Goal: Task Accomplishment & Management: Manage account settings

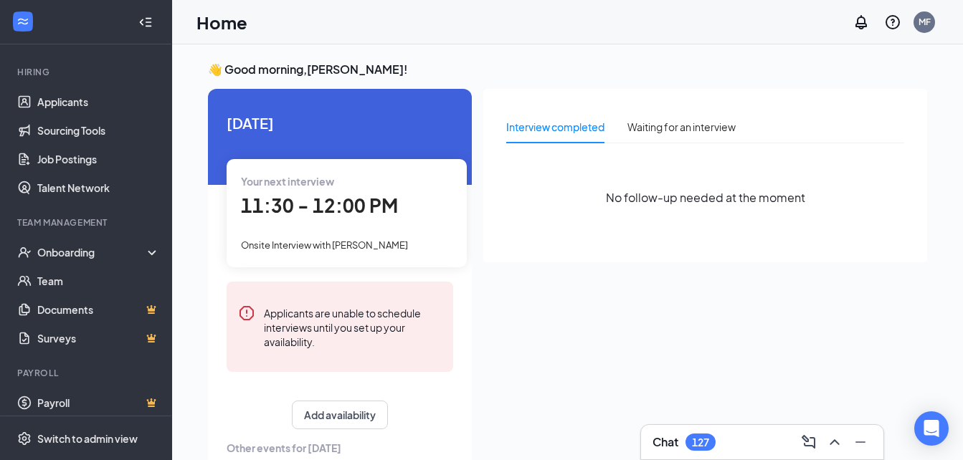
scroll to position [129, 0]
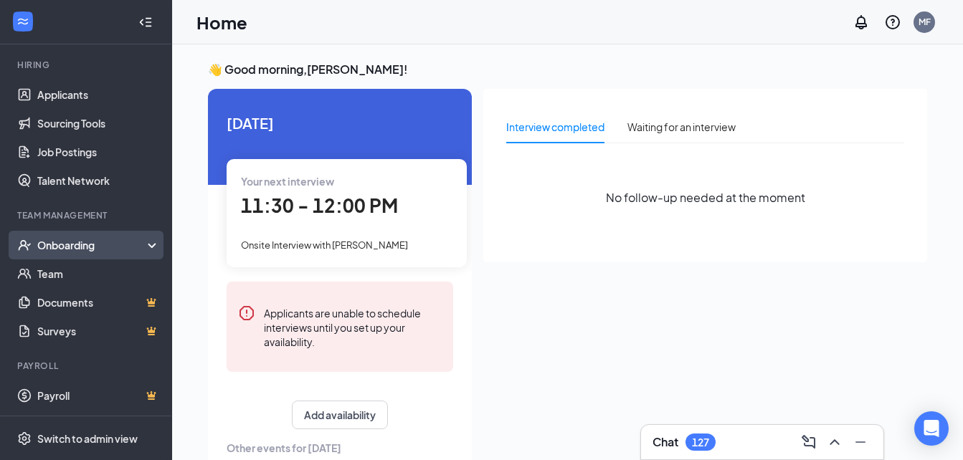
click at [107, 248] on div "Onboarding" at bounding box center [92, 245] width 110 height 14
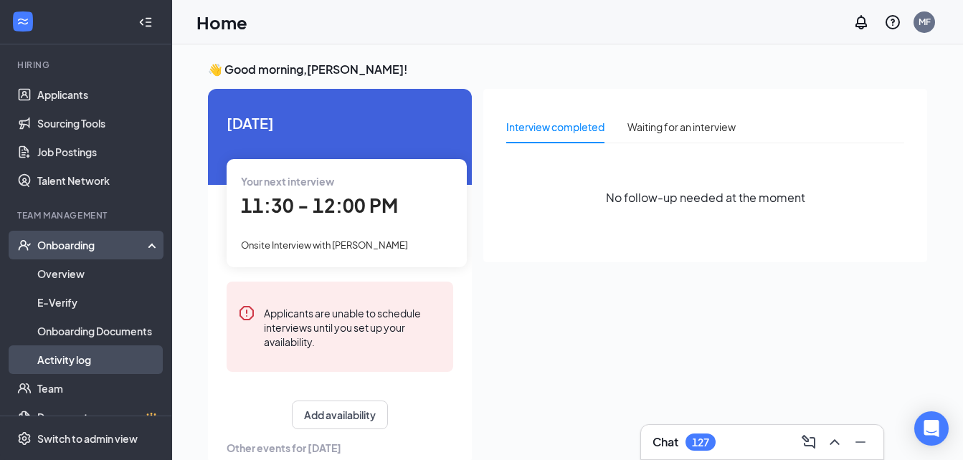
click at [90, 349] on link "Activity log" at bounding box center [98, 360] width 123 height 29
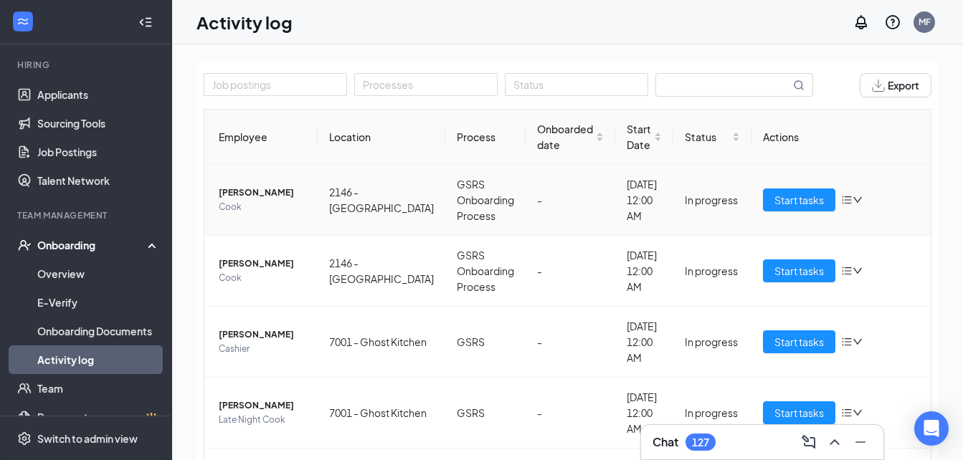
click at [842, 197] on icon "bars" at bounding box center [846, 201] width 9 height 8
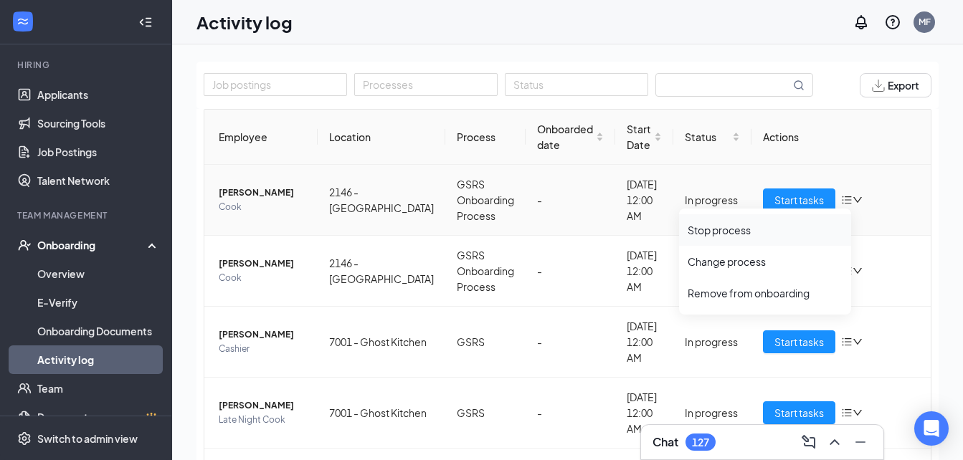
click at [744, 235] on div "Stop process" at bounding box center [765, 230] width 155 height 14
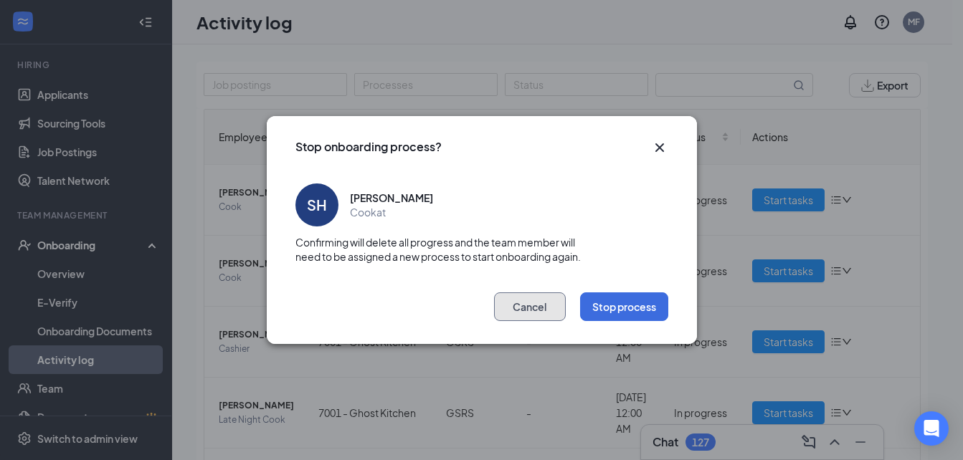
click at [534, 308] on button "Cancel" at bounding box center [530, 307] width 72 height 29
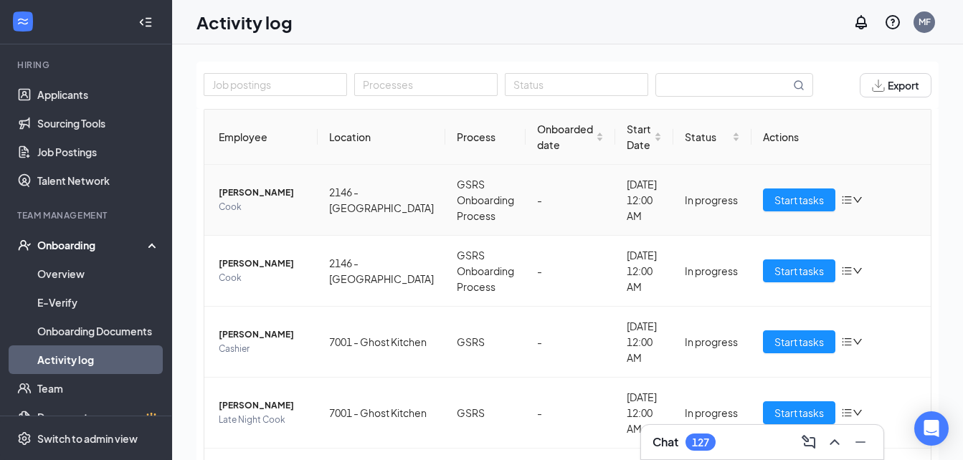
click at [826, 198] on div "Start tasks" at bounding box center [841, 200] width 156 height 23
click at [842, 200] on icon "bars" at bounding box center [846, 201] width 9 height 8
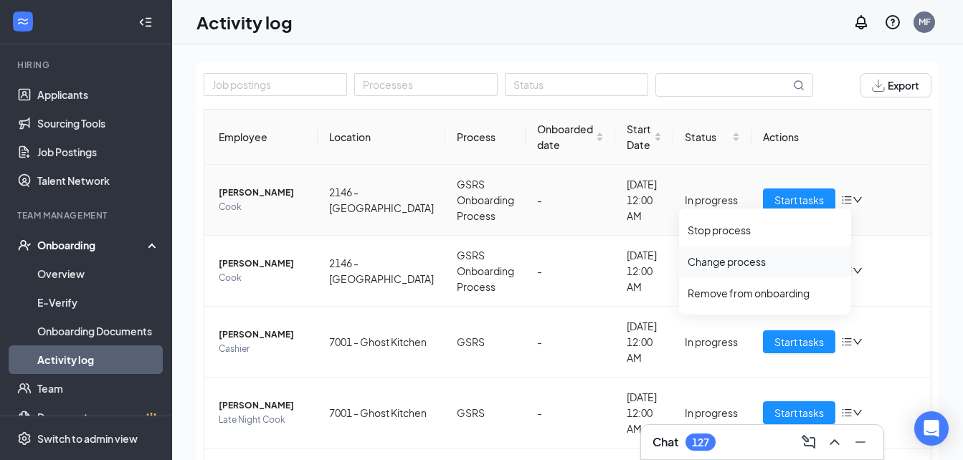
click at [752, 270] on li "Change process" at bounding box center [765, 262] width 172 height 32
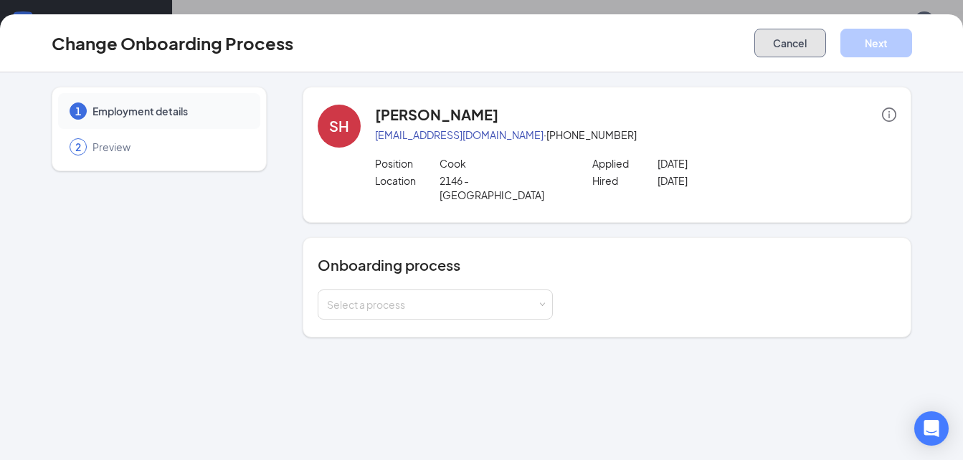
click at [781, 40] on button "Cancel" at bounding box center [790, 43] width 72 height 29
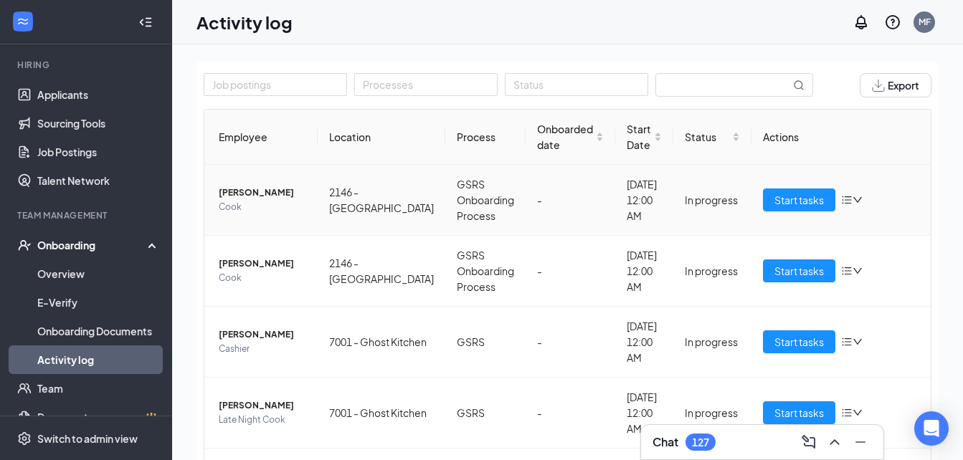
click at [841, 201] on icon "bars" at bounding box center [846, 199] width 11 height 11
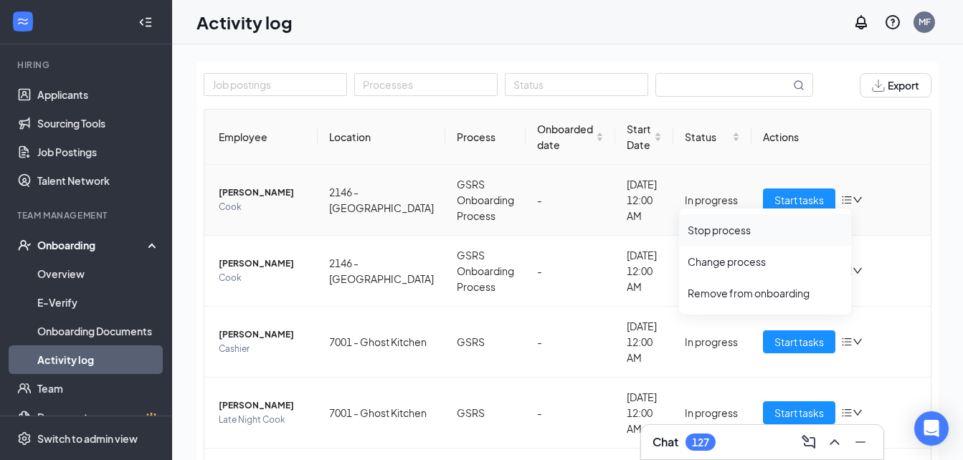
click at [757, 229] on div "Stop process" at bounding box center [765, 230] width 155 height 14
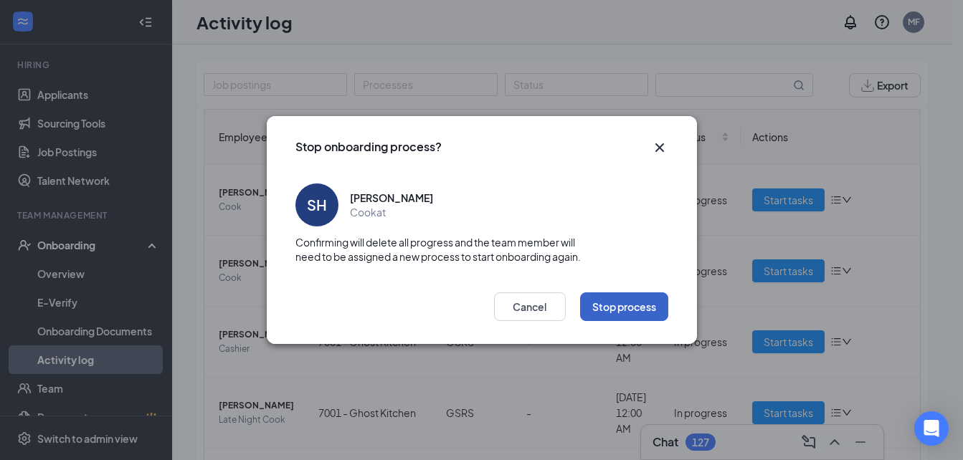
click at [645, 309] on button "Stop process" at bounding box center [624, 307] width 88 height 29
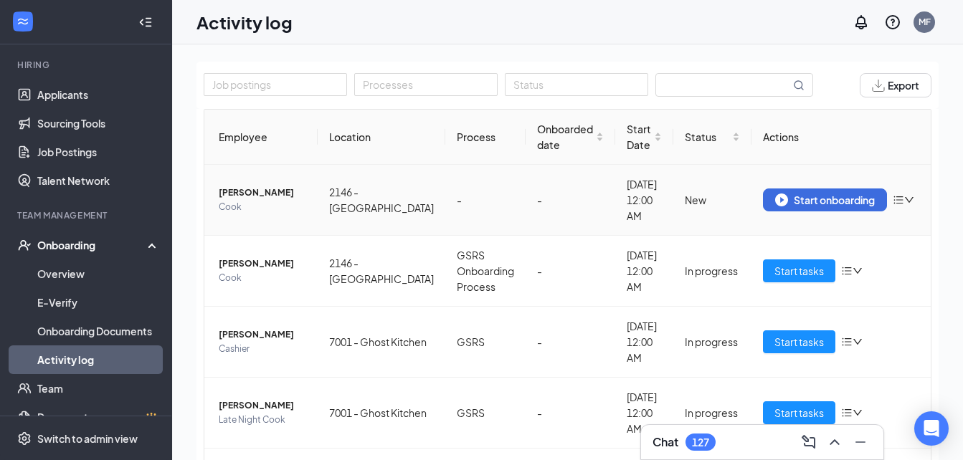
click at [893, 201] on icon "bars" at bounding box center [898, 199] width 11 height 11
click at [831, 235] on div "Remove from onboarding" at bounding box center [817, 230] width 155 height 14
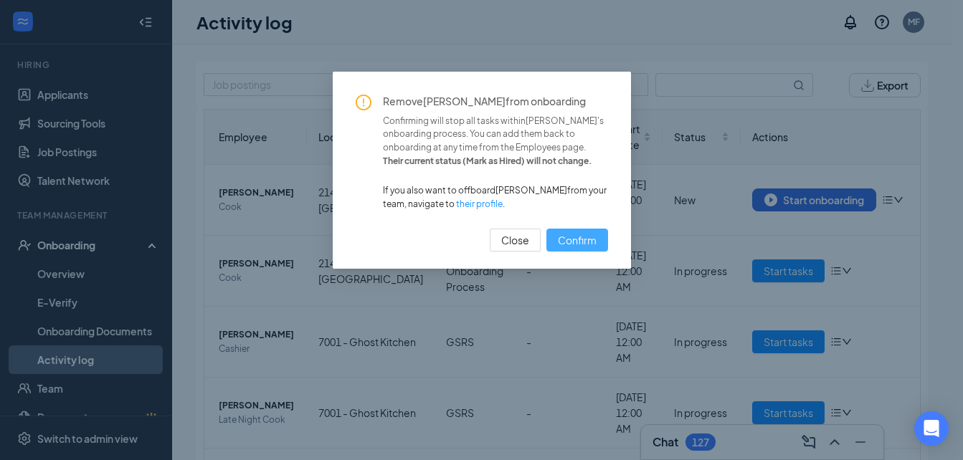
click at [581, 233] on span "Confirm" at bounding box center [577, 240] width 39 height 16
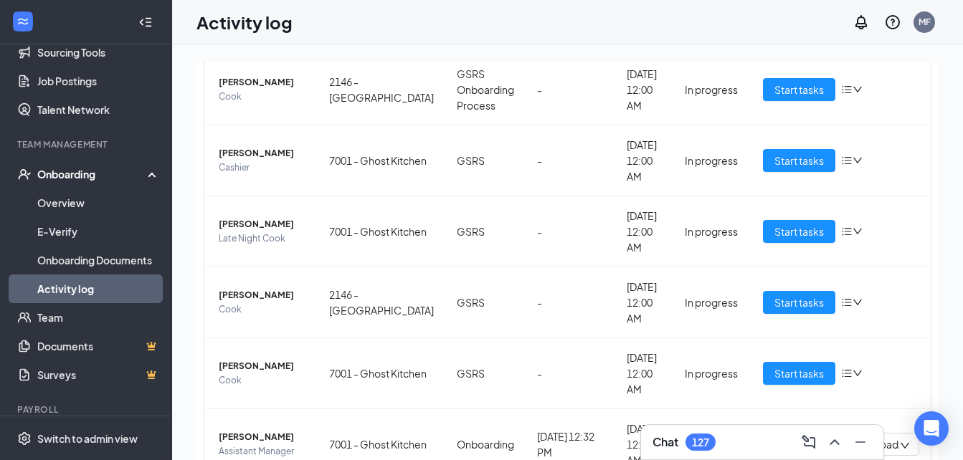
scroll to position [109, 0]
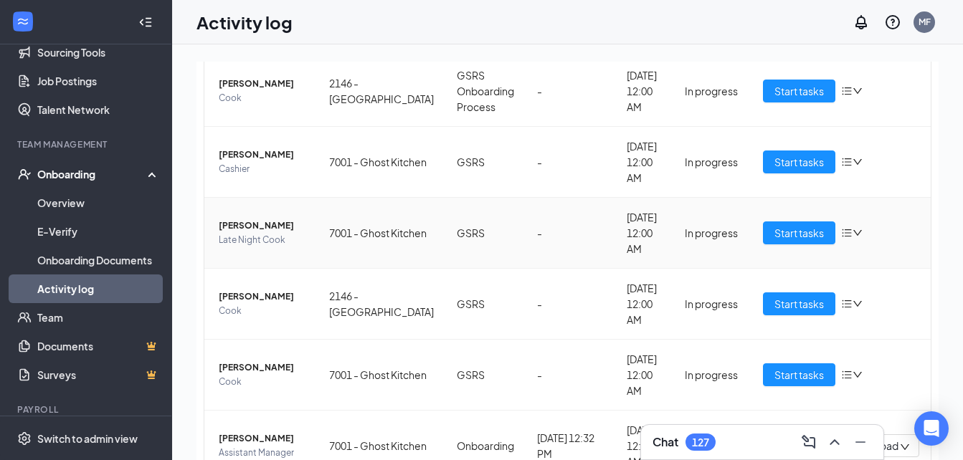
click at [841, 235] on icon "bars" at bounding box center [846, 232] width 11 height 11
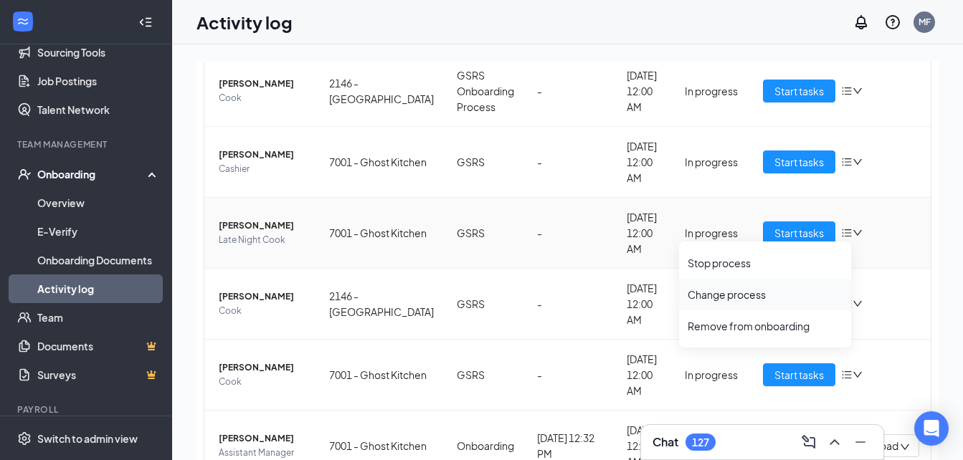
click at [746, 293] on div "Change process" at bounding box center [765, 295] width 155 height 14
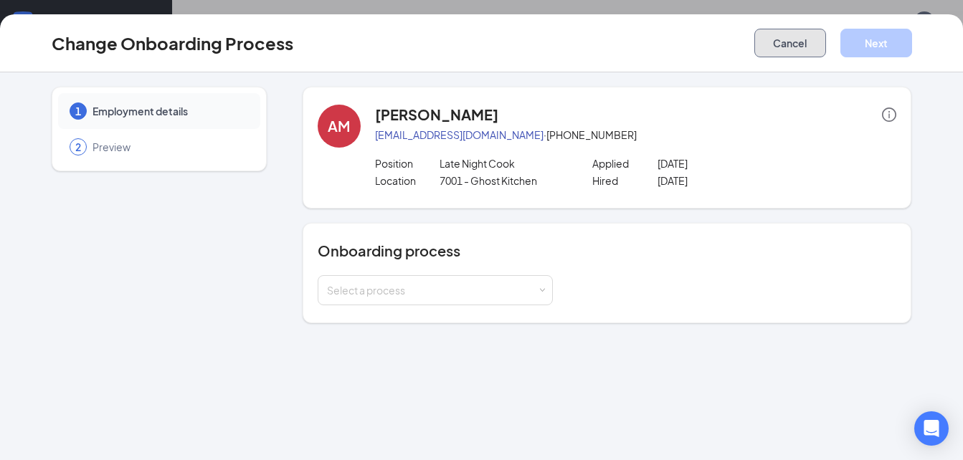
click at [799, 48] on button "Cancel" at bounding box center [790, 43] width 72 height 29
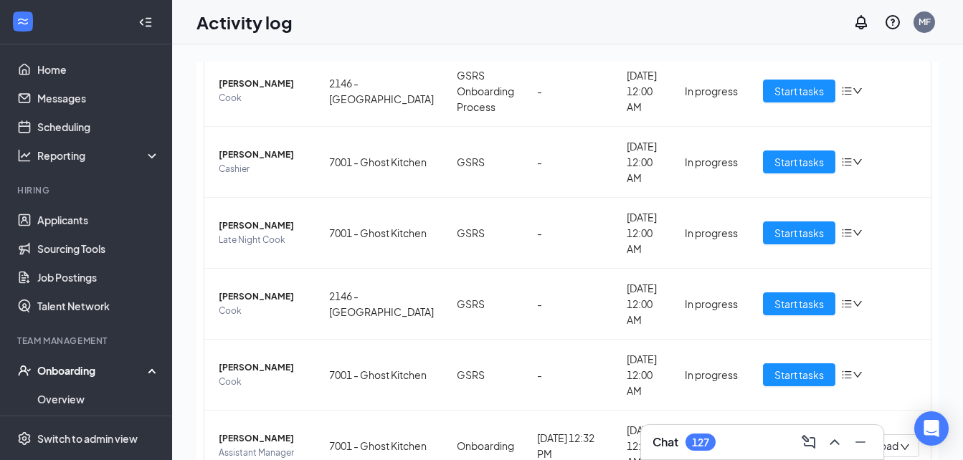
scroll to position [0, 0]
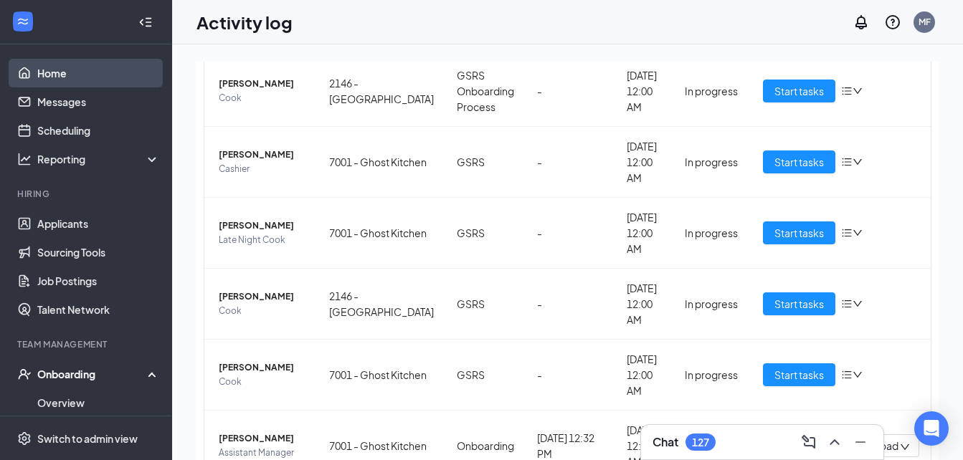
click at [107, 75] on link "Home" at bounding box center [98, 73] width 123 height 29
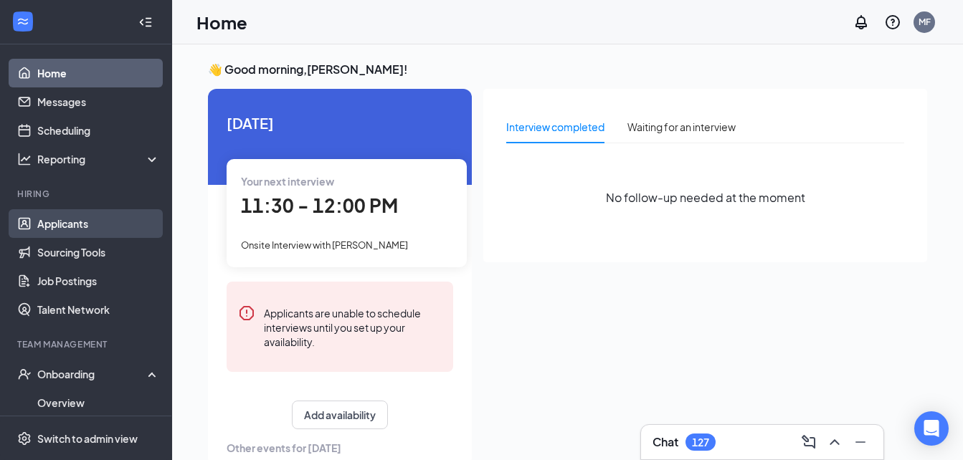
click at [94, 216] on link "Applicants" at bounding box center [98, 223] width 123 height 29
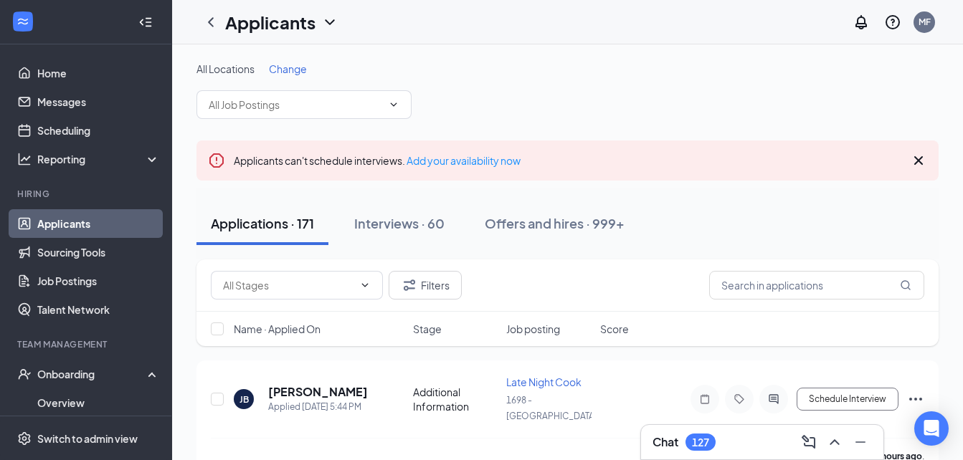
click at [319, 229] on button "Applications · 171" at bounding box center [263, 223] width 132 height 43
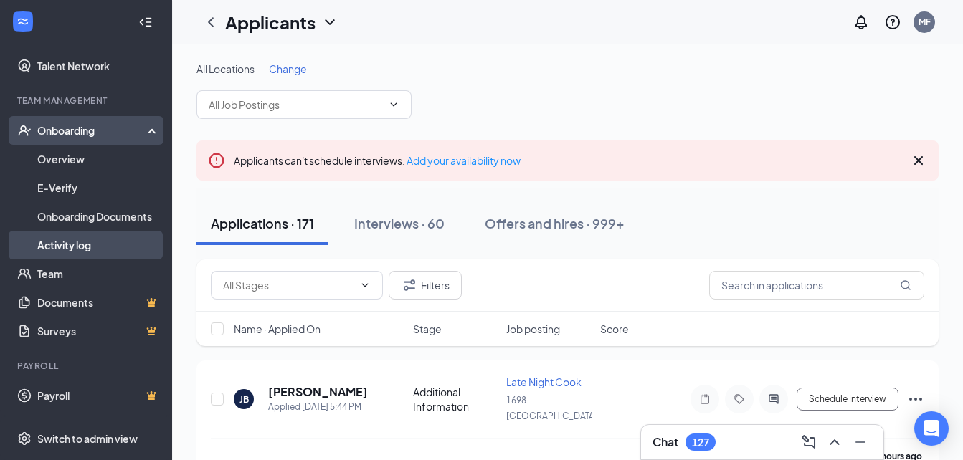
click at [109, 242] on link "Activity log" at bounding box center [98, 245] width 123 height 29
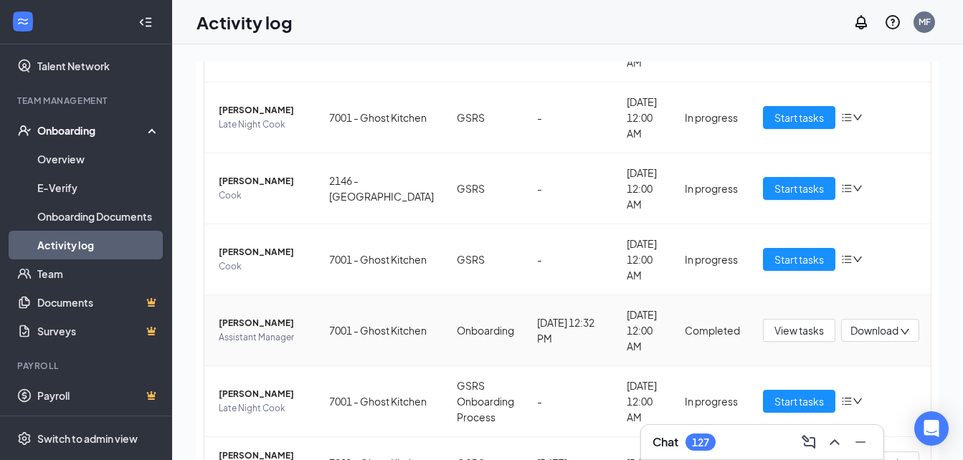
scroll to position [219, 0]
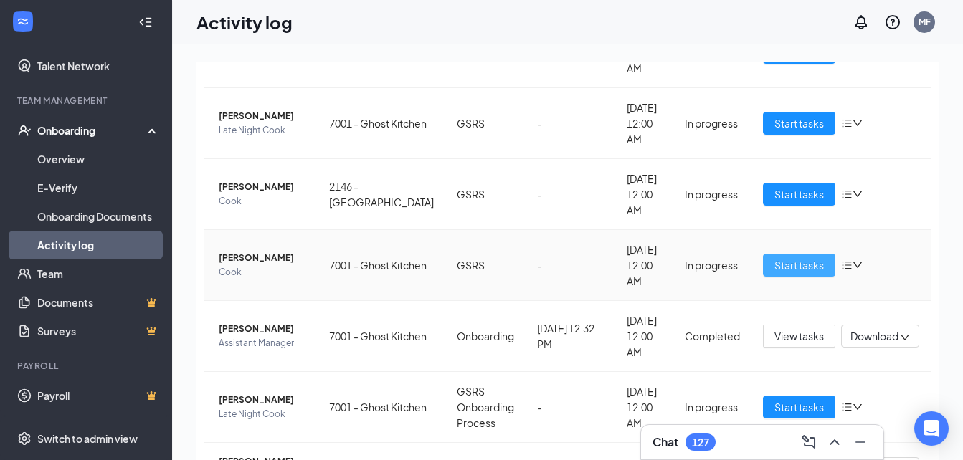
click at [775, 262] on span "Start tasks" at bounding box center [799, 265] width 49 height 16
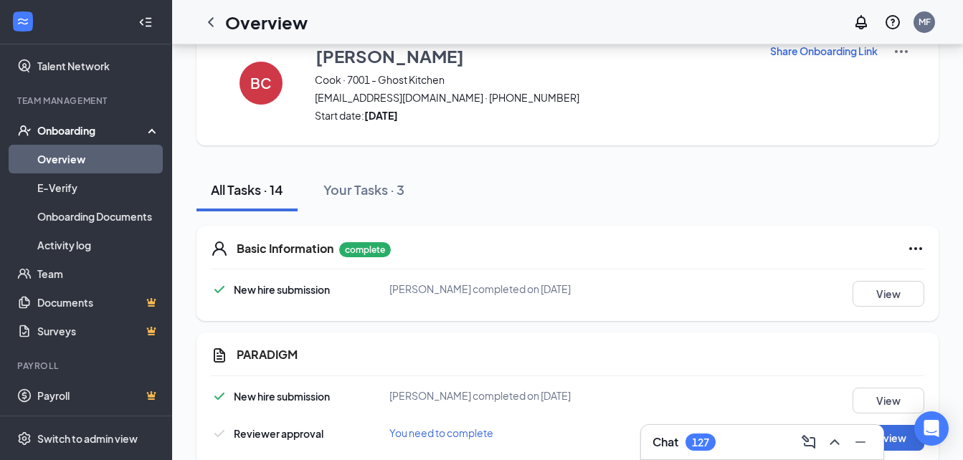
scroll to position [65, 0]
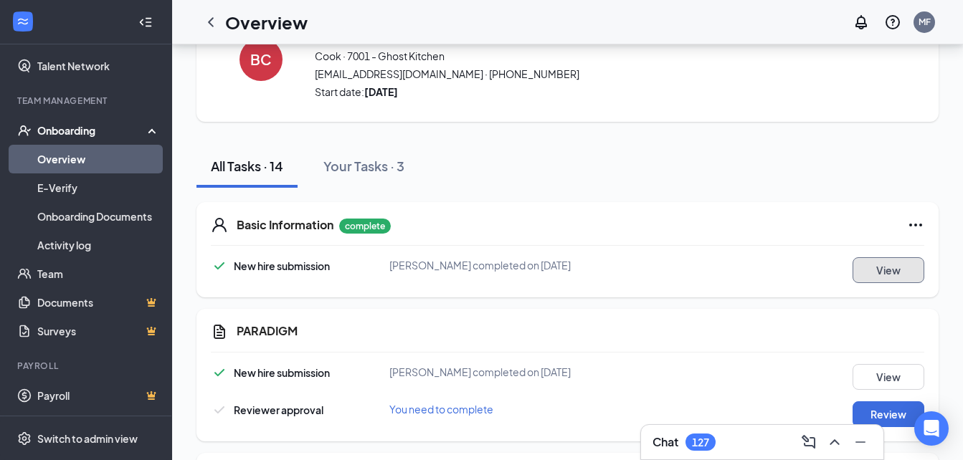
click at [881, 265] on button "View" at bounding box center [889, 270] width 72 height 26
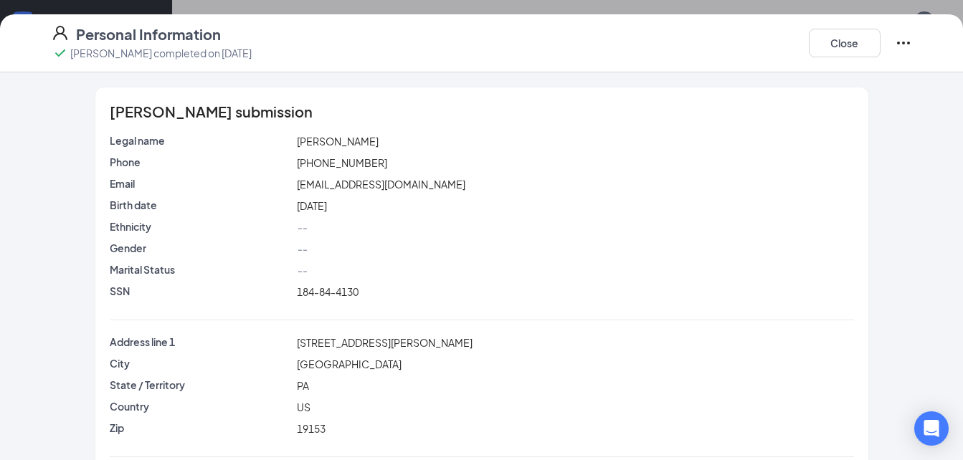
scroll to position [153, 0]
click at [852, 44] on button "Close" at bounding box center [845, 43] width 72 height 29
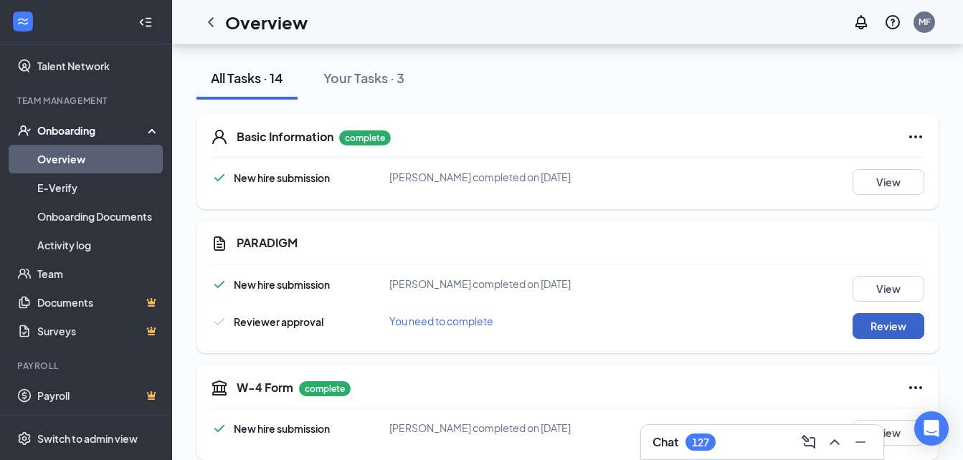
click at [866, 328] on button "Review" at bounding box center [889, 326] width 72 height 26
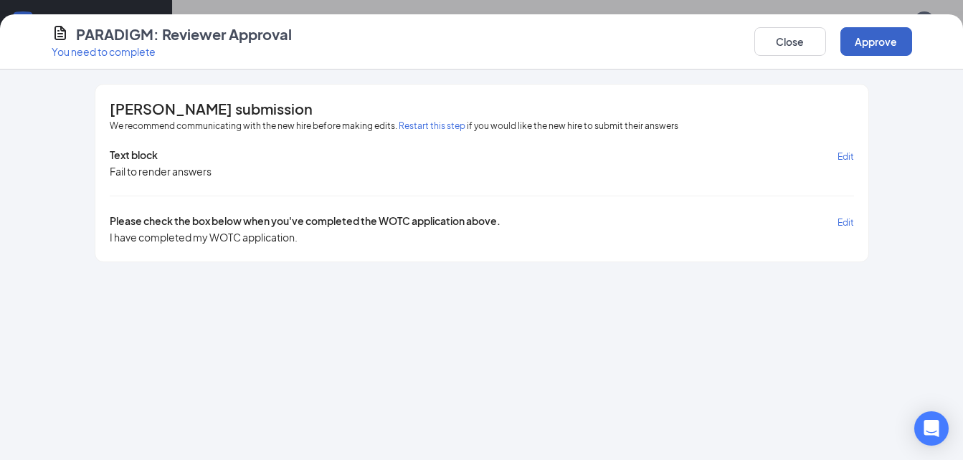
click at [890, 32] on button "Approve" at bounding box center [877, 41] width 72 height 29
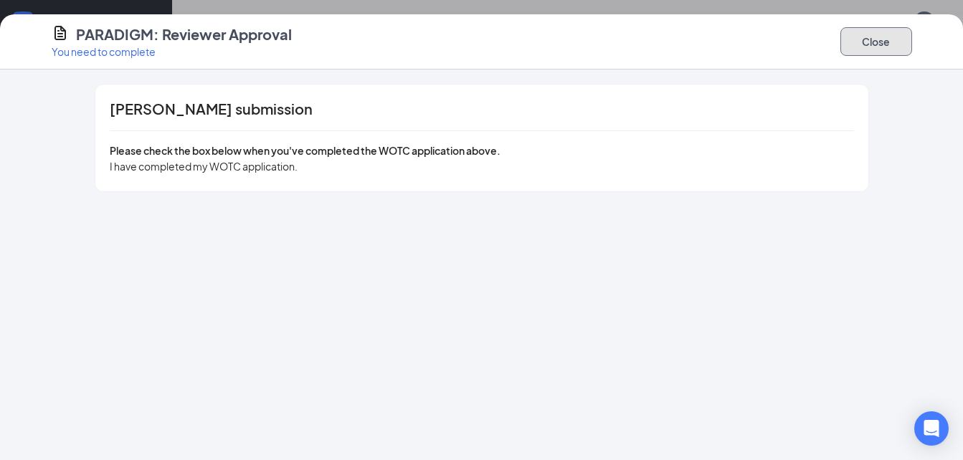
click at [884, 41] on button "Close" at bounding box center [877, 41] width 72 height 29
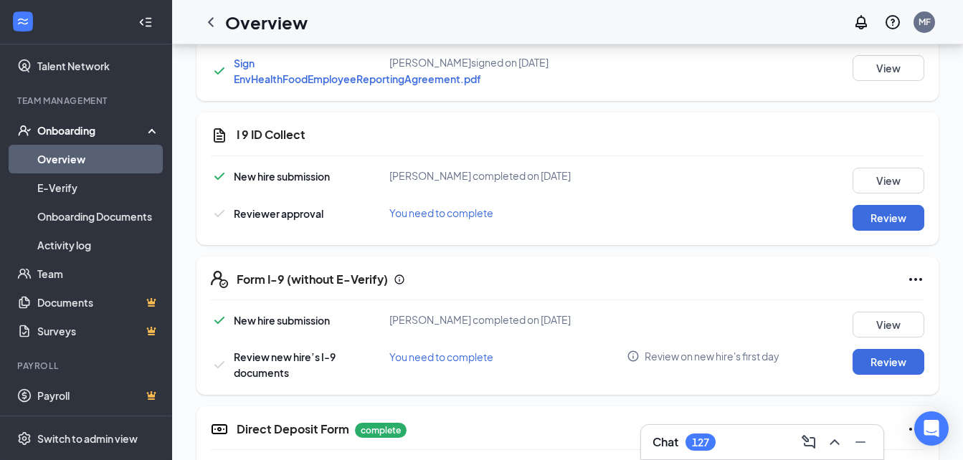
scroll to position [886, 0]
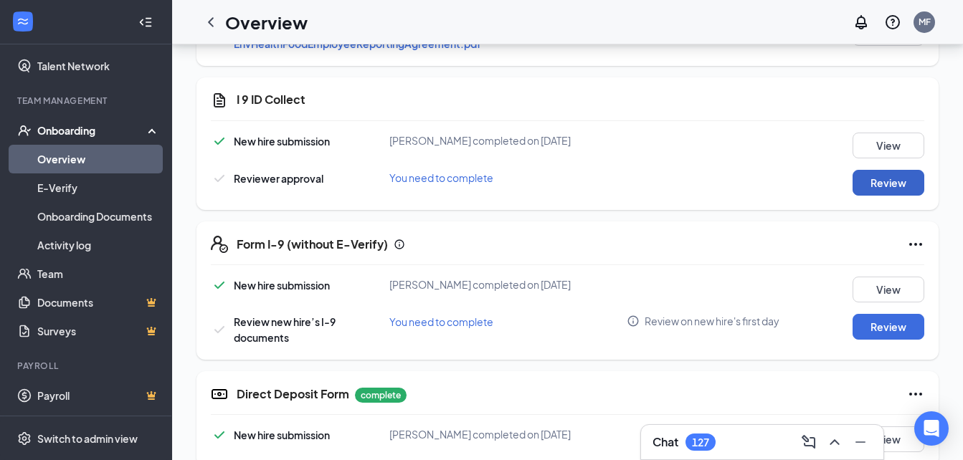
click at [874, 191] on button "Review" at bounding box center [889, 183] width 72 height 26
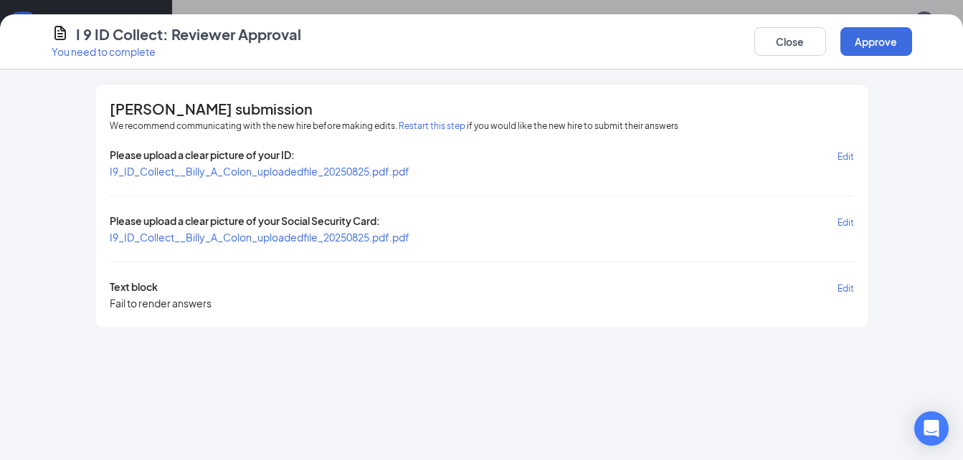
click at [393, 174] on span "I9_ID_Collect__Billy_A_Colon_uploadedfile_20250825.pdf.pdf" at bounding box center [260, 171] width 300 height 13
click at [315, 237] on span "I9_ID_Collect__Billy_A_Colon_uploadedfile_20250825.pdf.pdf" at bounding box center [260, 237] width 300 height 13
click at [876, 37] on button "Approve" at bounding box center [877, 41] width 72 height 29
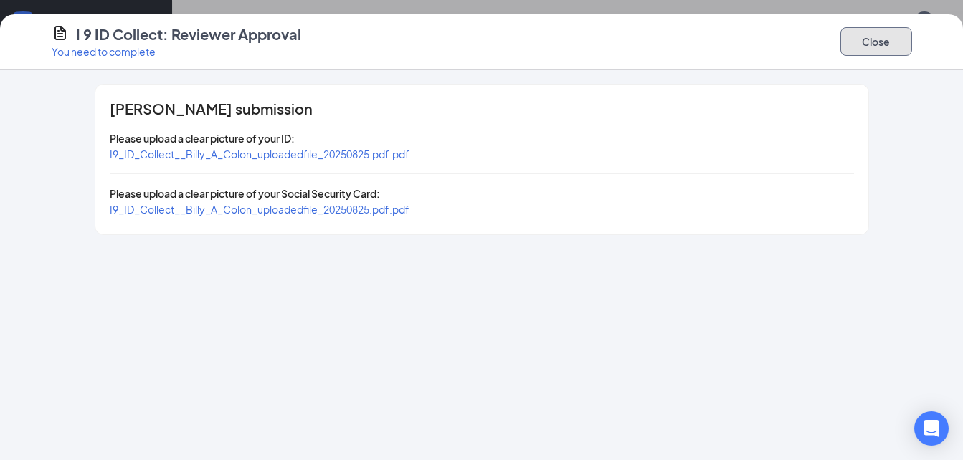
click at [879, 42] on button "Close" at bounding box center [877, 41] width 72 height 29
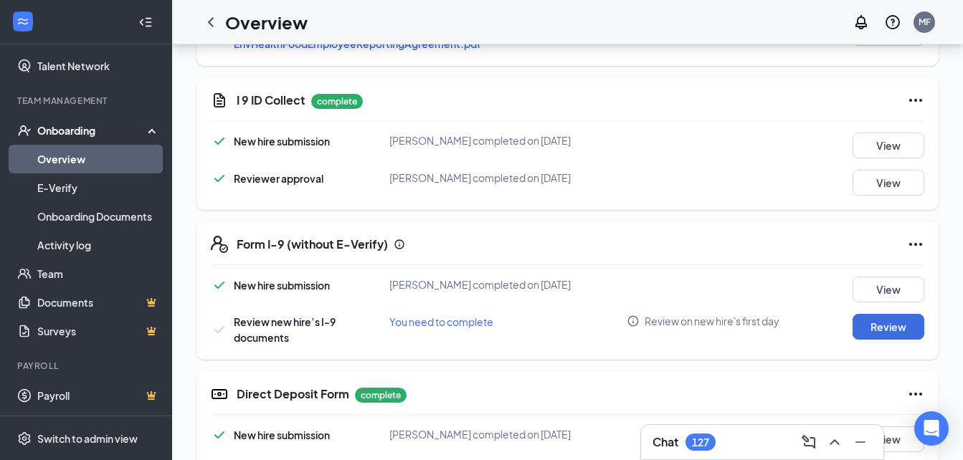
drag, startPoint x: 969, startPoint y: 356, endPoint x: 847, endPoint y: 374, distance: 123.2
click at [847, 360] on div "Form I-9 (without E-Verify) New hire submission [PERSON_NAME] completed on [DAT…" at bounding box center [568, 291] width 742 height 138
click at [888, 340] on button "Review" at bounding box center [889, 327] width 72 height 26
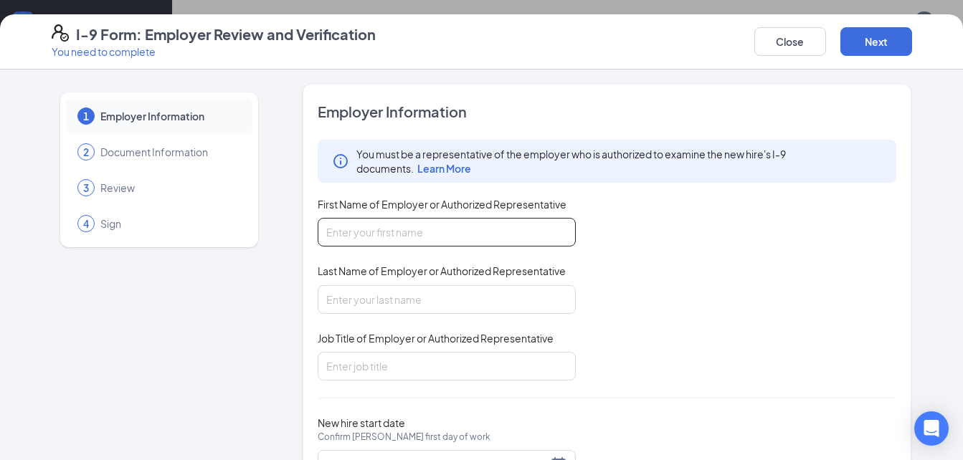
click at [466, 240] on input "First Name of Employer or Authorized Representative" at bounding box center [447, 232] width 258 height 29
type input "ebony"
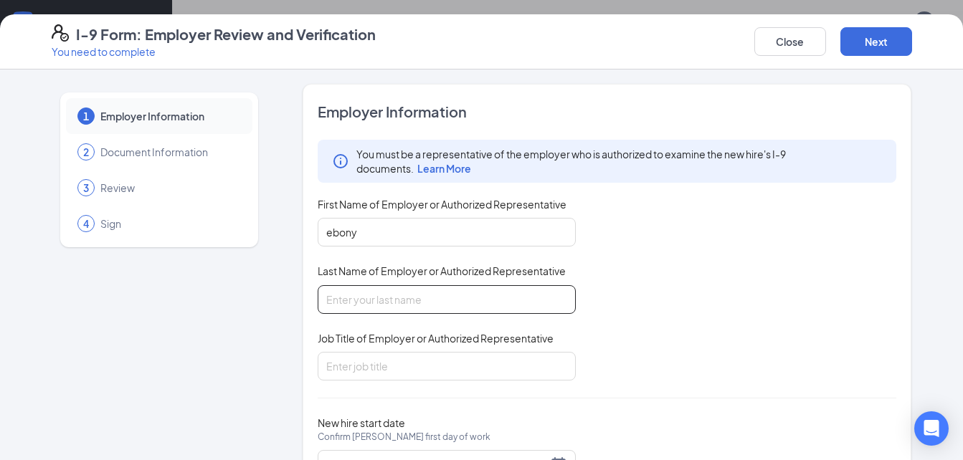
click at [415, 294] on input "Last Name of Employer or Authorized Representative" at bounding box center [447, 299] width 258 height 29
type input "[PERSON_NAME]"
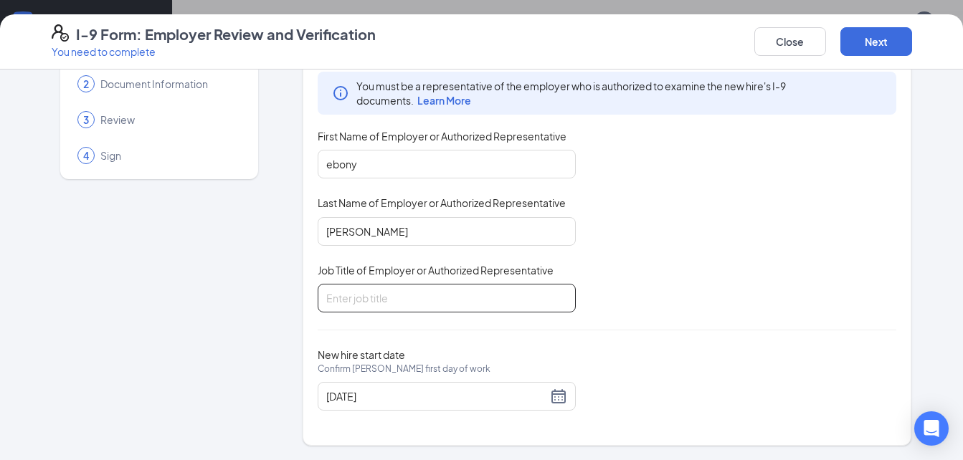
click at [501, 301] on input "Job Title of Employer or Authorized Representative" at bounding box center [447, 298] width 258 height 29
type input "genreal manger"
click at [874, 39] on button "Next" at bounding box center [877, 41] width 72 height 29
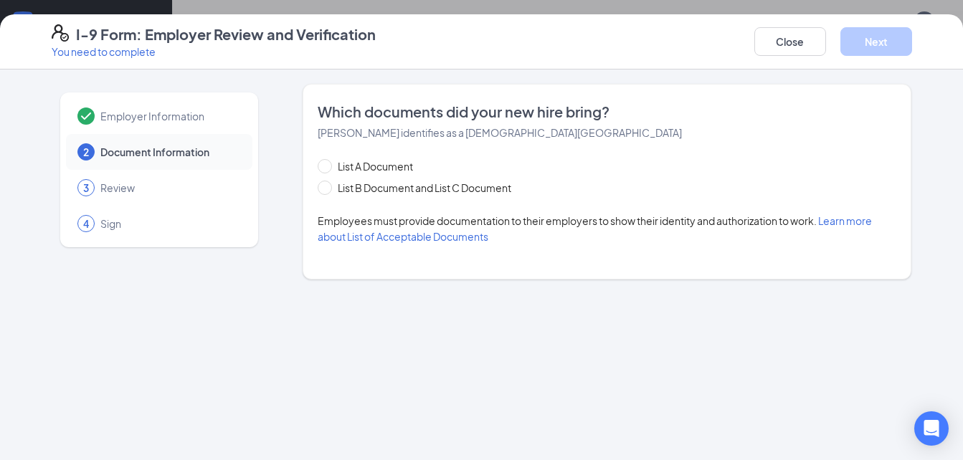
scroll to position [0, 0]
click at [503, 186] on span "List B Document and List C Document" at bounding box center [424, 188] width 185 height 16
click at [328, 186] on input "List B Document and List C Document" at bounding box center [323, 186] width 10 height 10
radio input "true"
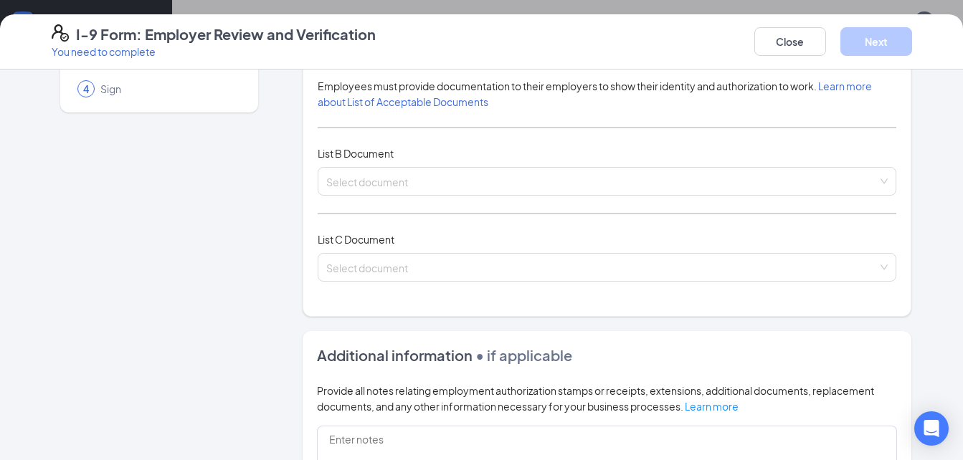
scroll to position [136, 0]
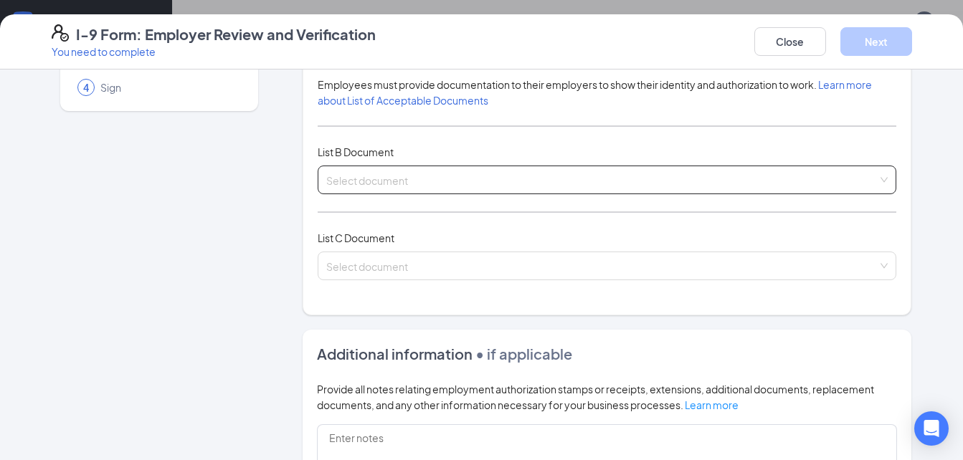
click at [881, 181] on div "Select document" at bounding box center [607, 180] width 579 height 29
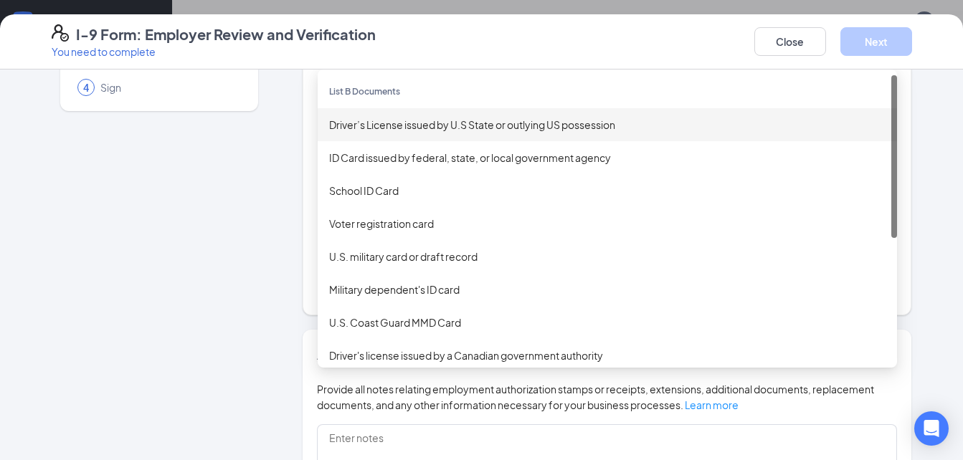
click at [721, 133] on div "Driver’s License issued by U.S State or outlying US possession" at bounding box center [607, 124] width 579 height 33
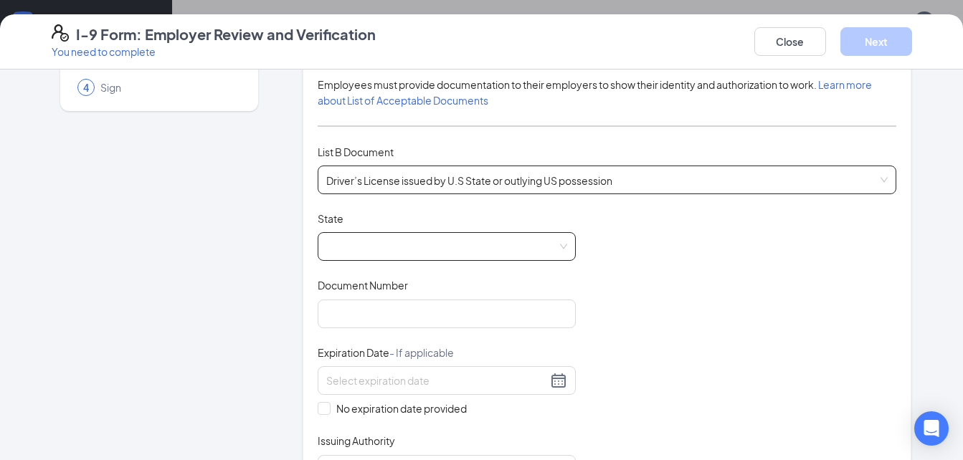
click at [521, 243] on span at bounding box center [446, 246] width 241 height 27
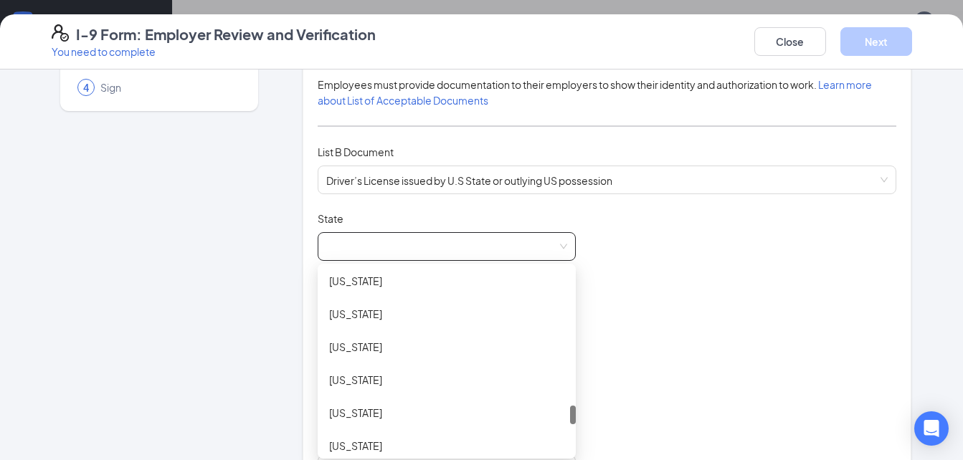
scroll to position [1321, 0]
drag, startPoint x: 568, startPoint y: 288, endPoint x: 549, endPoint y: 427, distance: 139.8
click at [549, 427] on div "[US_STATE] [US_STATE] [US_STATE] [US_STATE] [US_STATE] [US_STATE] [US_STATE]" at bounding box center [447, 362] width 258 height 184
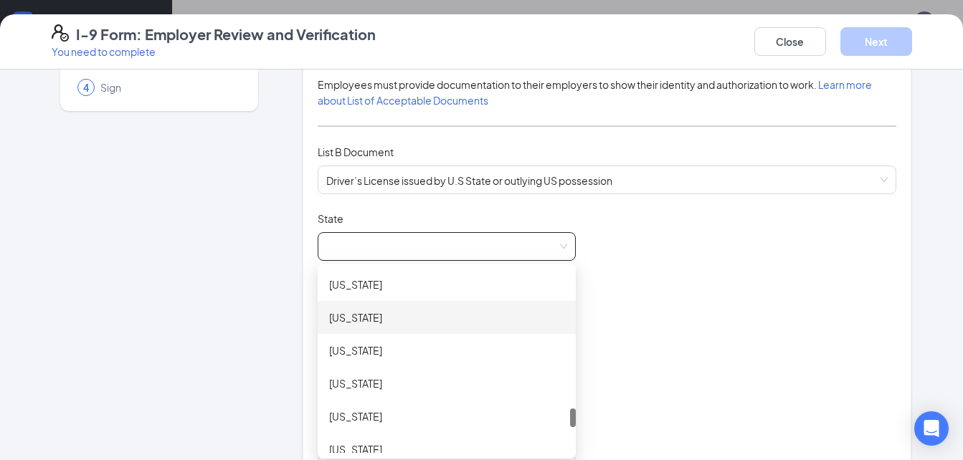
click at [444, 319] on div "[US_STATE]" at bounding box center [446, 318] width 235 height 16
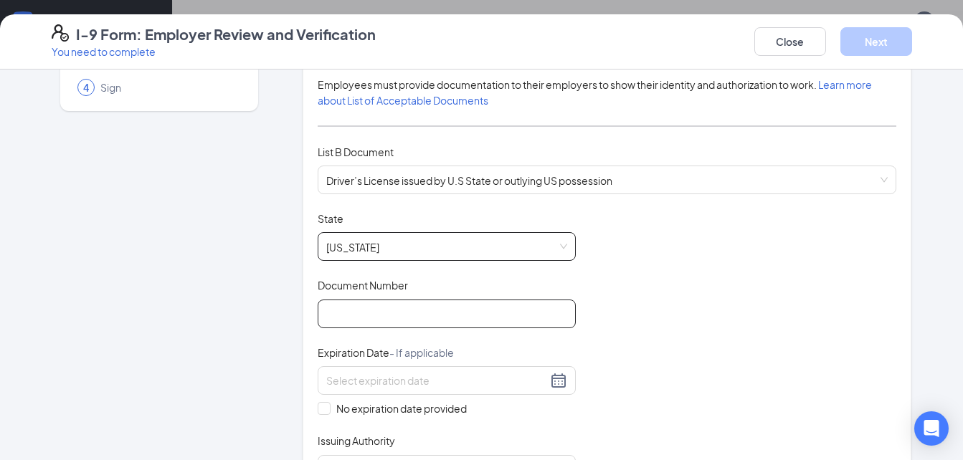
click at [422, 316] on input "Document Number" at bounding box center [447, 314] width 258 height 29
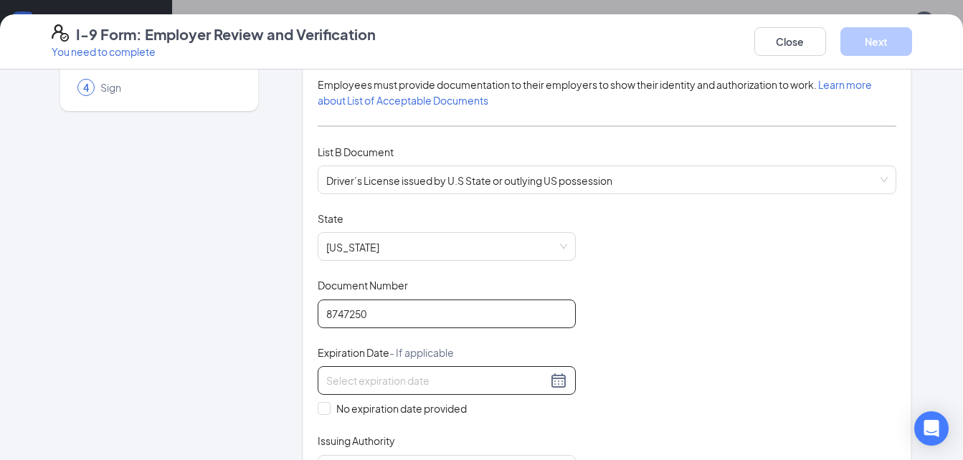
type input "8747250"
click at [550, 377] on div at bounding box center [446, 380] width 241 height 17
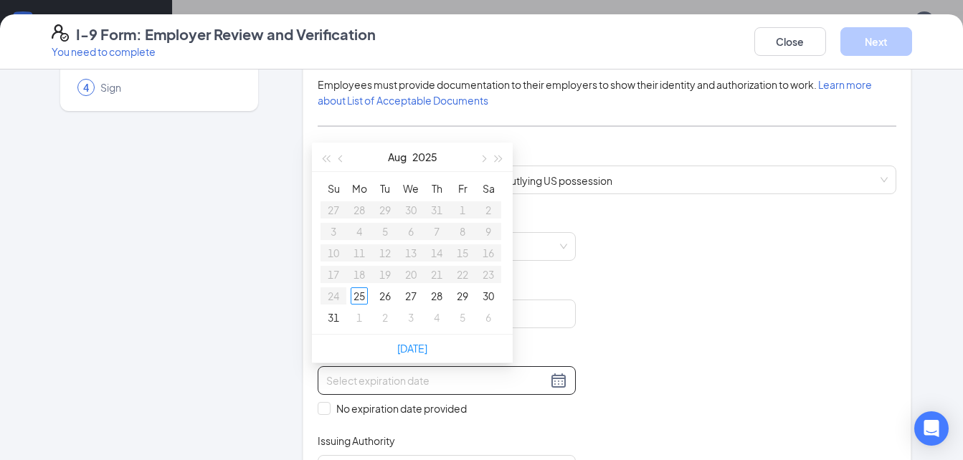
type input "[DATE]"
click at [362, 299] on div "25" at bounding box center [359, 296] width 17 height 17
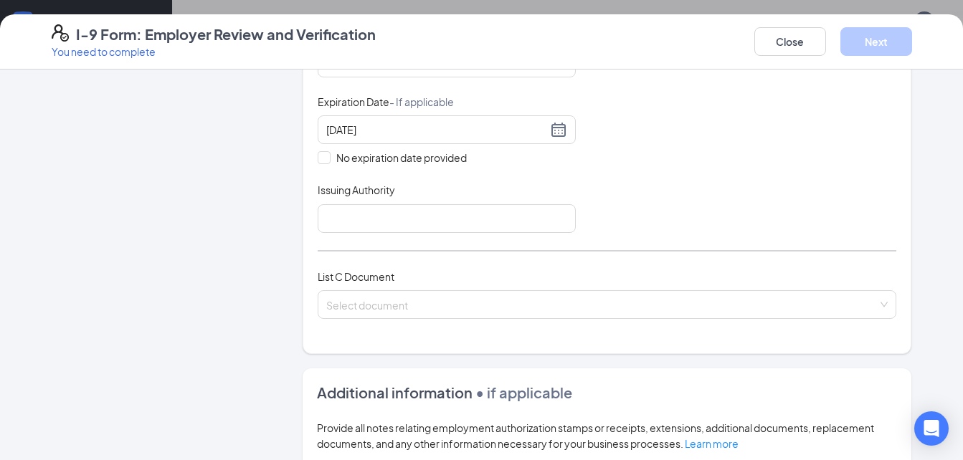
scroll to position [396, 0]
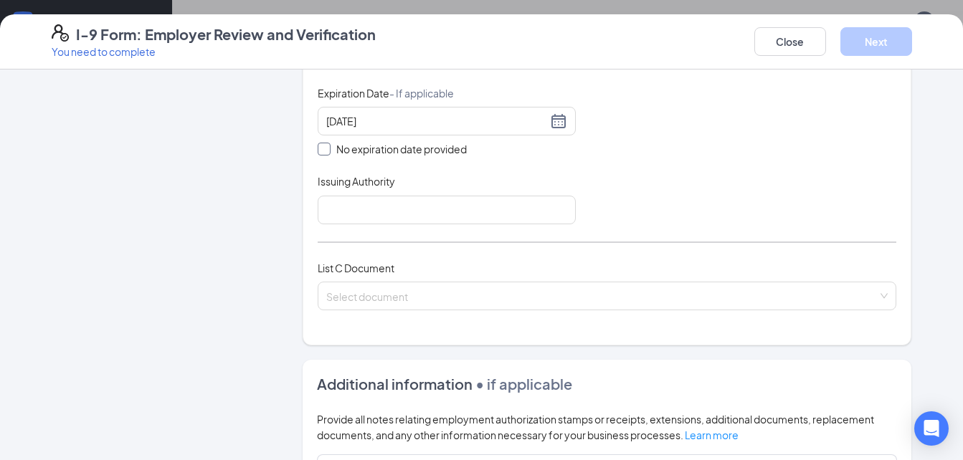
click at [320, 148] on input "No expiration date provided" at bounding box center [323, 148] width 10 height 10
checkbox input "true"
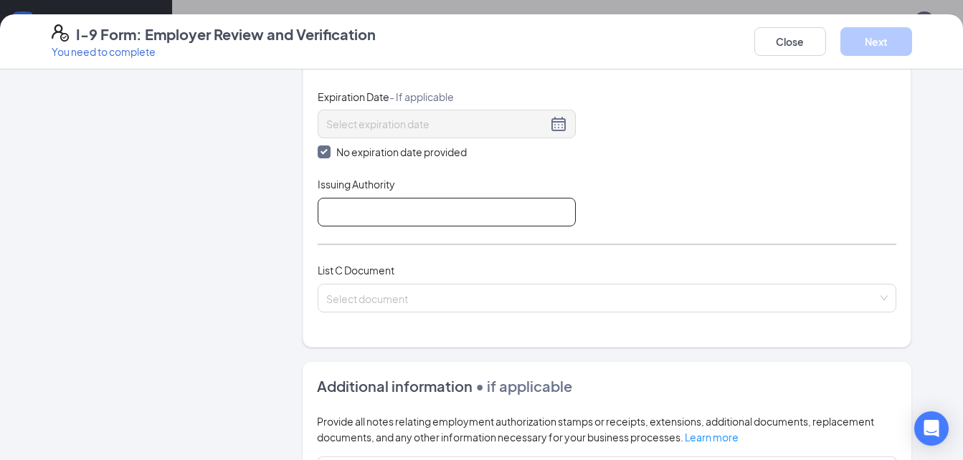
click at [431, 219] on input "Issuing Authority" at bounding box center [447, 212] width 258 height 29
type input "pa"
click at [558, 212] on input "pa" at bounding box center [447, 212] width 258 height 29
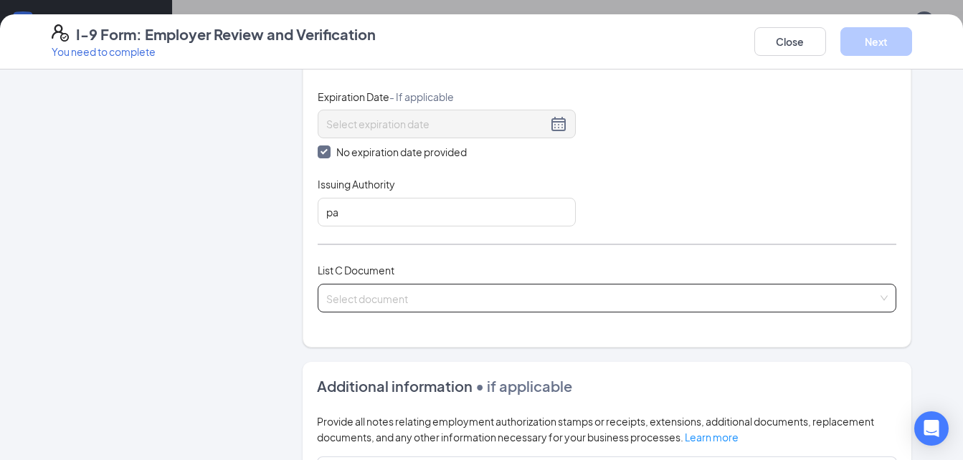
click at [494, 291] on div "Select document" at bounding box center [607, 298] width 579 height 29
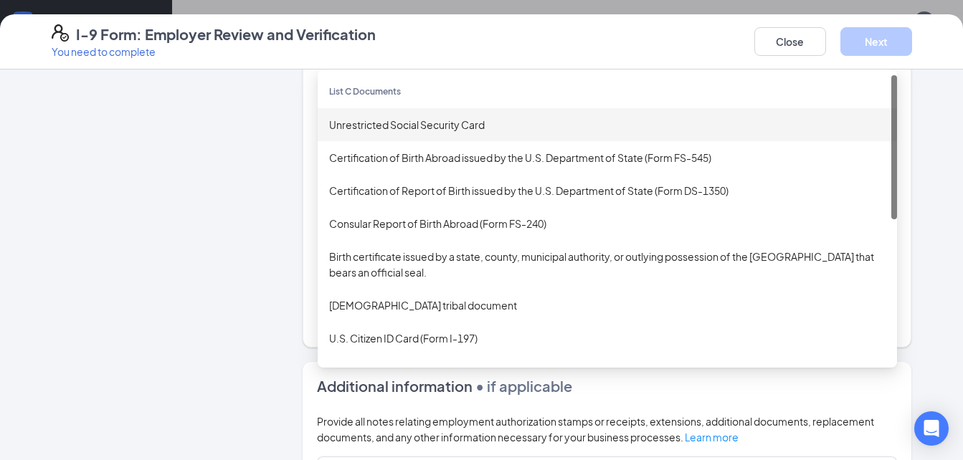
click at [511, 131] on div "Unrestricted Social Security Card" at bounding box center [607, 125] width 557 height 16
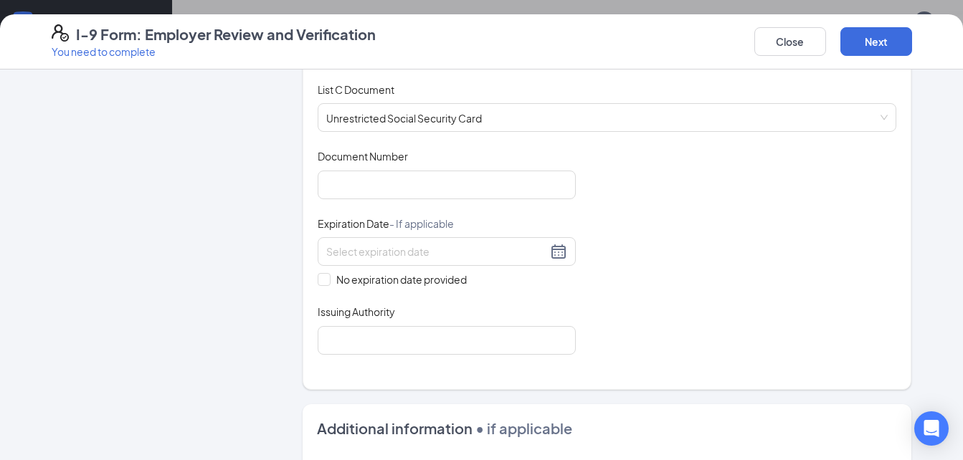
scroll to position [597, 0]
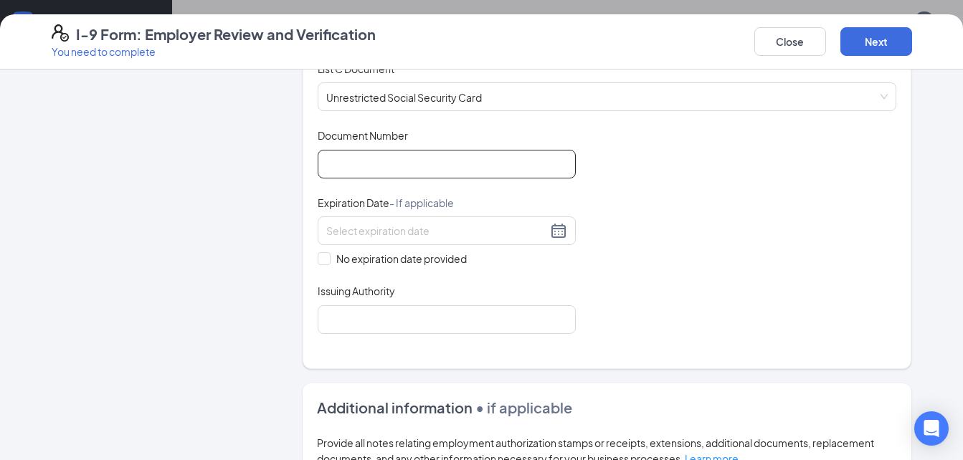
click at [532, 158] on input "Document Number" at bounding box center [447, 164] width 258 height 29
type input "184844130"
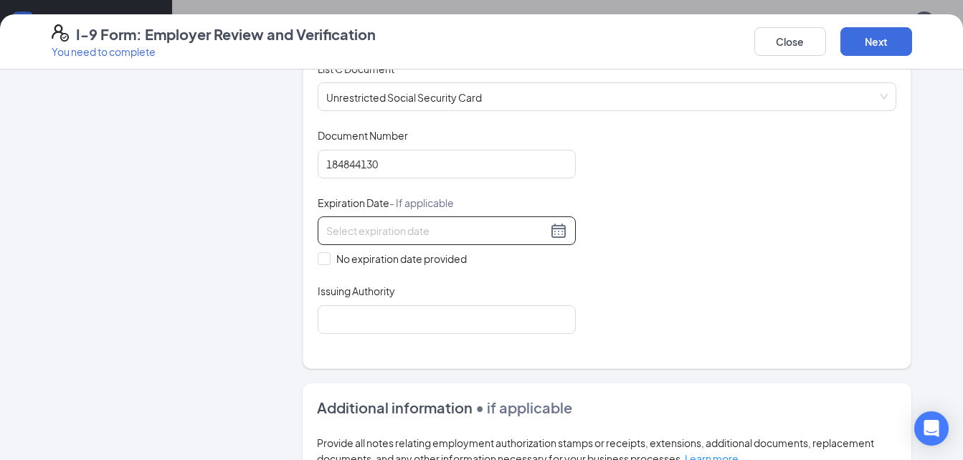
click at [555, 231] on div at bounding box center [446, 230] width 241 height 17
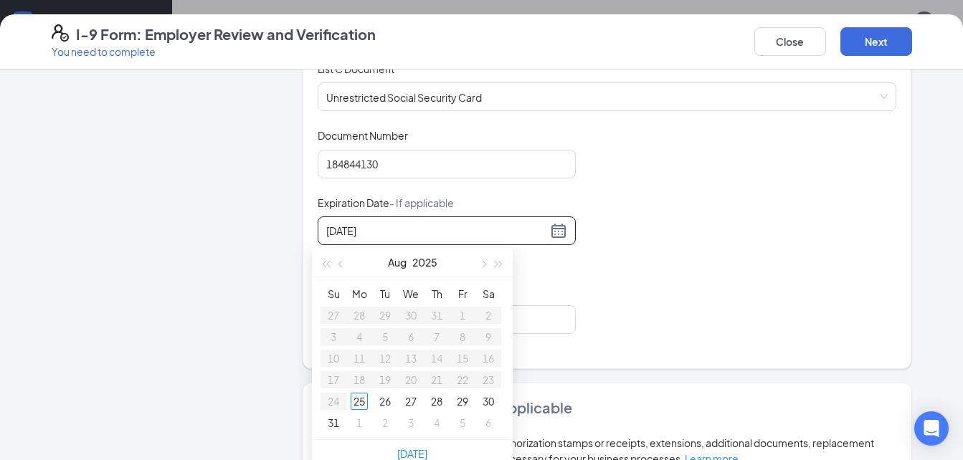
type input "[DATE]"
click at [360, 404] on div "25" at bounding box center [359, 401] width 17 height 17
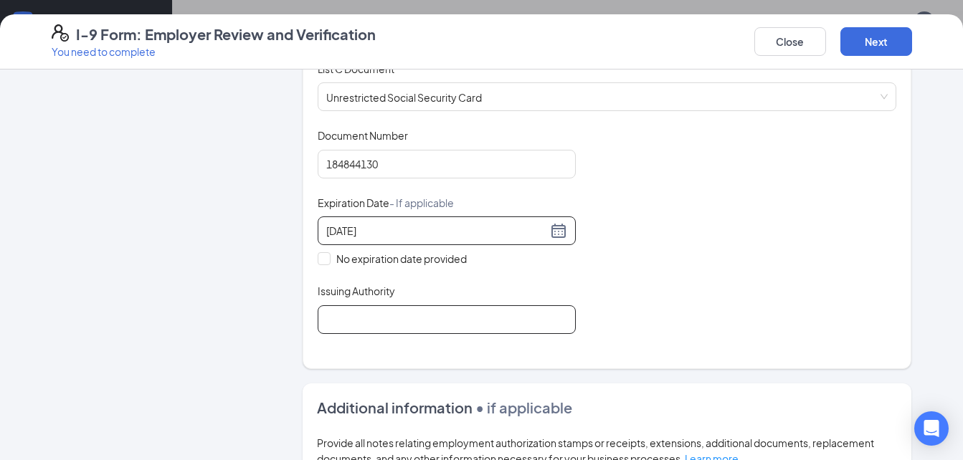
click at [432, 313] on input "Issuing Authority" at bounding box center [447, 320] width 258 height 29
type input "usa"
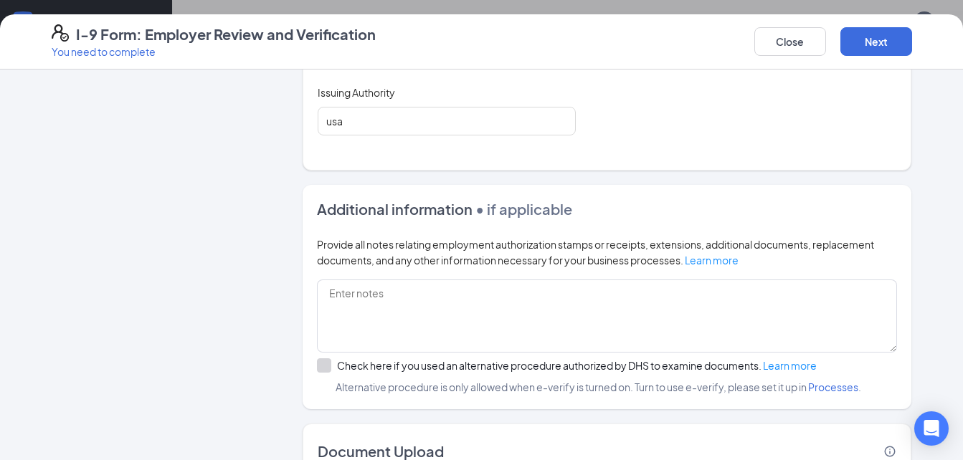
scroll to position [896, 0]
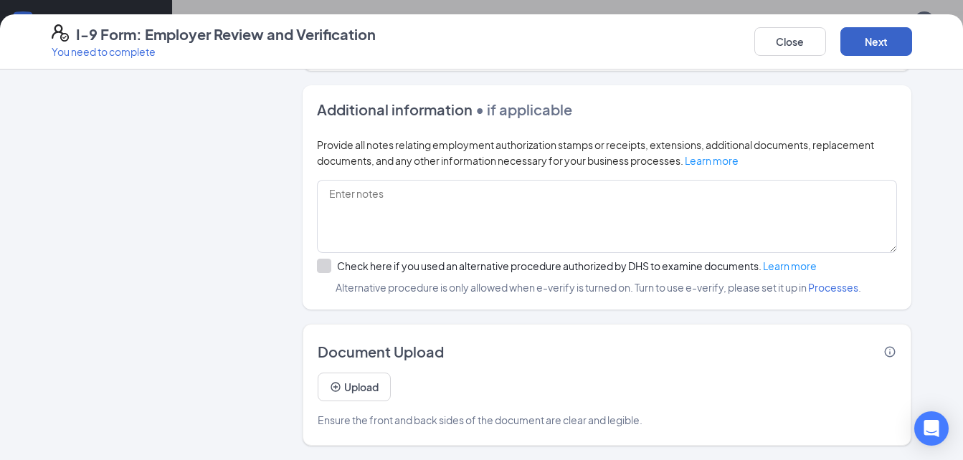
click at [886, 39] on button "Next" at bounding box center [877, 41] width 72 height 29
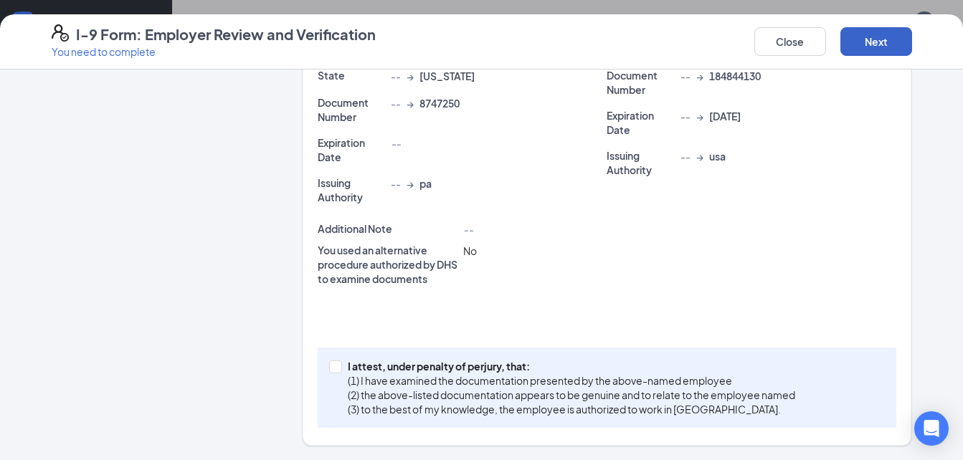
scroll to position [379, 0]
click at [332, 373] on span at bounding box center [335, 367] width 13 height 13
click at [332, 371] on input "I attest, under penalty of [PERSON_NAME], that: (1) I have examined the documen…" at bounding box center [334, 366] width 10 height 10
checkbox input "true"
click at [863, 52] on button "Next" at bounding box center [877, 41] width 72 height 29
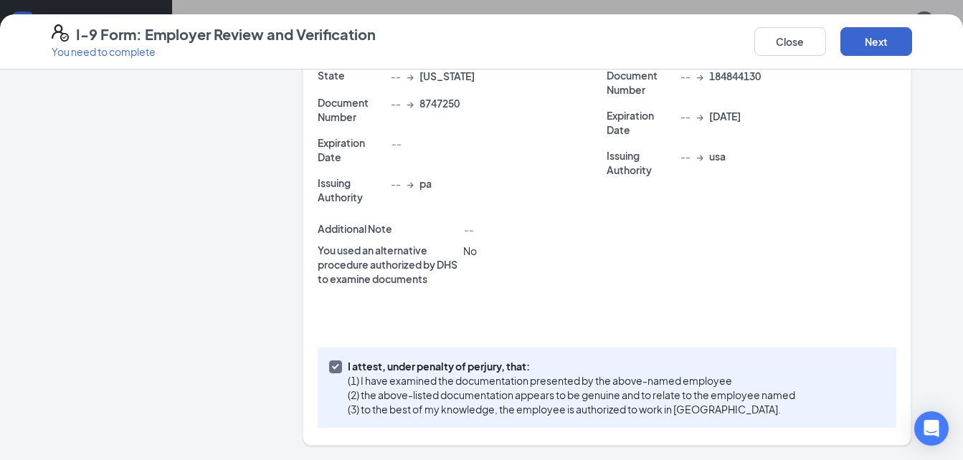
scroll to position [0, 0]
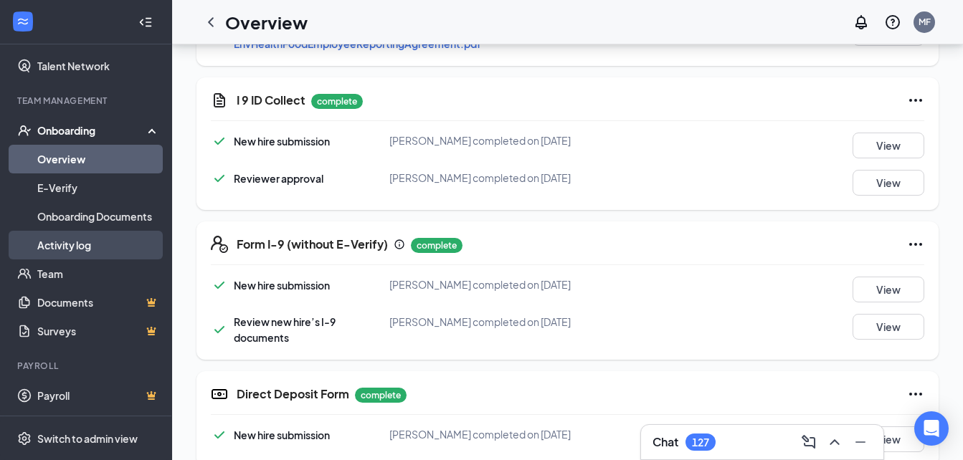
click at [108, 246] on link "Activity log" at bounding box center [98, 245] width 123 height 29
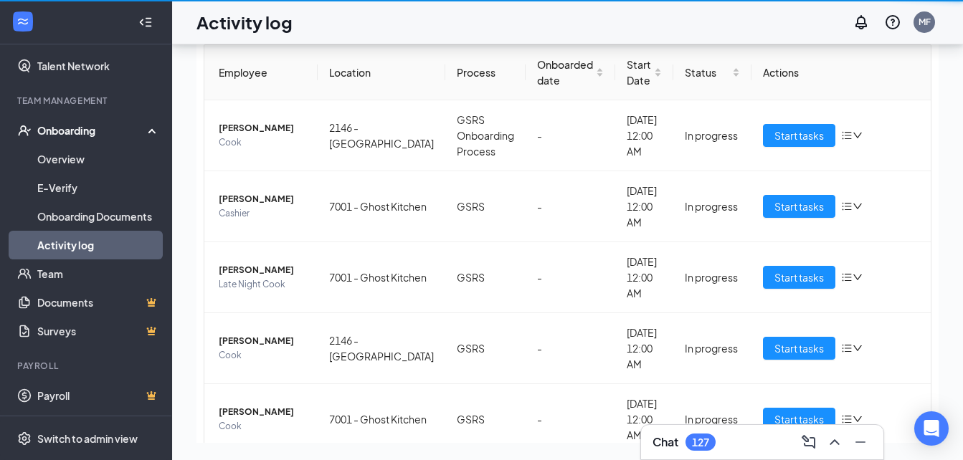
scroll to position [65, 0]
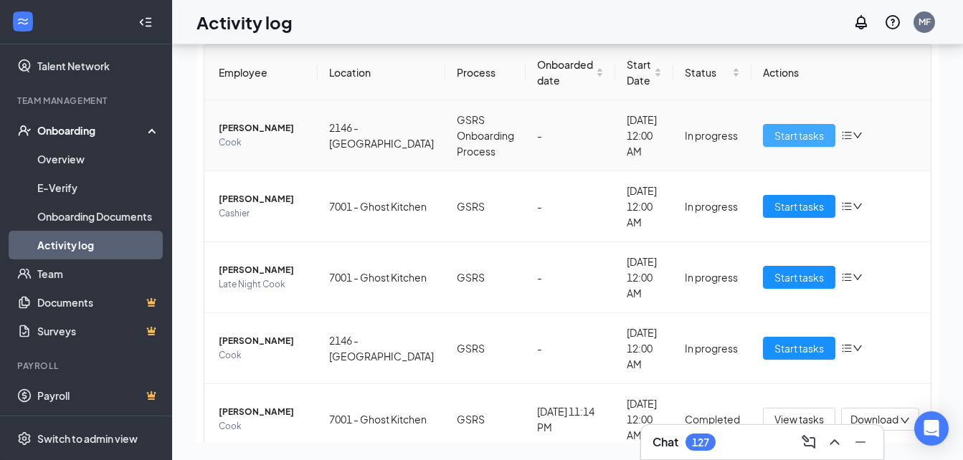
click at [800, 135] on span "Start tasks" at bounding box center [799, 136] width 49 height 16
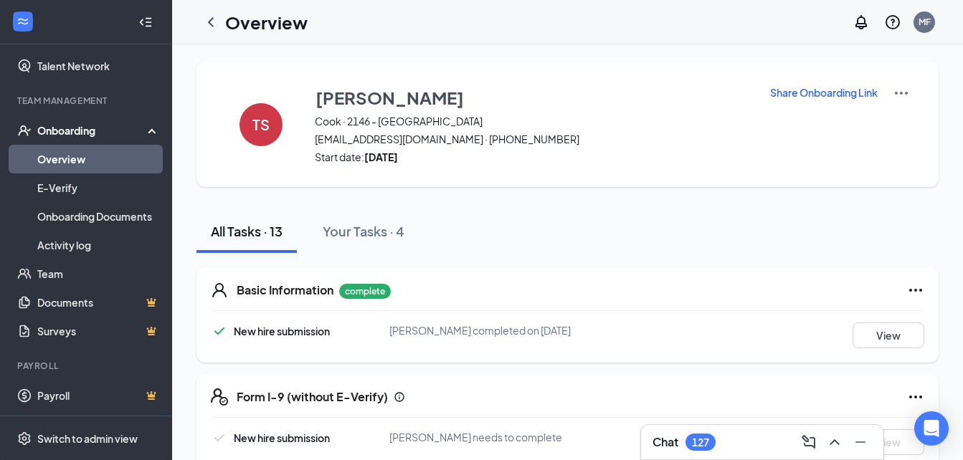
drag, startPoint x: 965, startPoint y: 455, endPoint x: 952, endPoint y: 108, distance: 346.6
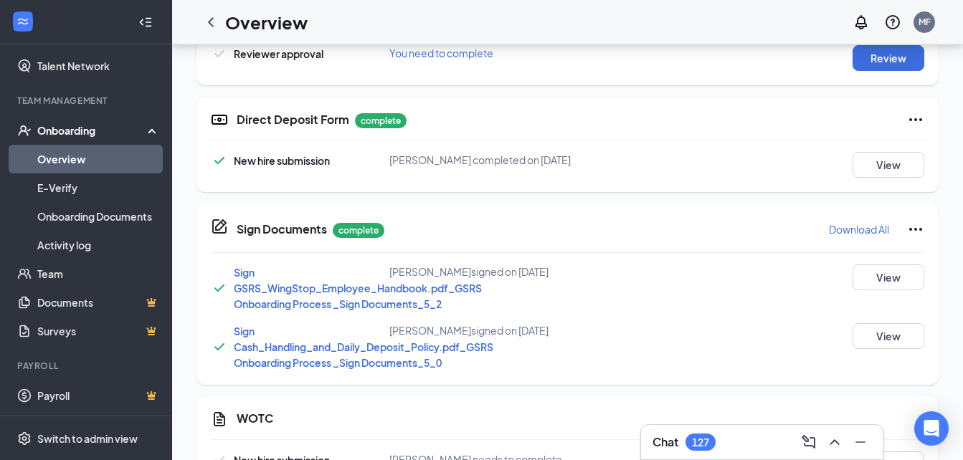
scroll to position [681, 0]
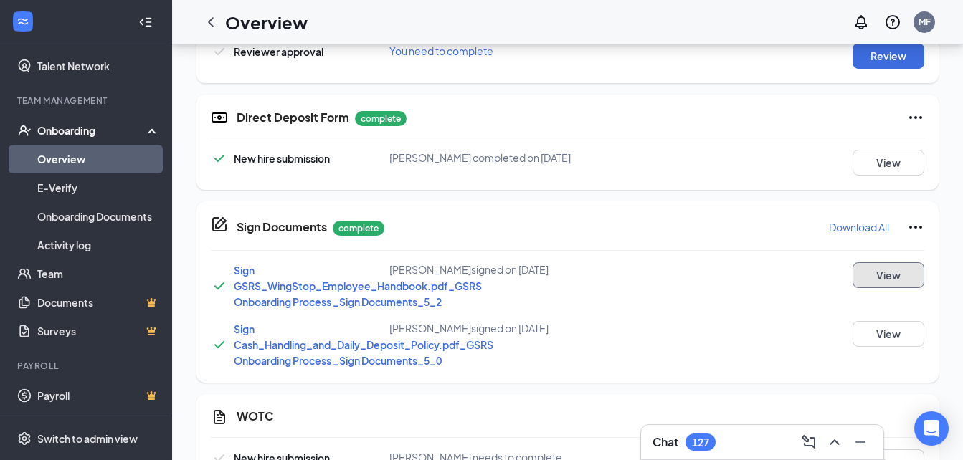
click at [874, 278] on button "View" at bounding box center [889, 275] width 72 height 26
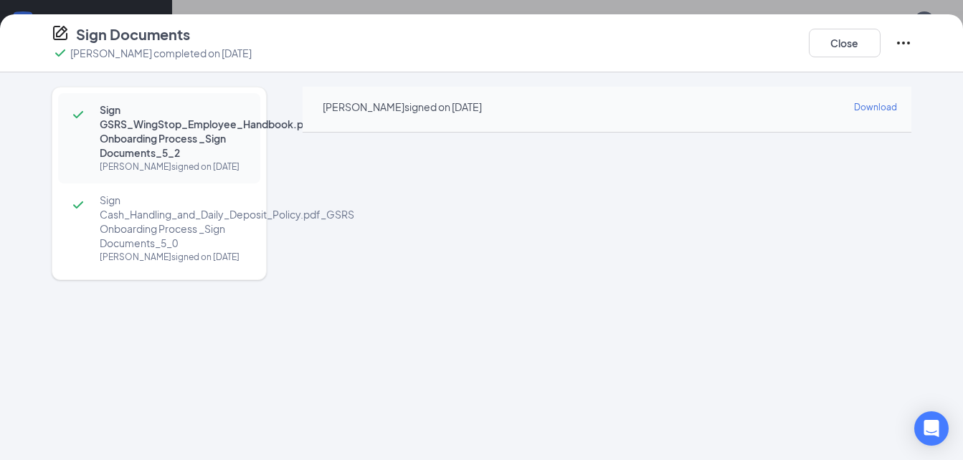
scroll to position [0, 0]
click at [850, 42] on button "Close" at bounding box center [845, 43] width 72 height 29
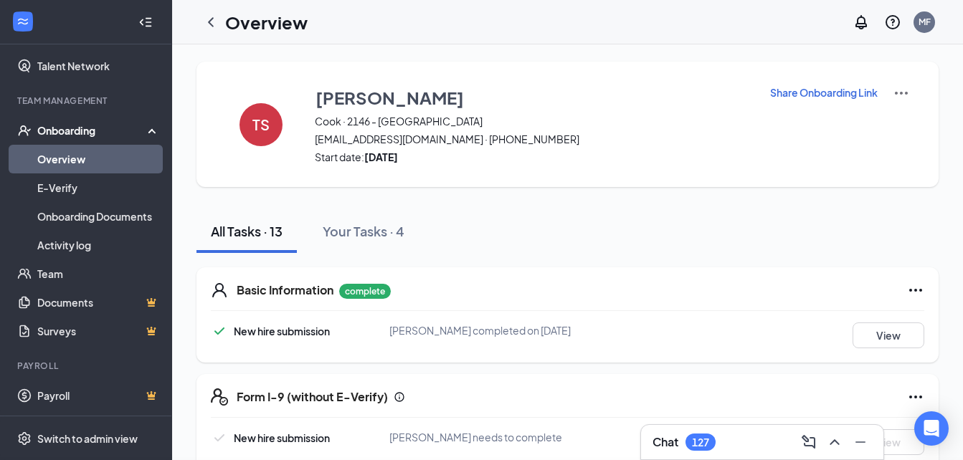
scroll to position [726, 0]
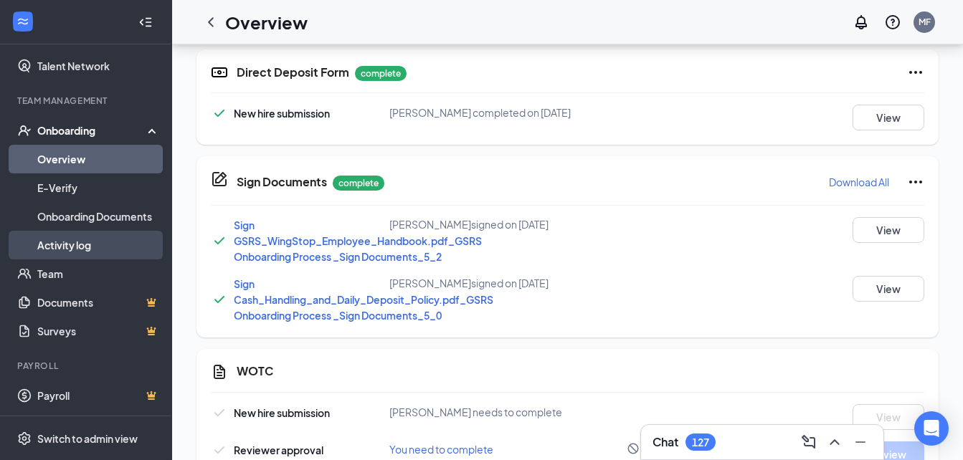
click at [93, 242] on link "Activity log" at bounding box center [98, 245] width 123 height 29
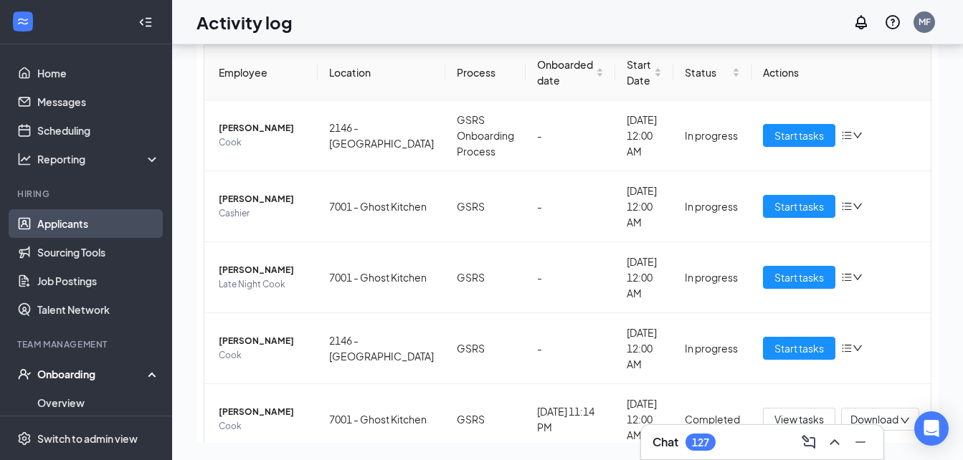
click at [70, 217] on link "Applicants" at bounding box center [98, 223] width 123 height 29
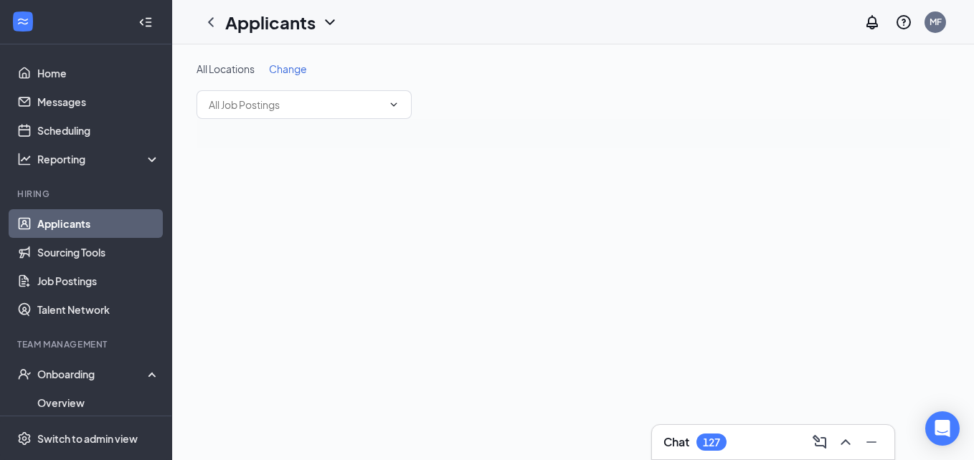
click at [70, 217] on link "Applicants" at bounding box center [98, 223] width 123 height 29
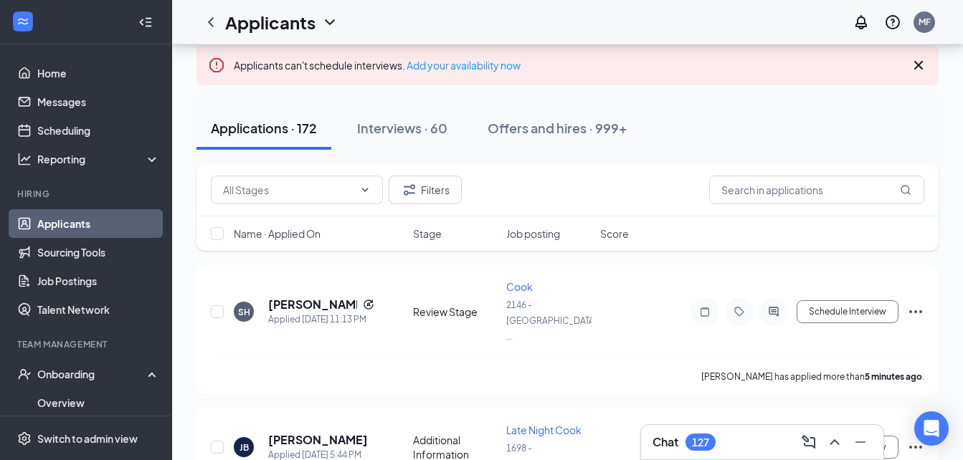
scroll to position [172, 0]
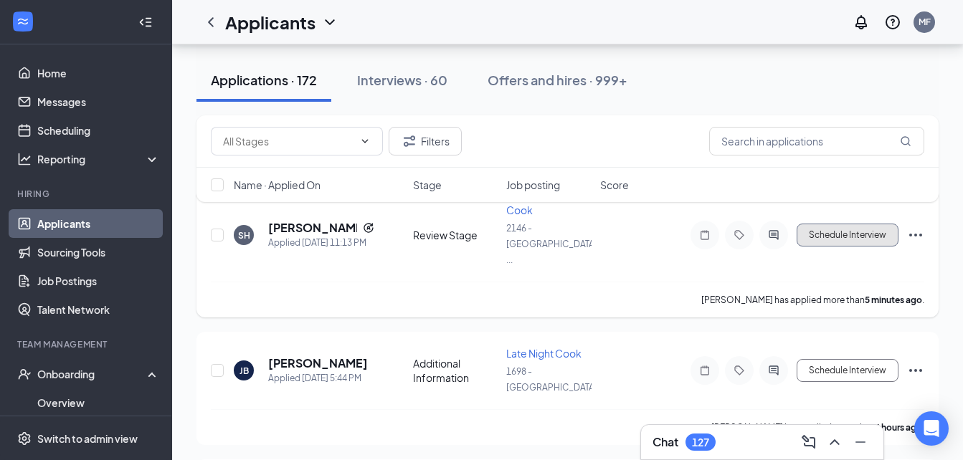
click at [871, 225] on button "Schedule Interview" at bounding box center [848, 235] width 102 height 23
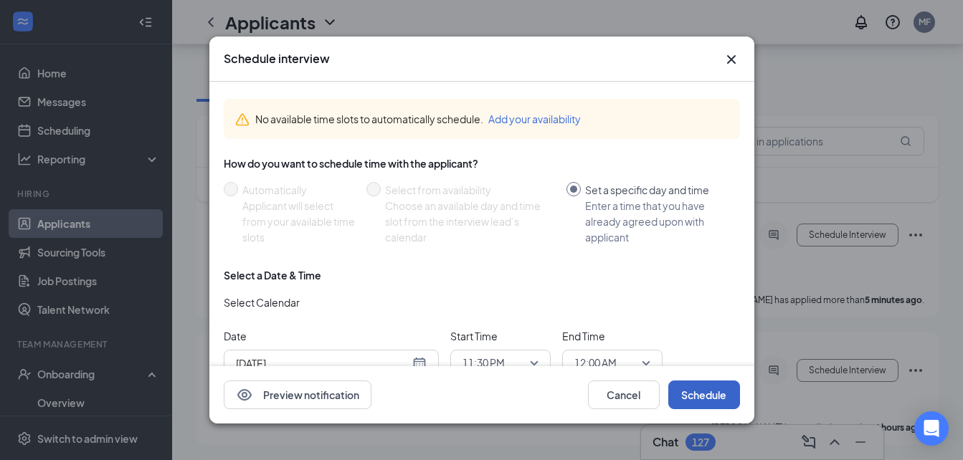
click at [694, 392] on button "Schedule" at bounding box center [704, 395] width 72 height 29
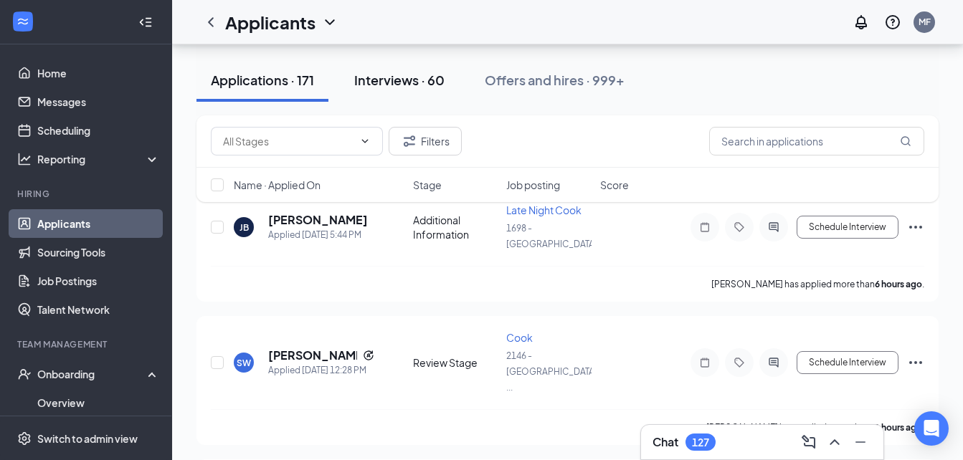
click at [445, 76] on div "Interviews · 60" at bounding box center [399, 80] width 90 height 18
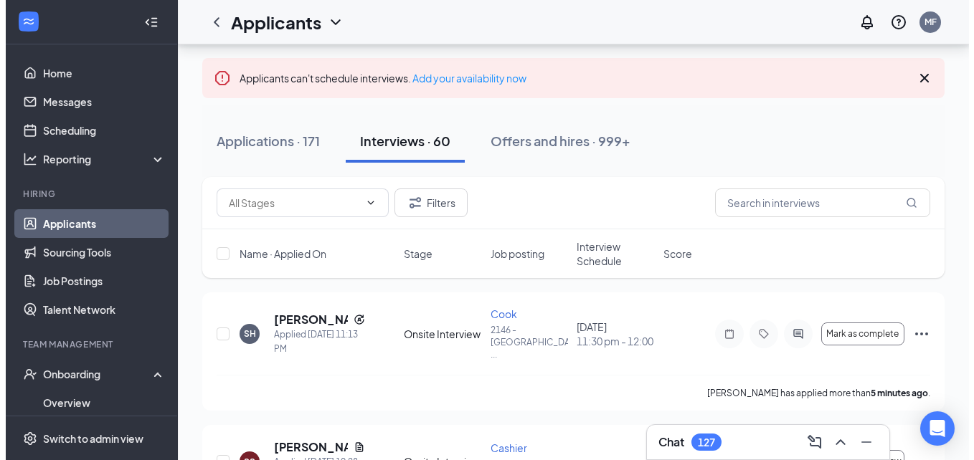
scroll to position [104, 0]
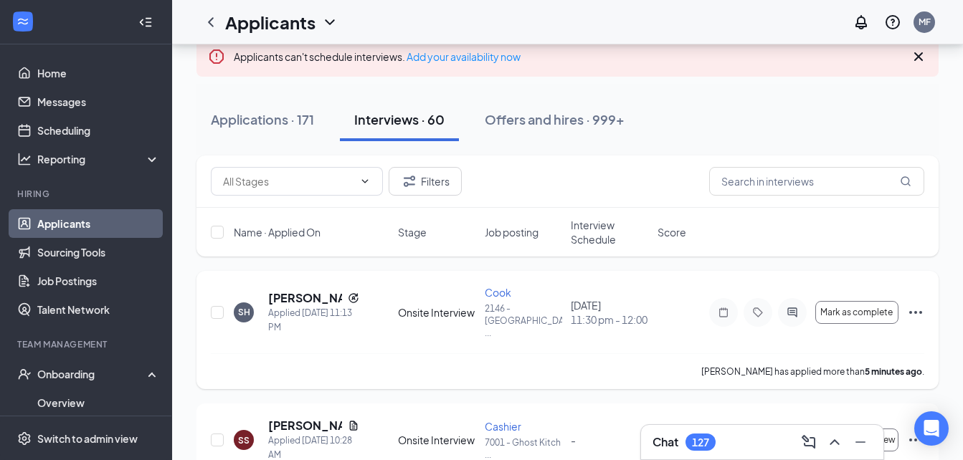
click at [911, 318] on div "Mark as complete" at bounding box center [816, 312] width 215 height 29
click at [914, 311] on icon "Ellipses" at bounding box center [915, 312] width 17 height 17
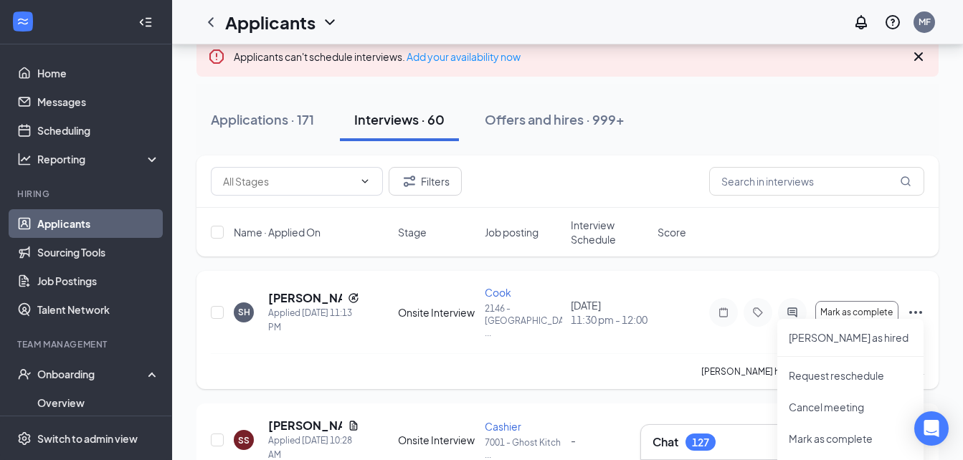
click at [795, 311] on icon "ActiveChat" at bounding box center [792, 312] width 17 height 11
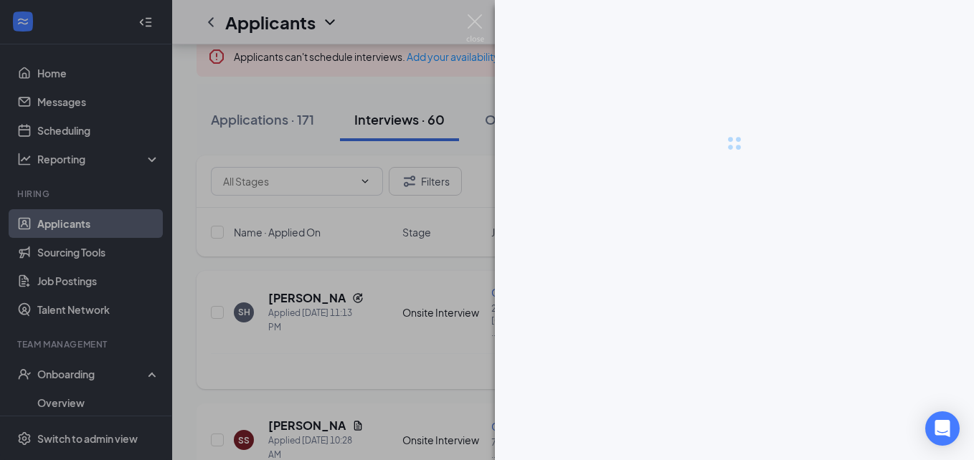
click at [795, 311] on div at bounding box center [734, 230] width 479 height 460
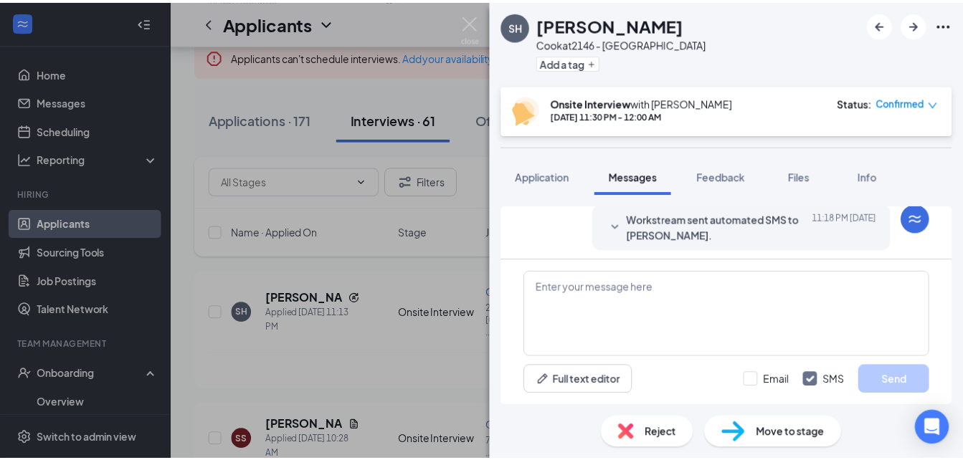
scroll to position [232, 0]
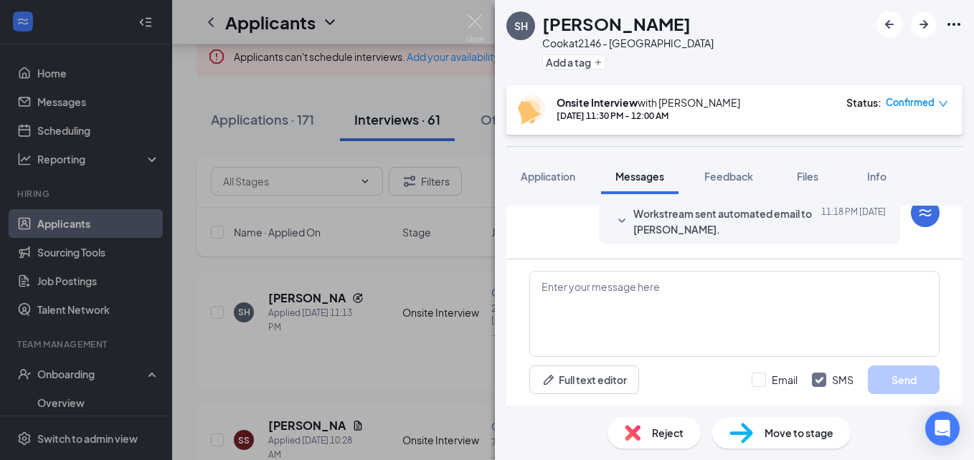
click at [788, 431] on span "Move to stage" at bounding box center [799, 433] width 69 height 16
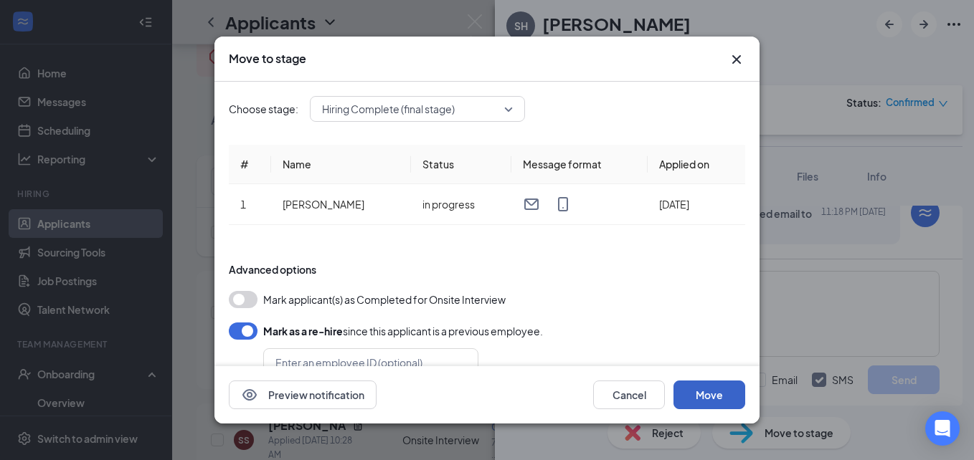
click at [691, 394] on button "Move" at bounding box center [709, 395] width 72 height 29
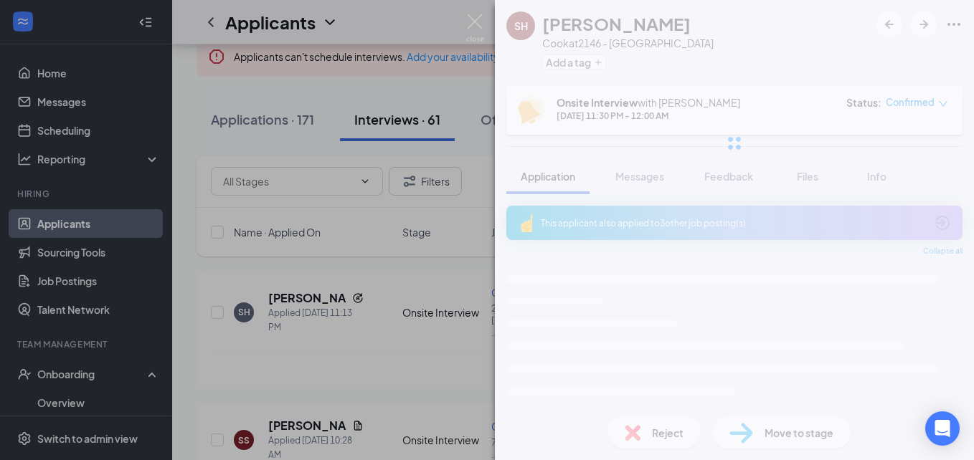
click at [691, 394] on div "SH [PERSON_NAME] at 2146 - [GEOGRAPHIC_DATA] Add a tag Onsite Interview with [P…" at bounding box center [734, 230] width 479 height 460
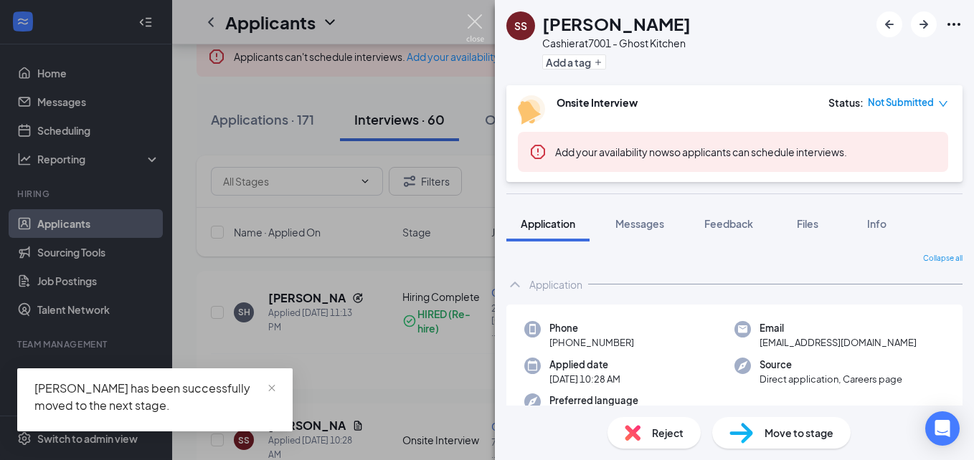
click at [475, 22] on img at bounding box center [475, 28] width 18 height 28
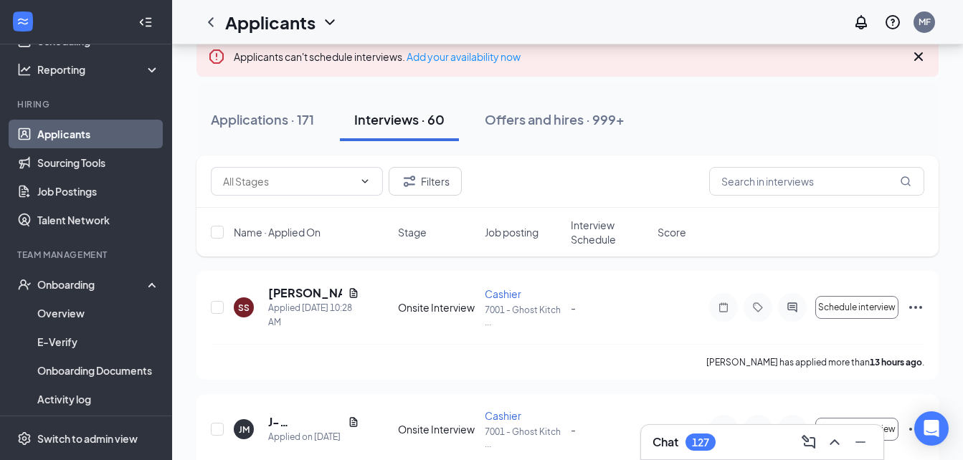
scroll to position [102, 0]
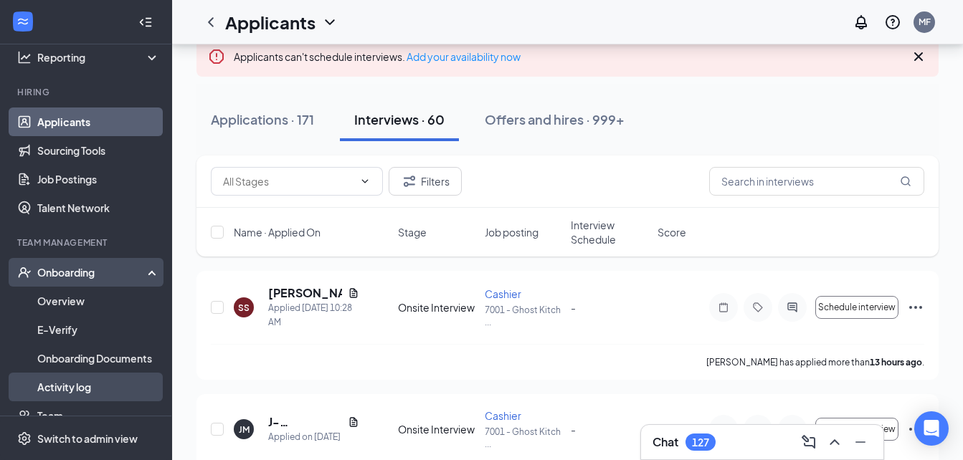
click at [93, 383] on link "Activity log" at bounding box center [98, 387] width 123 height 29
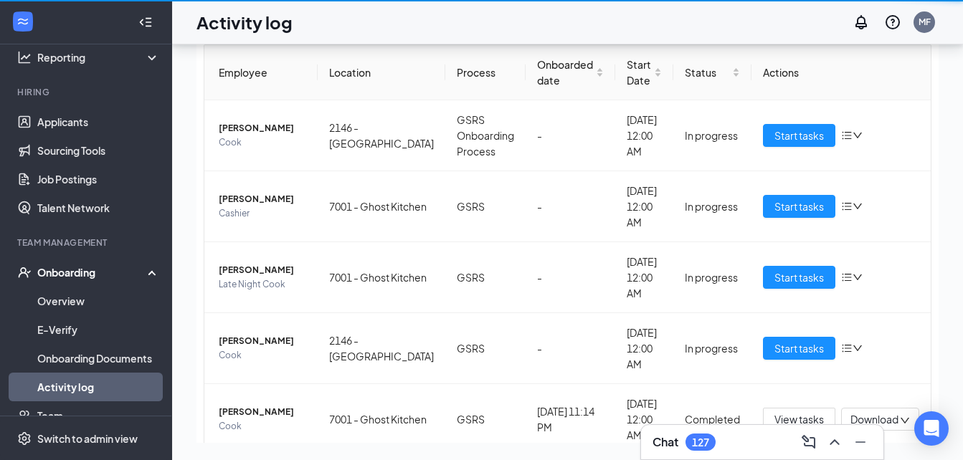
scroll to position [65, 0]
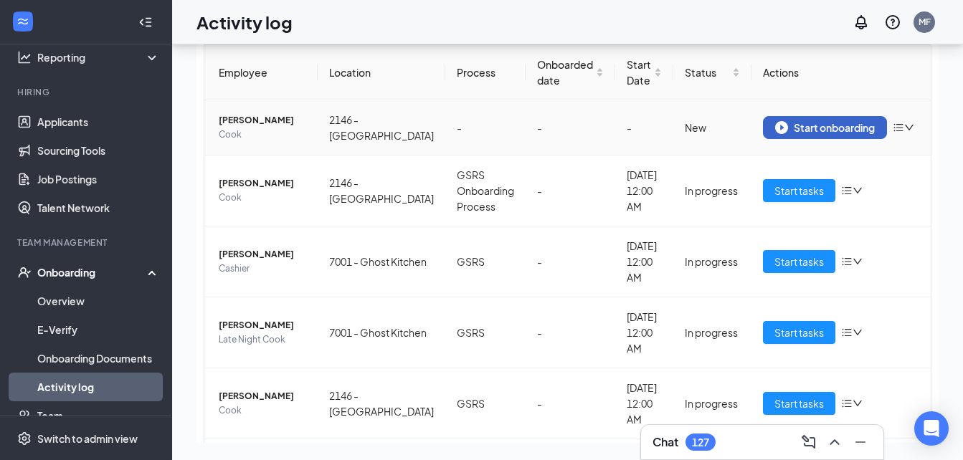
click at [775, 133] on img "button" at bounding box center [781, 127] width 13 height 13
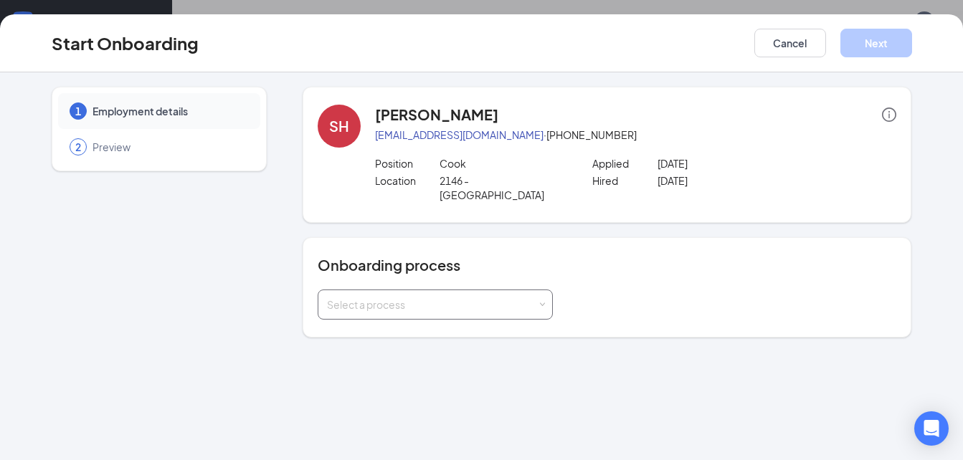
click at [528, 298] on div "Select a process" at bounding box center [432, 305] width 210 height 14
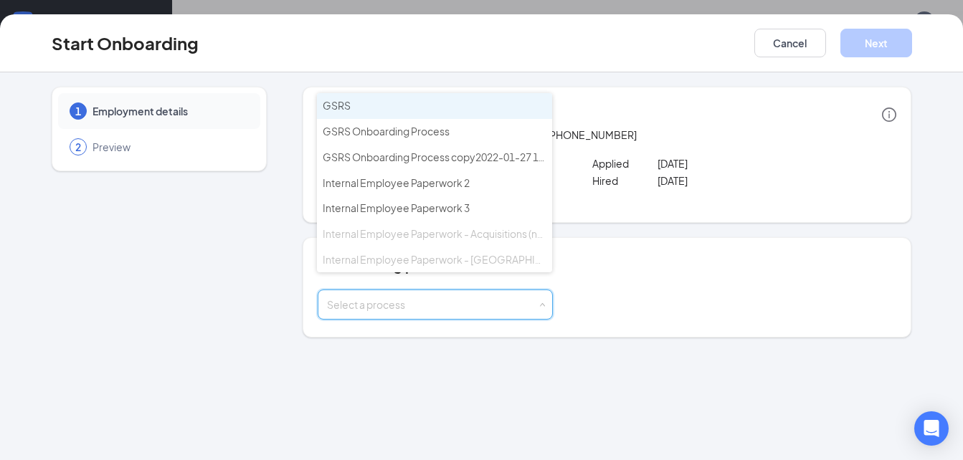
click at [490, 98] on li "GSRS" at bounding box center [434, 106] width 235 height 26
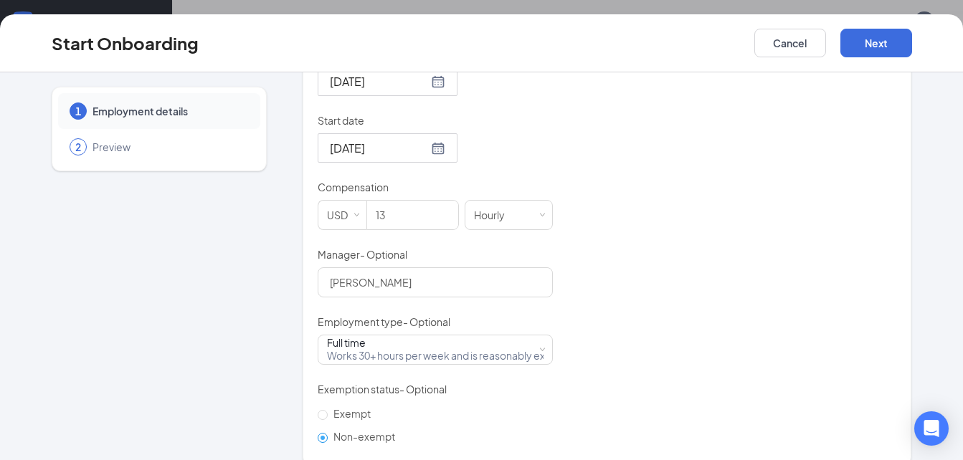
scroll to position [381, 0]
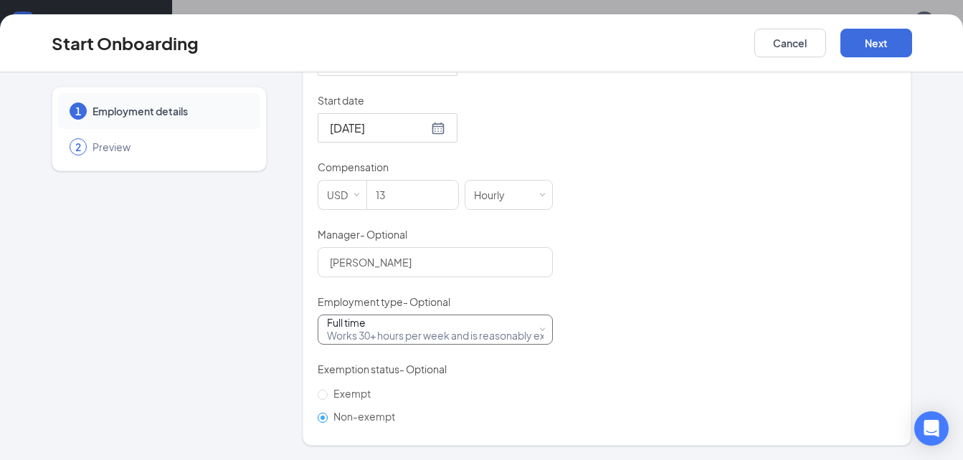
click at [510, 333] on div "Full time Works 30+ hours per week and is reasonably expected to work" at bounding box center [435, 330] width 217 height 29
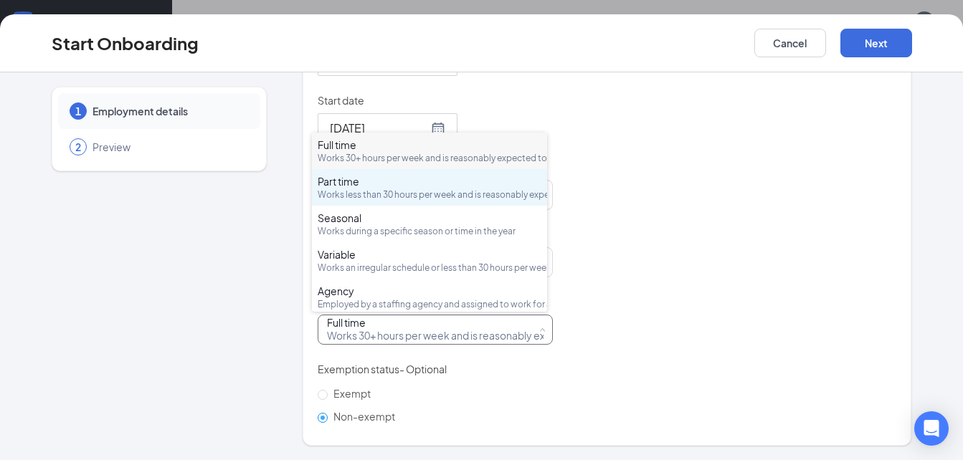
click at [487, 201] on div "Works less than 30 hours per week and is reasonably expected to work" at bounding box center [430, 195] width 224 height 12
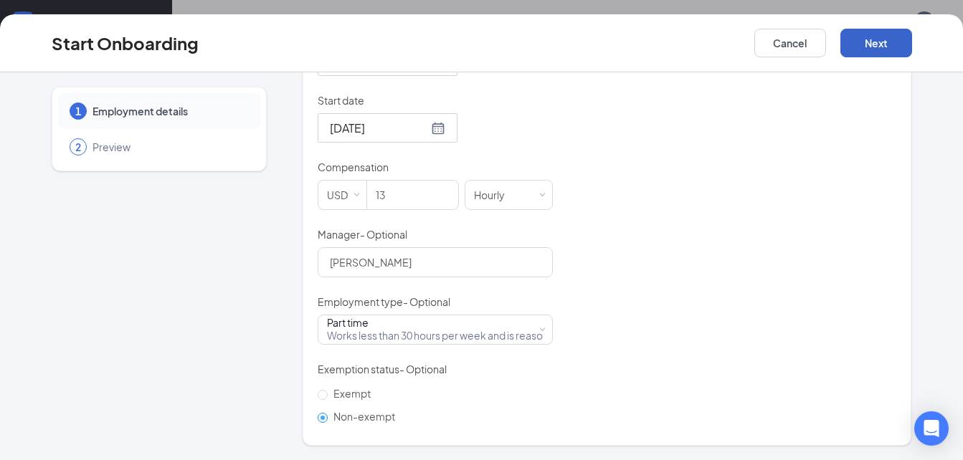
click at [867, 53] on button "Next" at bounding box center [877, 43] width 72 height 29
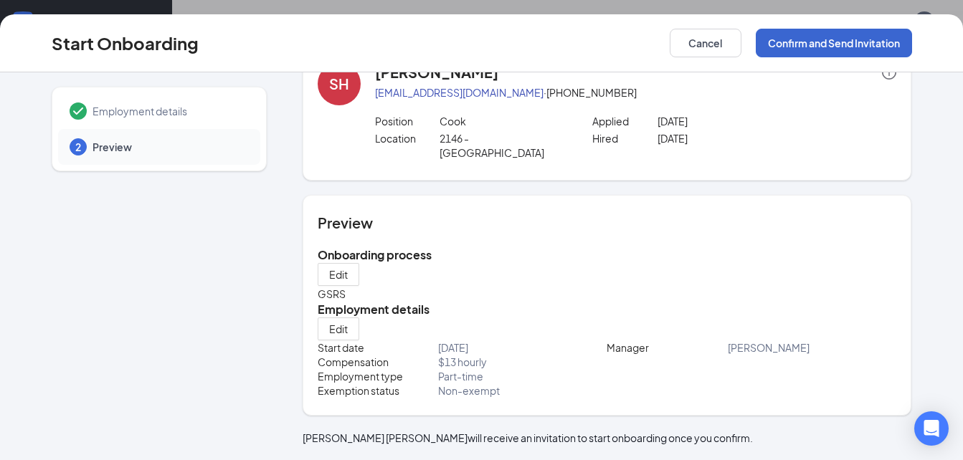
scroll to position [45, 0]
click at [820, 41] on button "Confirm and Send Invitation" at bounding box center [834, 43] width 156 height 29
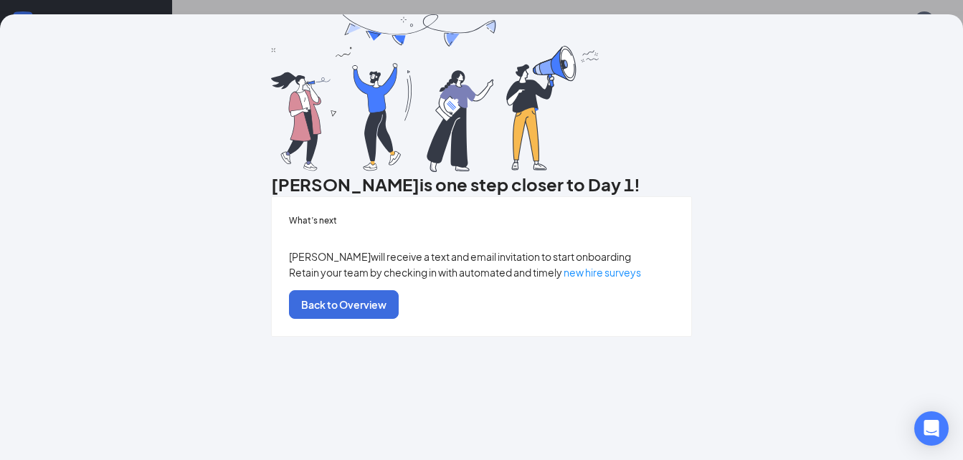
scroll to position [109, 0]
click at [399, 319] on button "Back to Overview" at bounding box center [344, 304] width 110 height 29
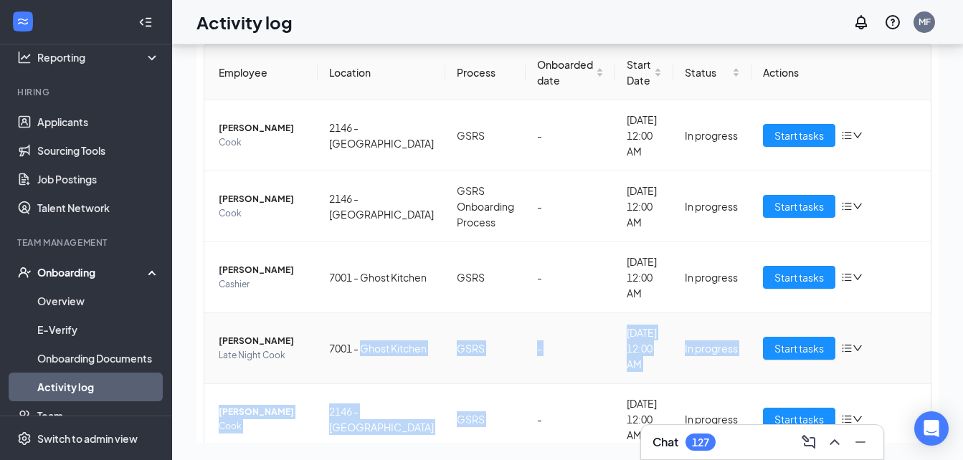
drag, startPoint x: 519, startPoint y: 404, endPoint x: 283, endPoint y: 354, distance: 240.5
click at [283, 354] on tbody "[PERSON_NAME] 2146 - [GEOGRAPHIC_DATA] GSRS - [DATE] 12:00 AM In progress Start…" at bounding box center [567, 436] width 727 height 672
click at [85, 134] on link "Applicants" at bounding box center [98, 122] width 123 height 29
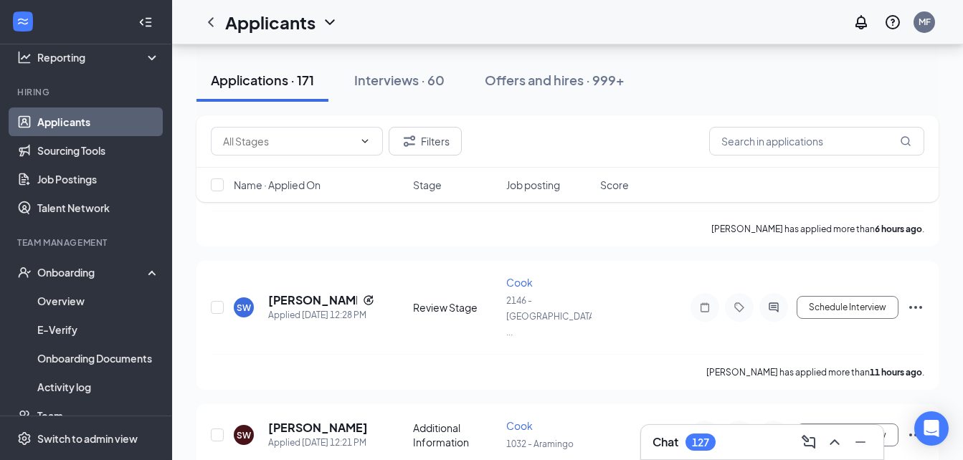
scroll to position [246, 0]
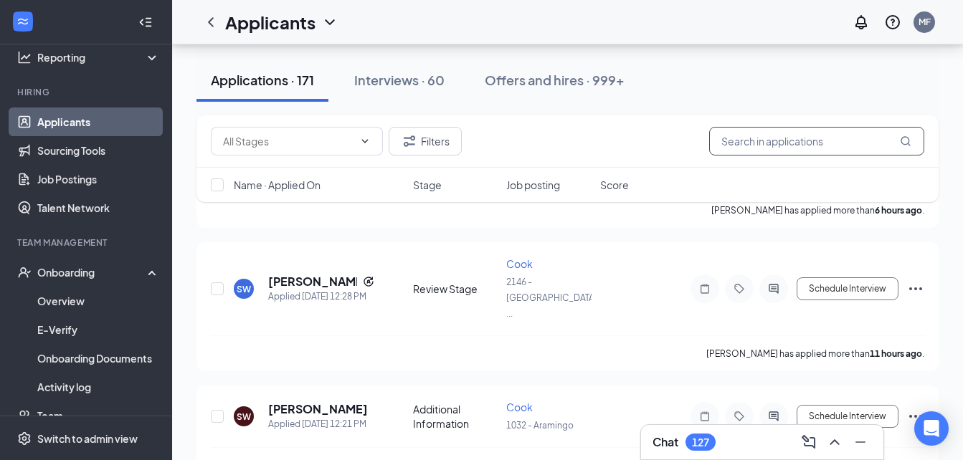
click at [858, 133] on input "text" at bounding box center [816, 141] width 215 height 29
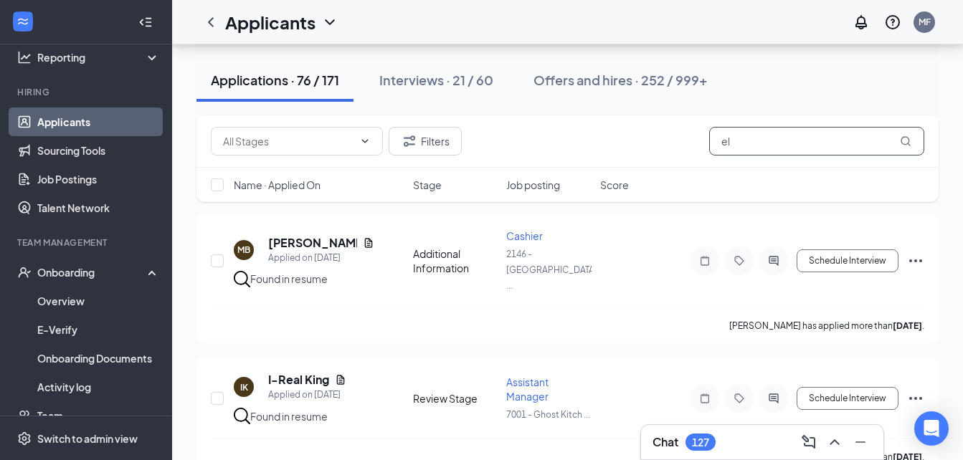
scroll to position [450, 0]
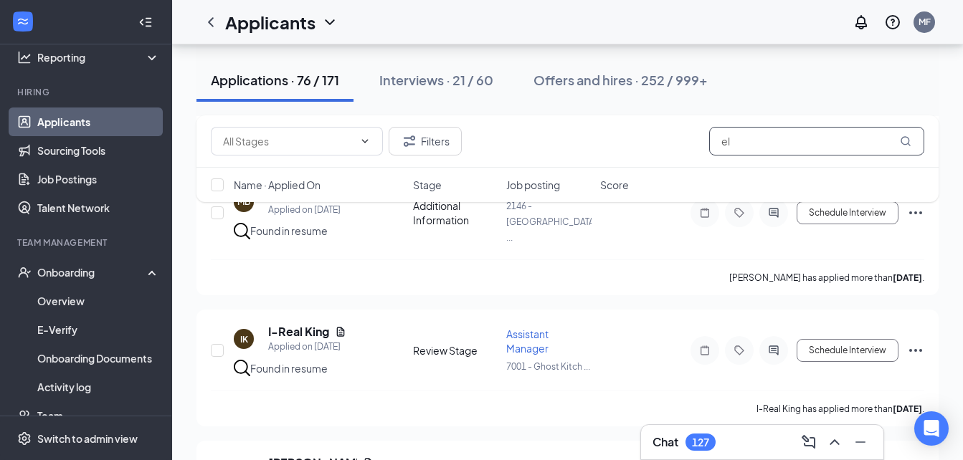
click at [805, 145] on input "el" at bounding box center [816, 141] width 215 height 29
type input "e"
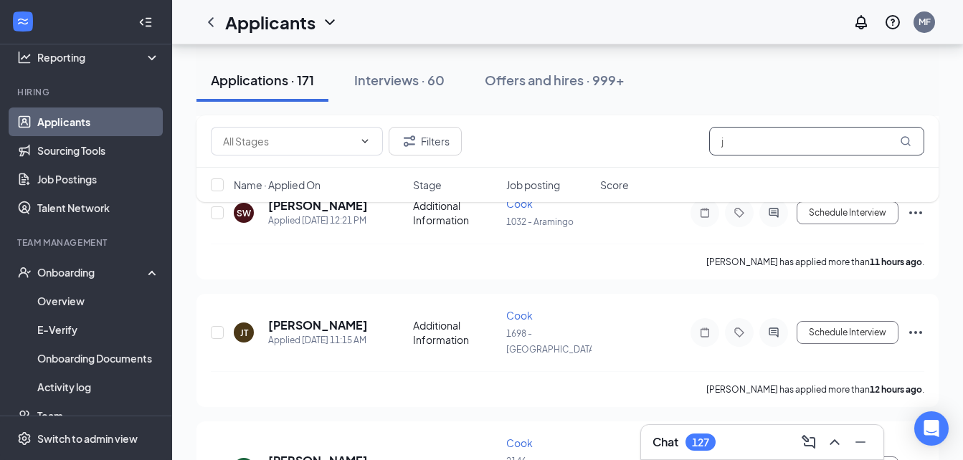
scroll to position [434, 0]
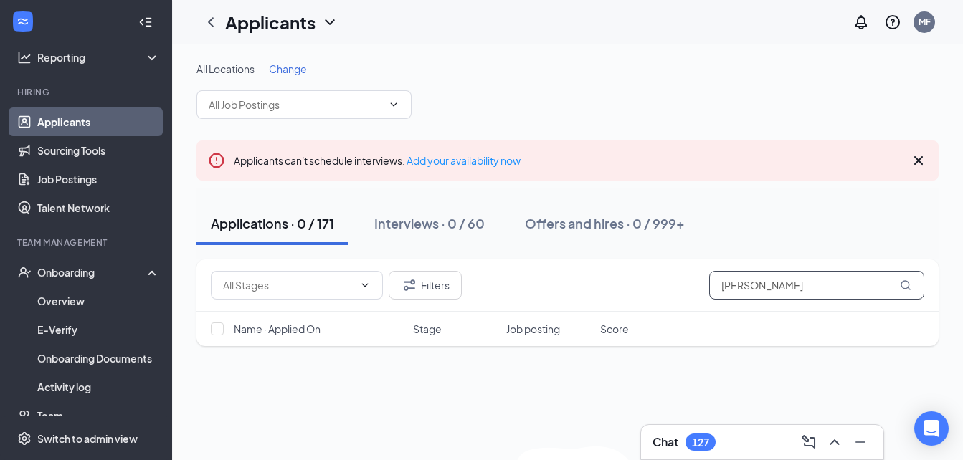
type input "[PERSON_NAME]"
click at [919, 164] on icon "Cross" at bounding box center [918, 160] width 17 height 17
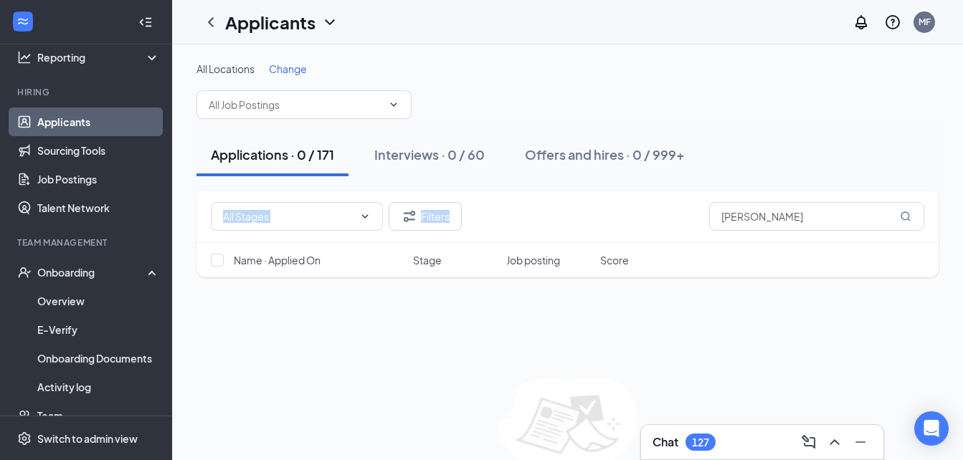
drag, startPoint x: 855, startPoint y: 122, endPoint x: 686, endPoint y: 246, distance: 209.3
click at [686, 246] on div "All Locations Change Applications · 0 / 171 Interviews · 0 / 60 Offers and hire…" at bounding box center [568, 290] width 742 height 457
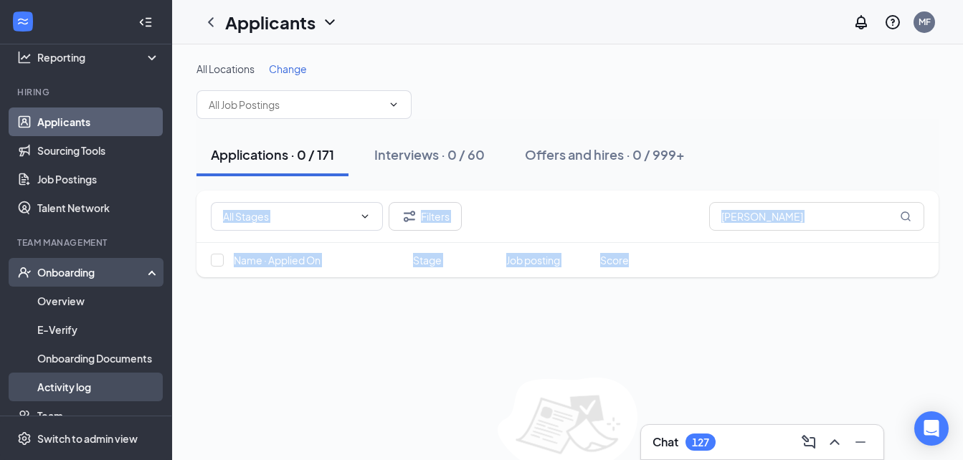
click at [84, 377] on link "Activity log" at bounding box center [98, 387] width 123 height 29
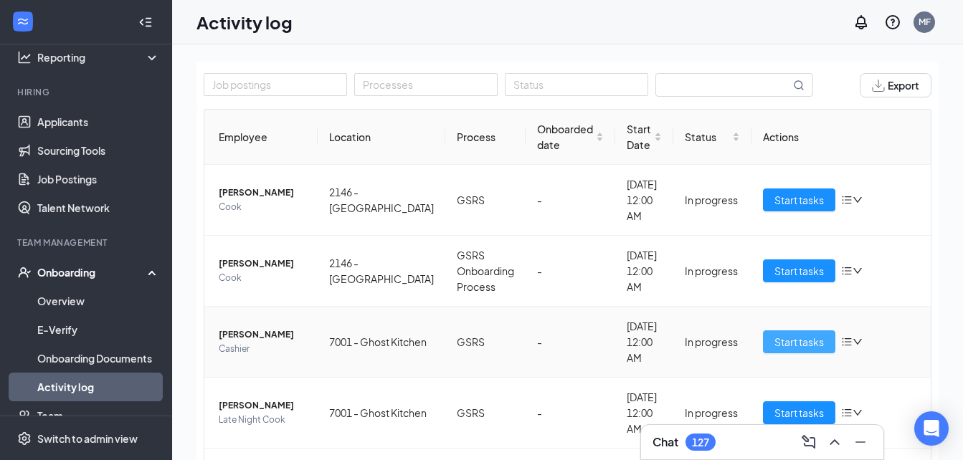
click at [779, 342] on span "Start tasks" at bounding box center [799, 342] width 49 height 16
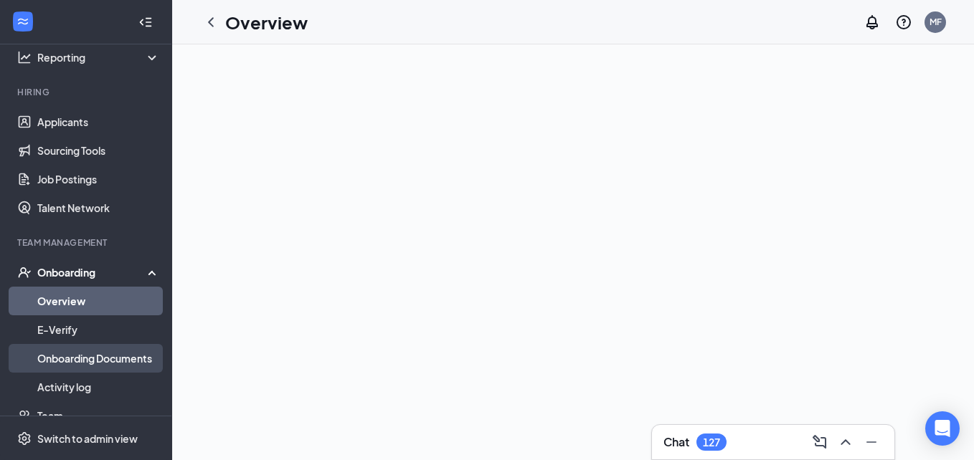
click at [120, 361] on link "Onboarding Documents" at bounding box center [98, 358] width 123 height 29
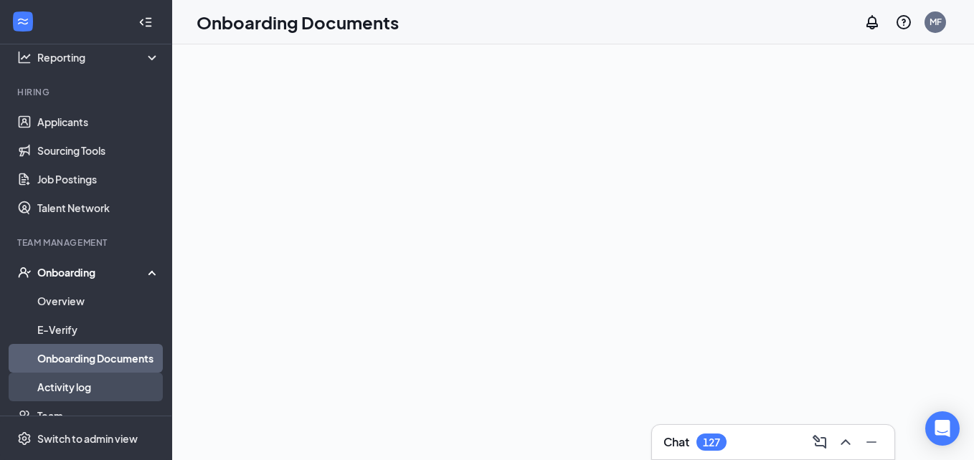
click at [118, 377] on link "Activity log" at bounding box center [98, 387] width 123 height 29
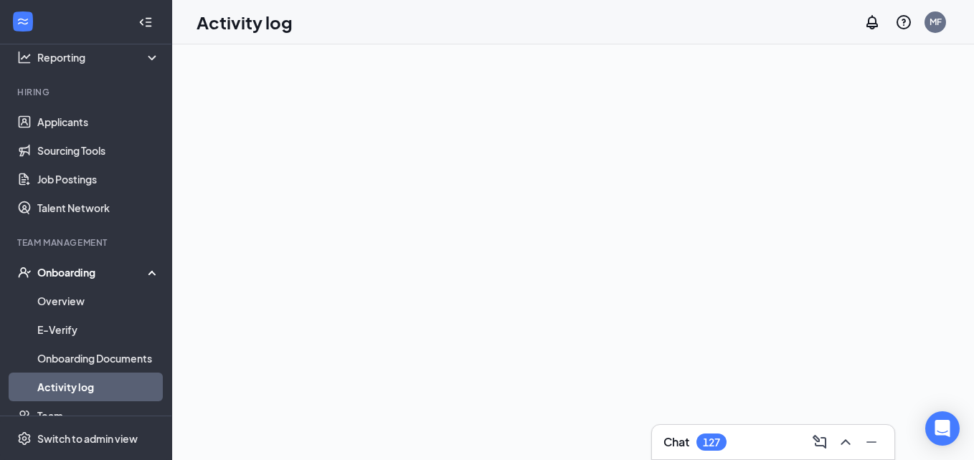
click at [115, 384] on link "Activity log" at bounding box center [98, 387] width 123 height 29
click at [101, 388] on link "Activity log" at bounding box center [98, 387] width 123 height 29
click at [102, 387] on link "Activity log" at bounding box center [98, 387] width 123 height 29
click at [105, 364] on link "Onboarding Documents" at bounding box center [98, 358] width 123 height 29
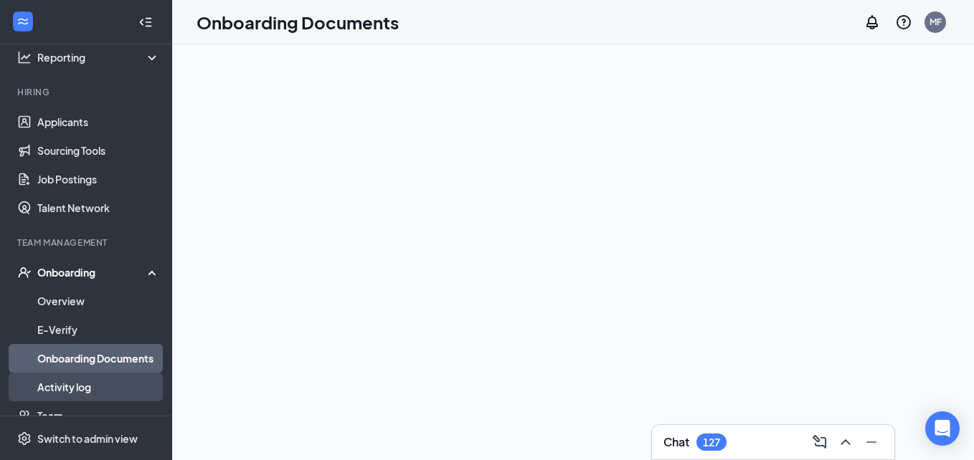
click at [81, 381] on link "Activity log" at bounding box center [98, 387] width 123 height 29
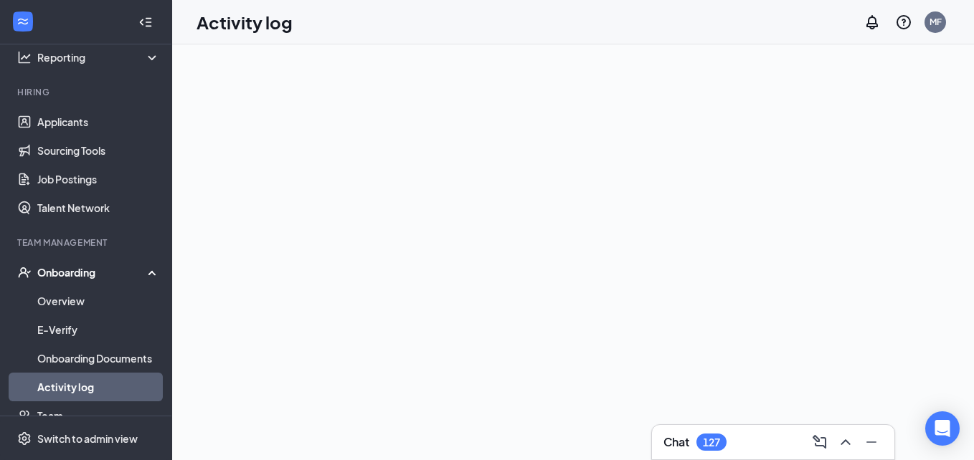
click at [81, 381] on link "Activity log" at bounding box center [98, 387] width 123 height 29
click at [66, 110] on link "Applicants" at bounding box center [98, 122] width 123 height 29
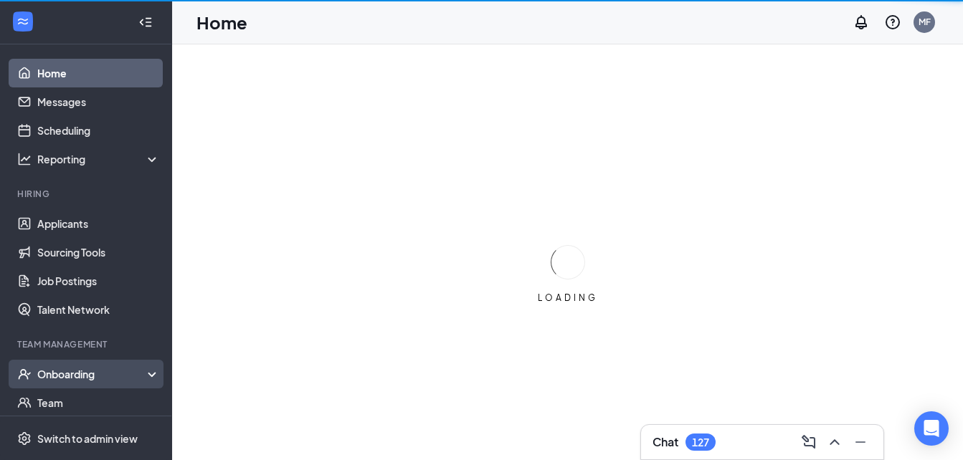
click at [107, 370] on div "Onboarding" at bounding box center [92, 374] width 110 height 14
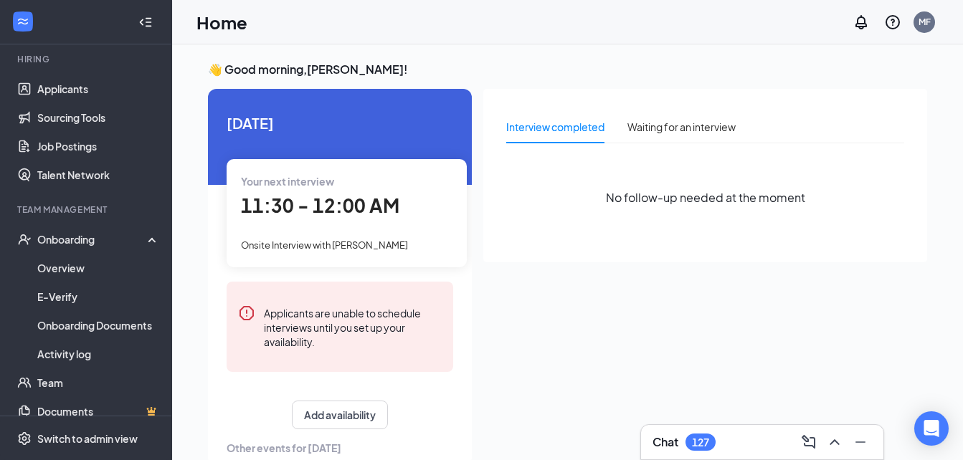
scroll to position [140, 0]
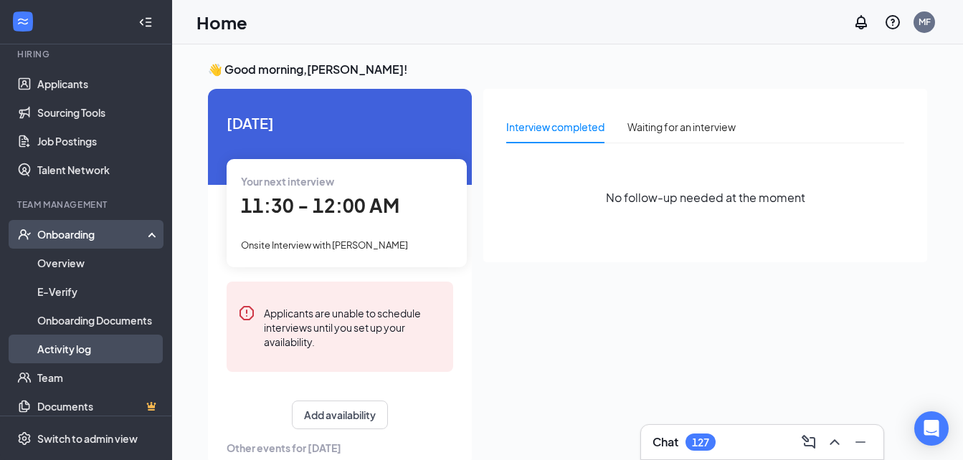
drag, startPoint x: 89, startPoint y: 346, endPoint x: 97, endPoint y: 355, distance: 11.7
click at [97, 355] on link "Activity log" at bounding box center [98, 349] width 123 height 29
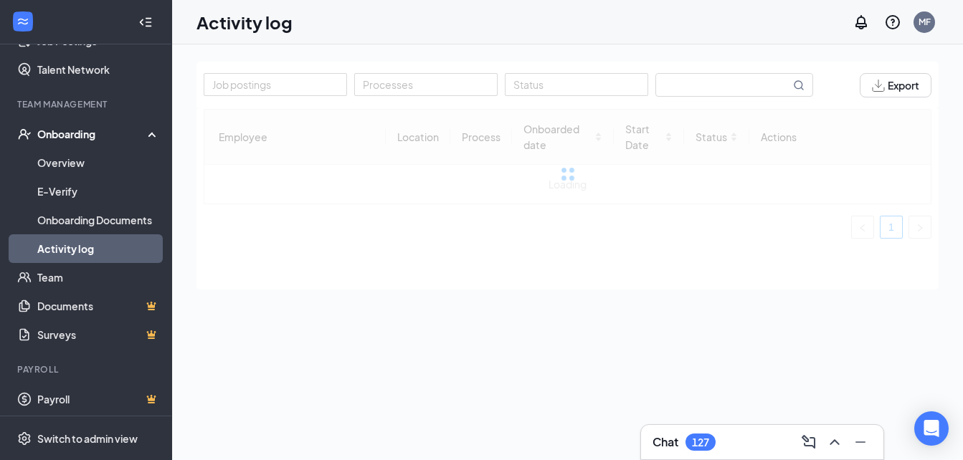
scroll to position [244, 0]
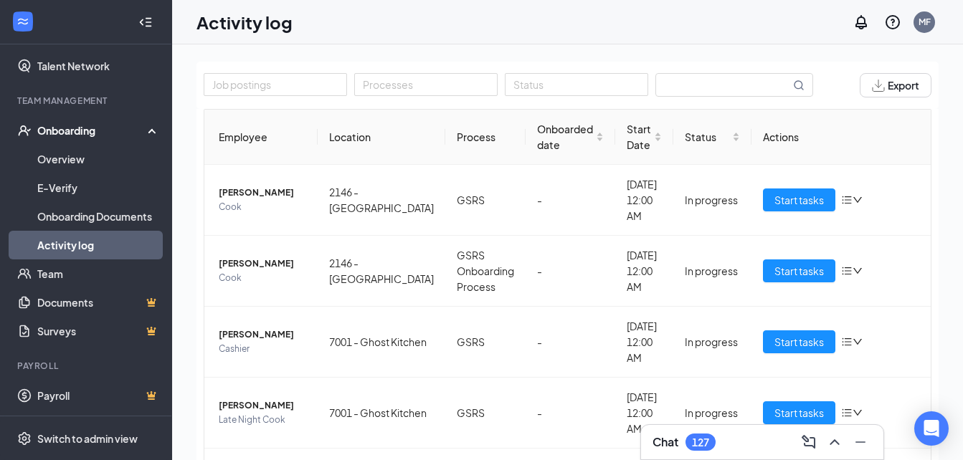
click at [87, 128] on div "Onboarding" at bounding box center [92, 130] width 110 height 14
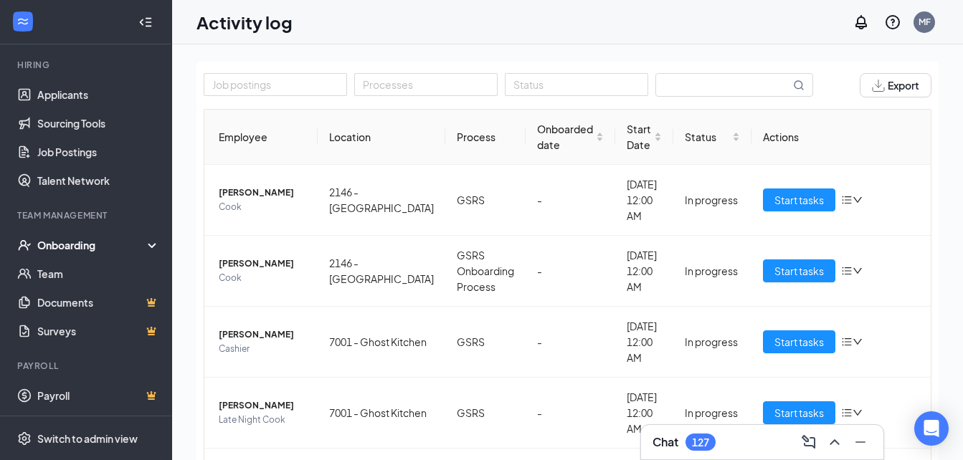
scroll to position [129, 0]
click at [735, 341] on span "Start tasks" at bounding box center [799, 342] width 49 height 16
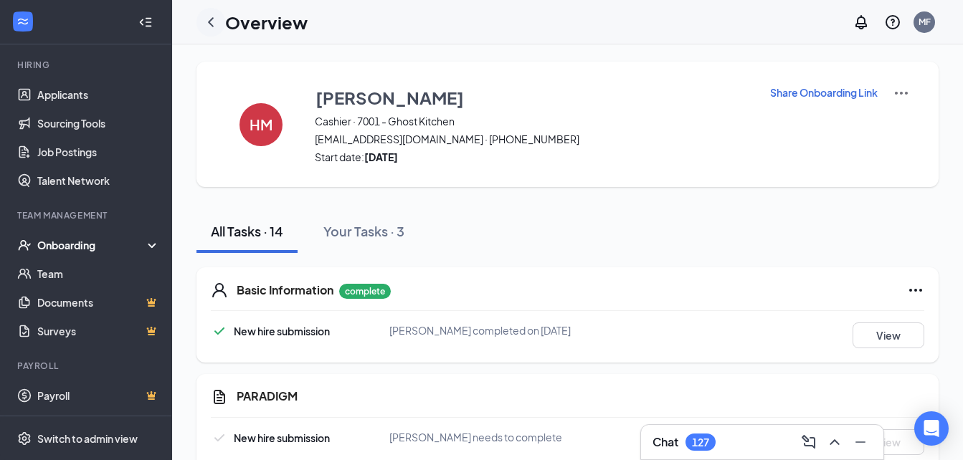
click at [219, 24] on icon "ChevronLeft" at bounding box center [210, 22] width 17 height 17
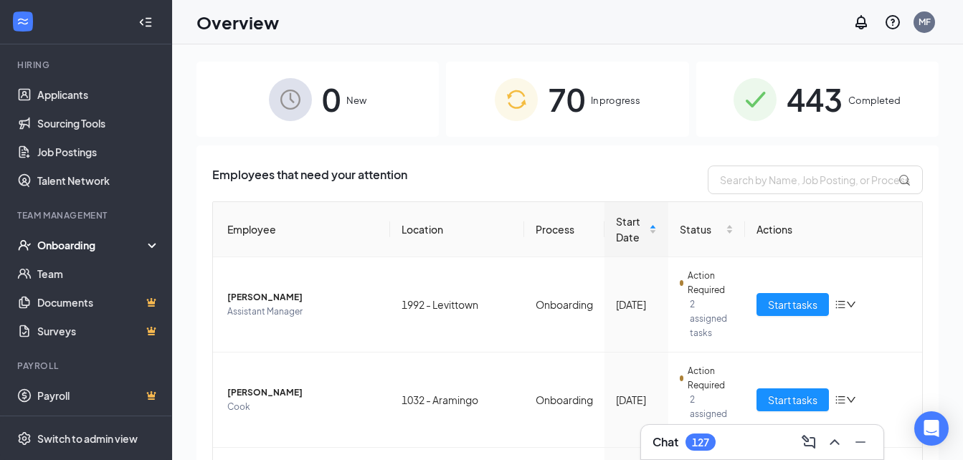
click at [108, 250] on div "Onboarding" at bounding box center [92, 245] width 110 height 14
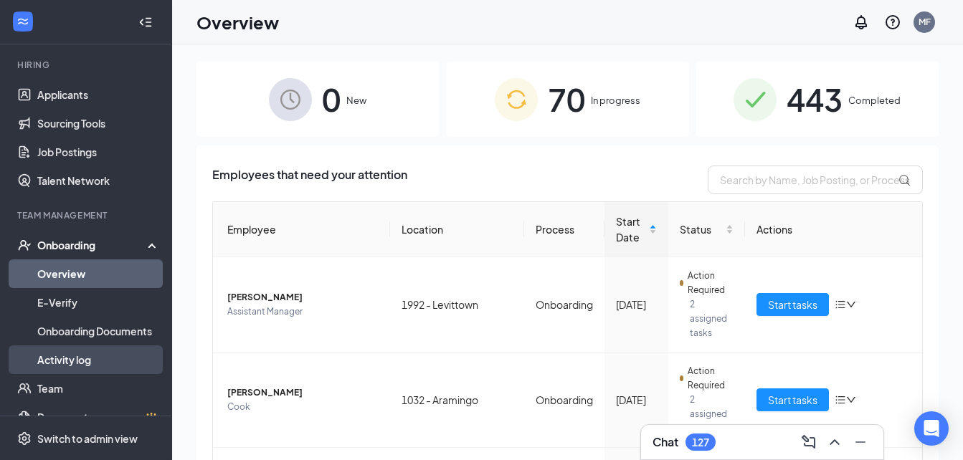
click at [99, 361] on link "Activity log" at bounding box center [98, 360] width 123 height 29
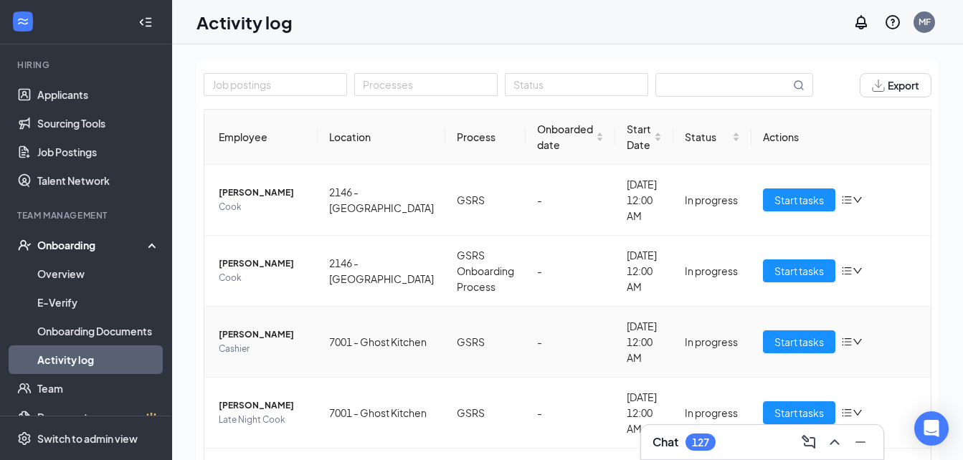
click at [735, 339] on icon "down" at bounding box center [858, 342] width 10 height 10
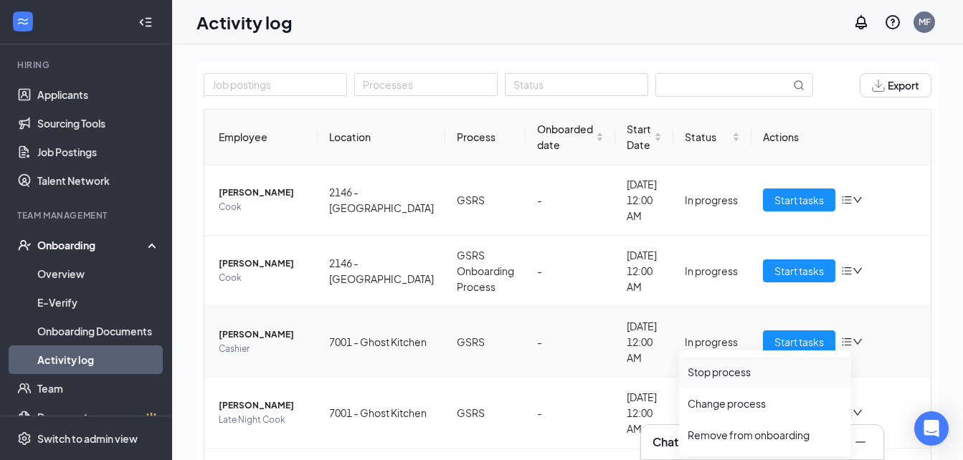
click at [735, 376] on div "Stop process" at bounding box center [765, 372] width 155 height 14
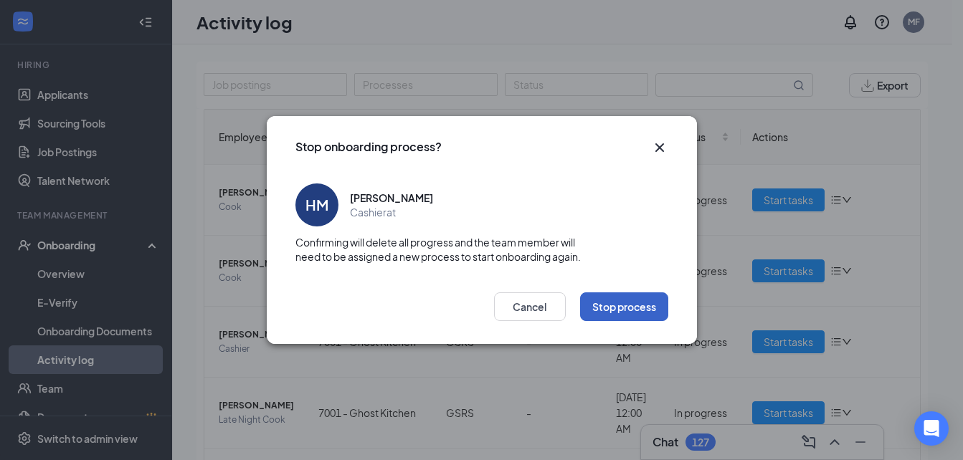
click at [636, 306] on button "Stop process" at bounding box center [624, 307] width 88 height 29
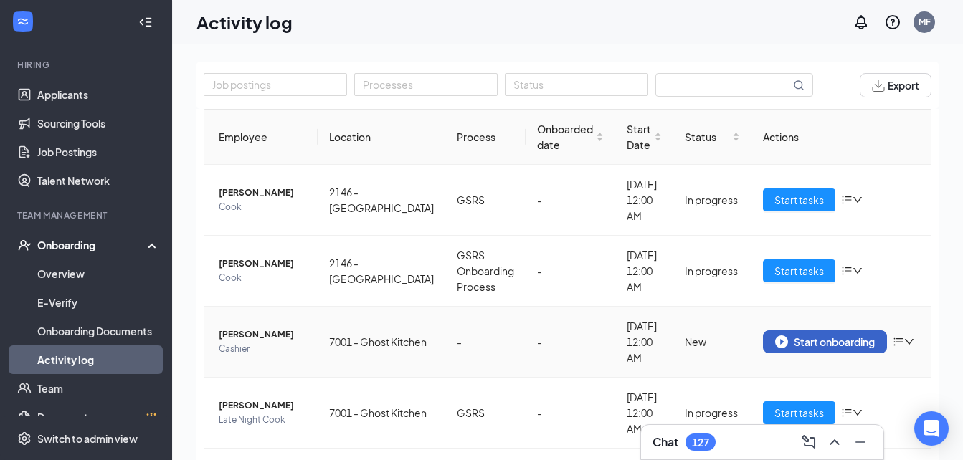
click at [735, 348] on div "Start onboarding" at bounding box center [825, 342] width 100 height 13
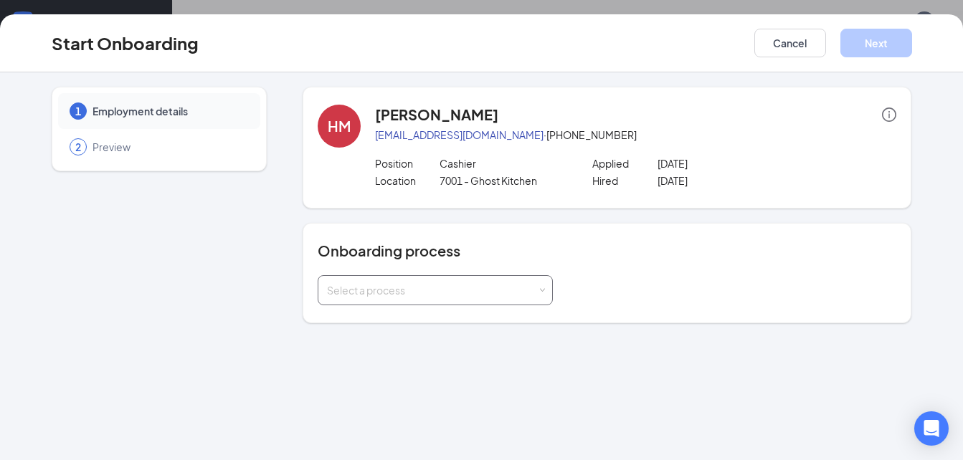
click at [539, 295] on div "Select a process" at bounding box center [435, 290] width 217 height 29
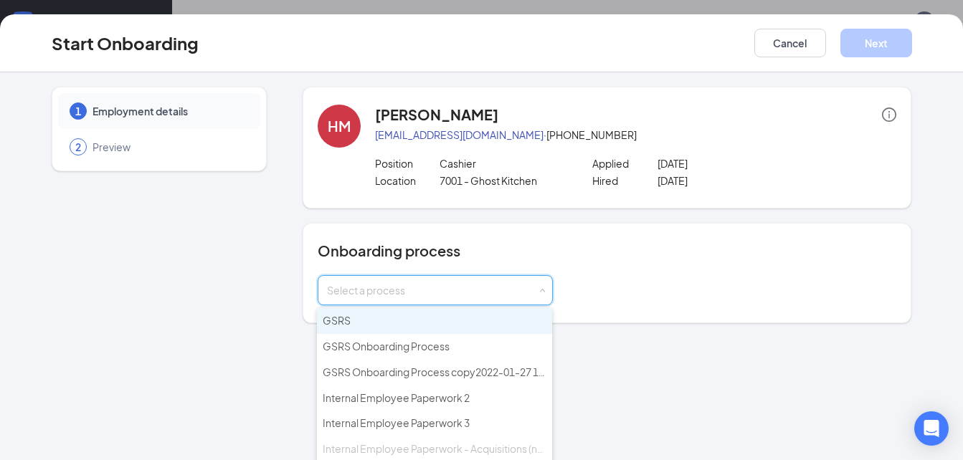
click at [503, 328] on li "GSRS" at bounding box center [434, 321] width 235 height 26
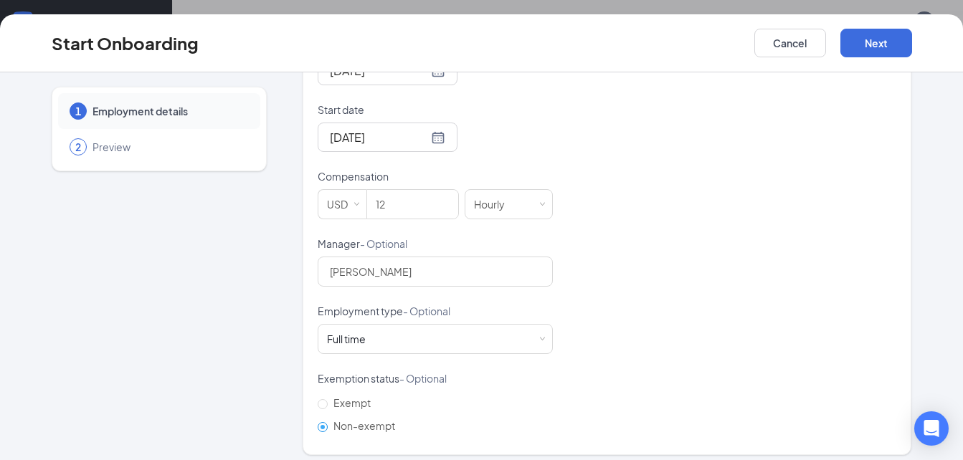
scroll to position [381, 0]
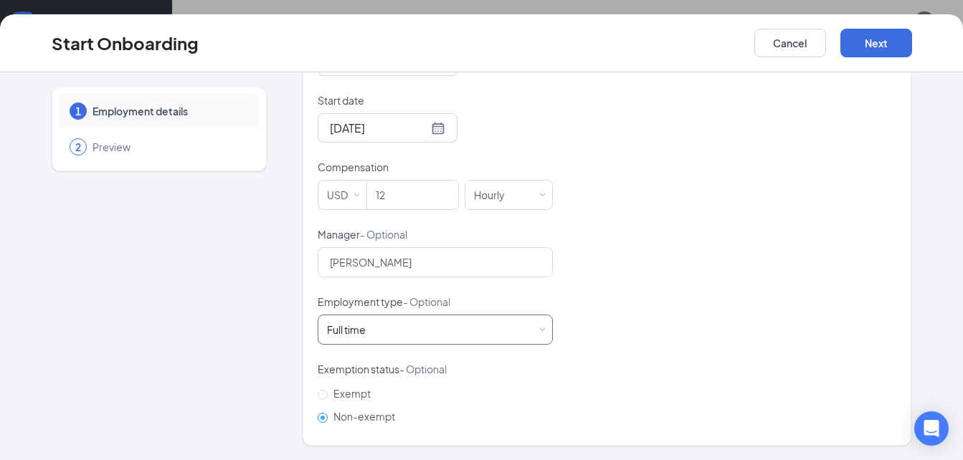
drag, startPoint x: 510, startPoint y: 331, endPoint x: 437, endPoint y: 330, distance: 72.4
click at [437, 330] on div "Full time Works 30+ hours per week and is reasonably expected to work" at bounding box center [435, 330] width 217 height 29
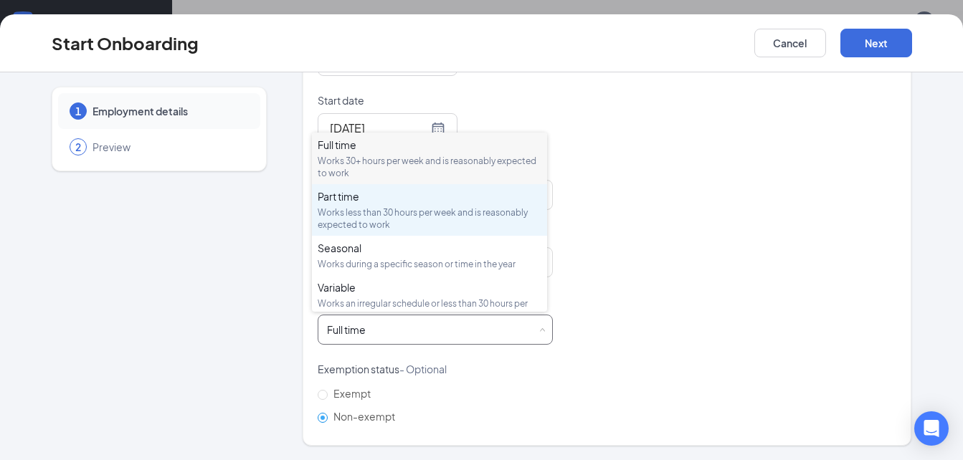
click at [441, 202] on div "Part time" at bounding box center [430, 196] width 224 height 14
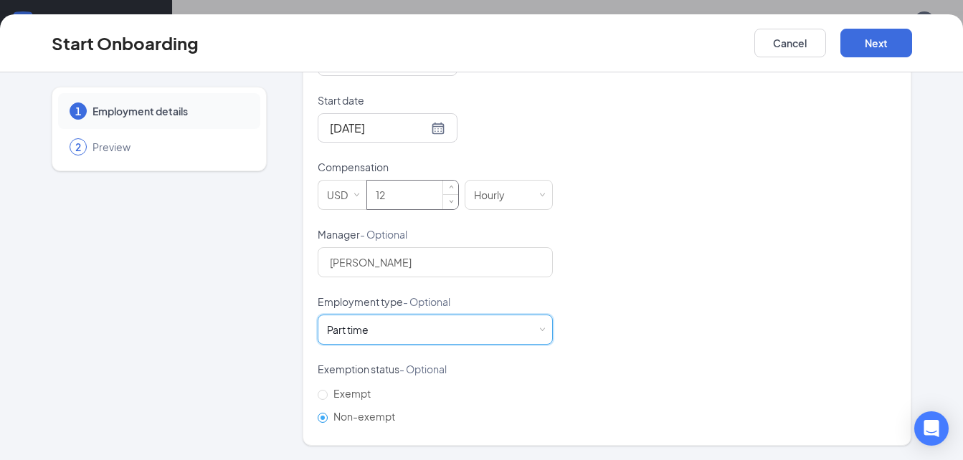
click at [422, 197] on input "12" at bounding box center [412, 195] width 91 height 29
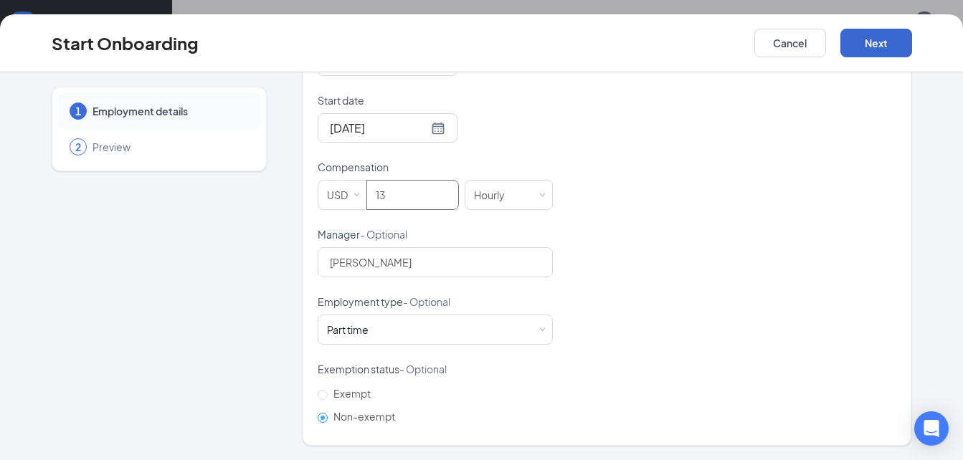
type input "13"
click at [735, 40] on button "Next" at bounding box center [877, 43] width 72 height 29
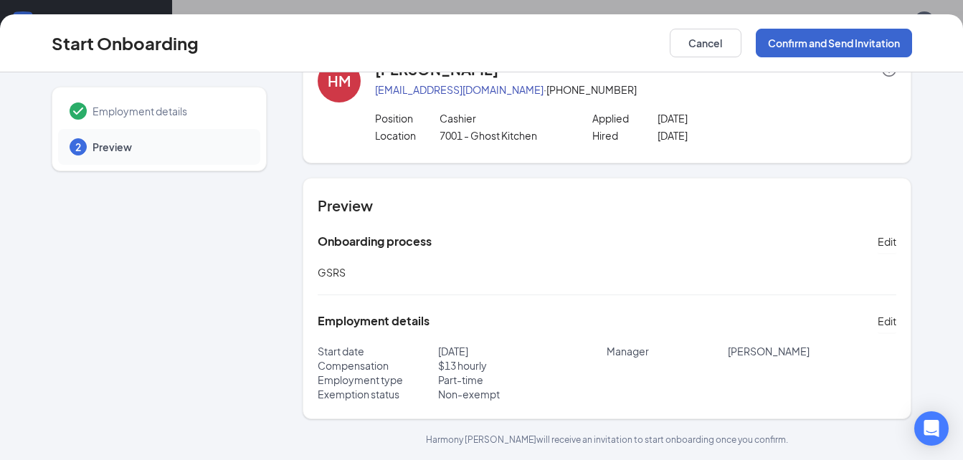
scroll to position [45, 0]
click at [735, 41] on button "Confirm and Send Invitation" at bounding box center [834, 43] width 156 height 29
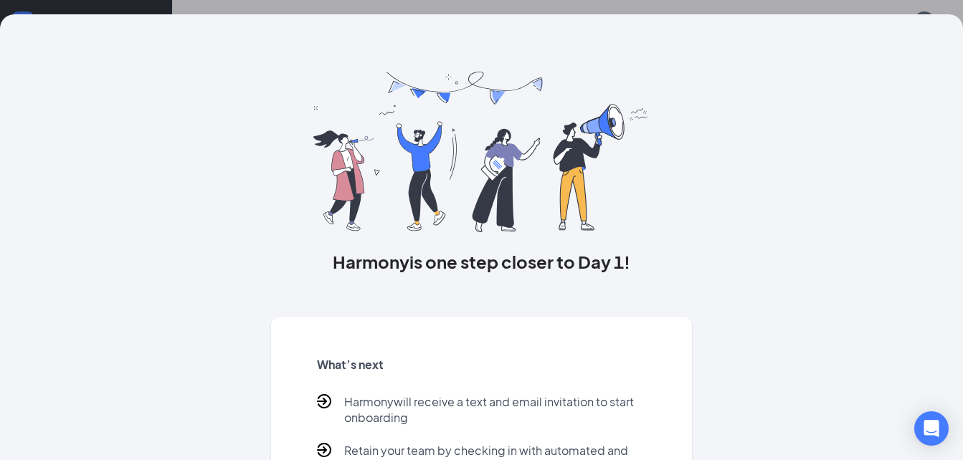
scroll to position [109, 0]
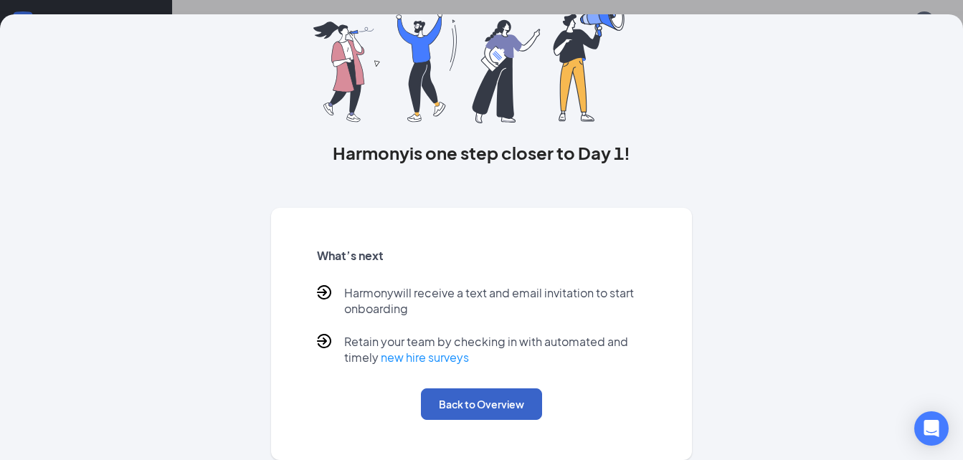
click at [526, 406] on button "Back to Overview" at bounding box center [481, 405] width 121 height 32
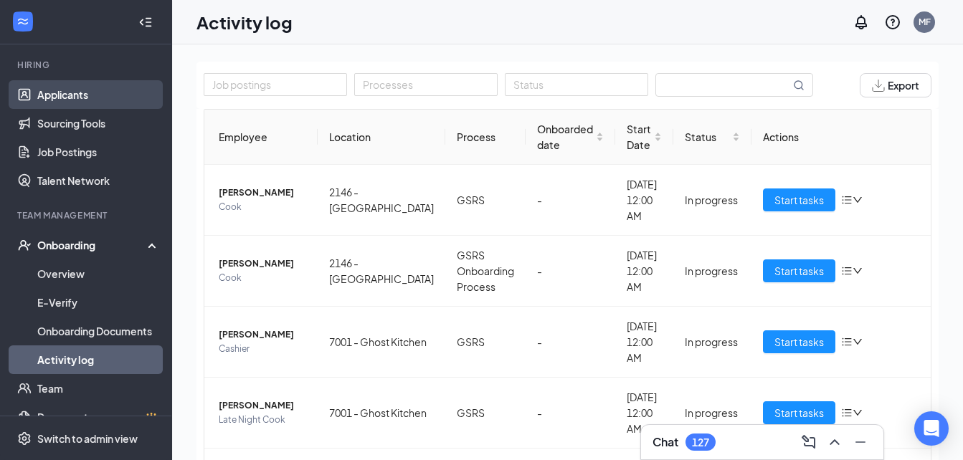
click at [55, 95] on link "Applicants" at bounding box center [98, 94] width 123 height 29
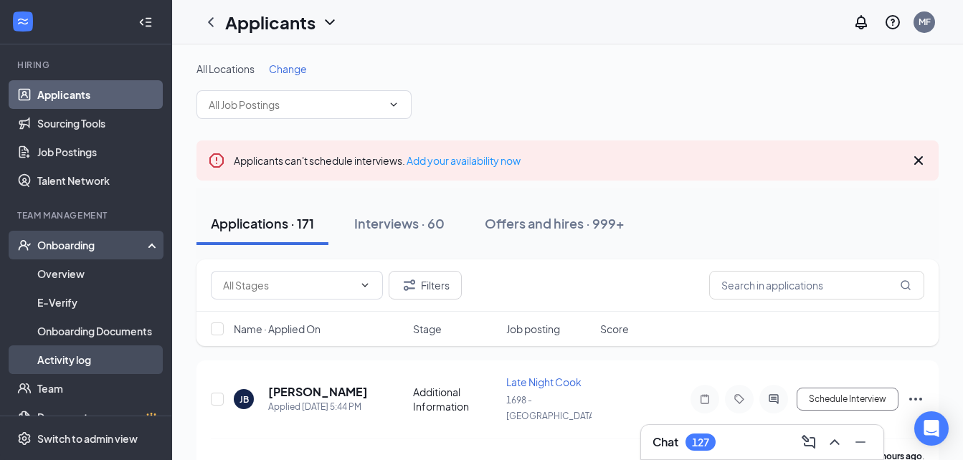
click at [76, 363] on link "Activity log" at bounding box center [98, 360] width 123 height 29
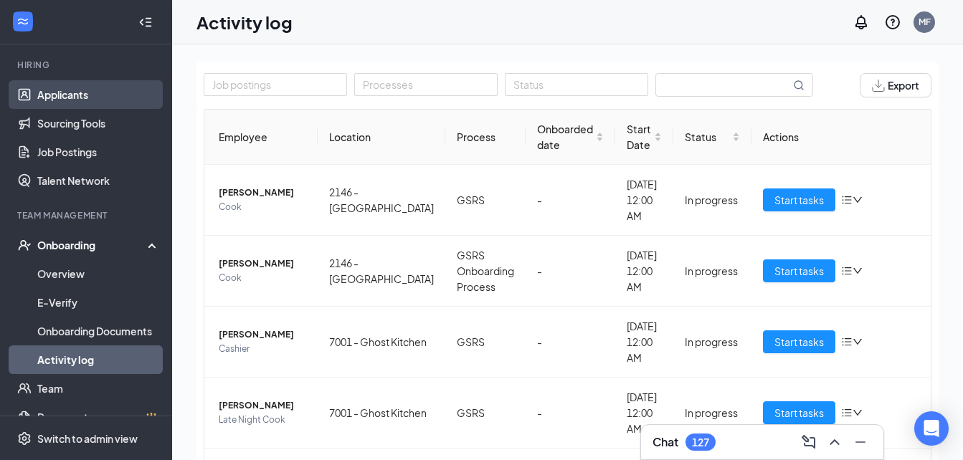
click at [70, 98] on link "Applicants" at bounding box center [98, 94] width 123 height 29
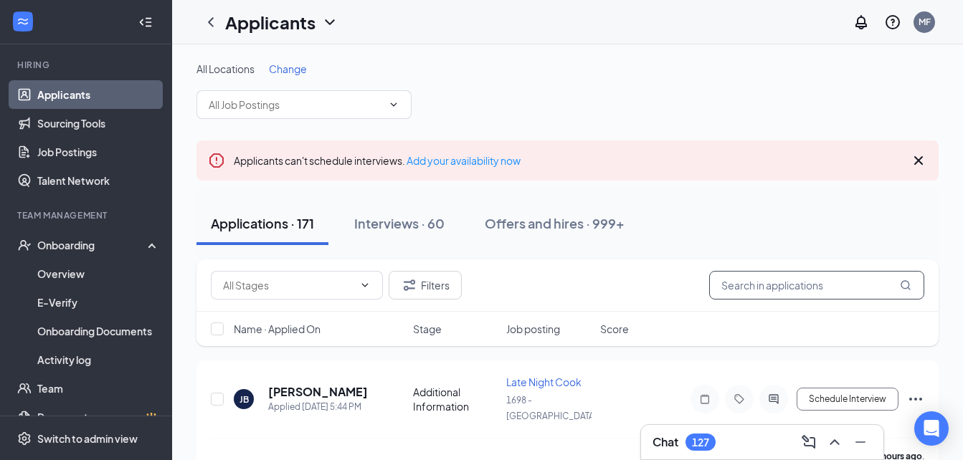
click at [735, 285] on input "text" at bounding box center [816, 285] width 215 height 29
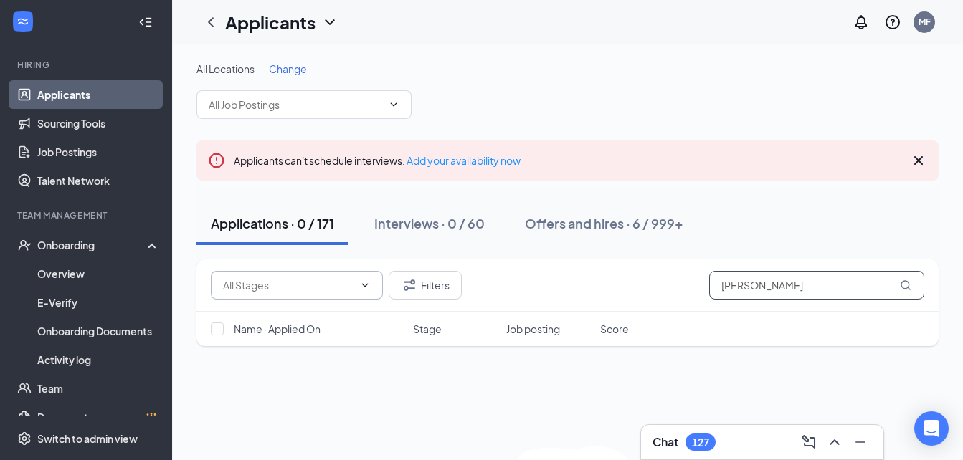
type input "elijah"
click at [372, 282] on span at bounding box center [297, 285] width 172 height 29
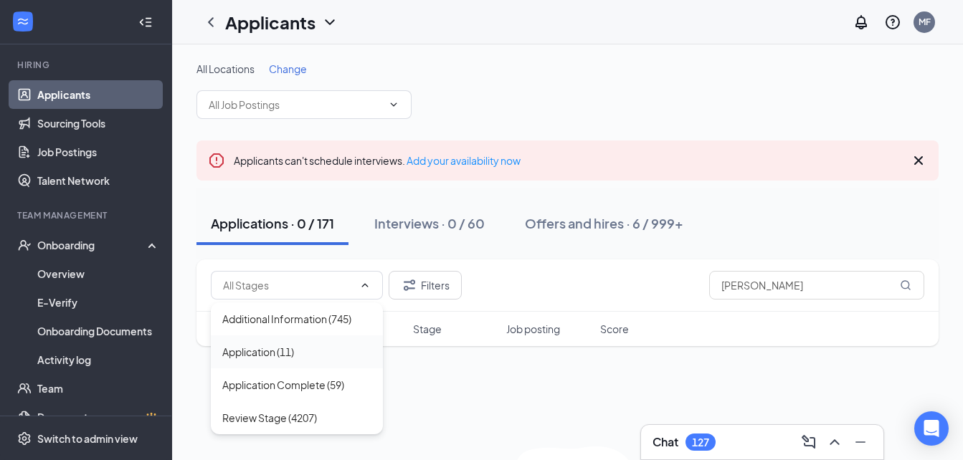
click at [346, 353] on div "Application (11)" at bounding box center [296, 352] width 149 height 16
type input "Application (11)"
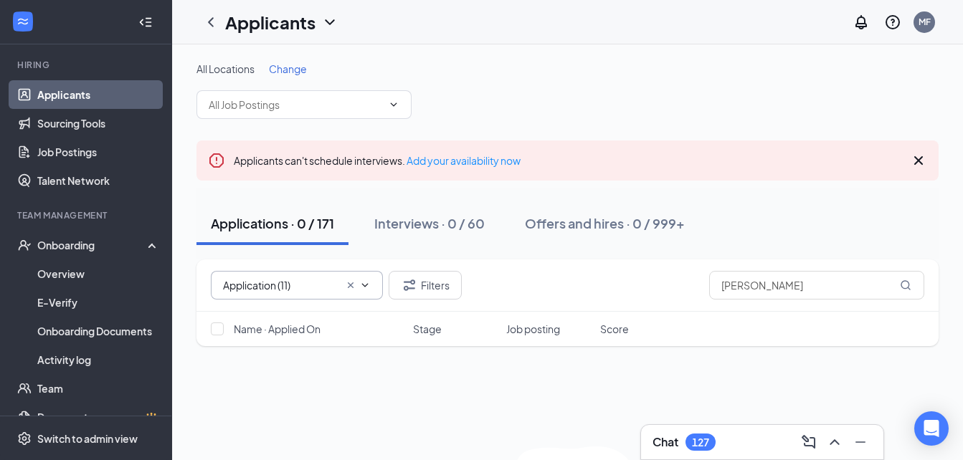
click at [359, 283] on icon "ChevronDown" at bounding box center [364, 285] width 11 height 11
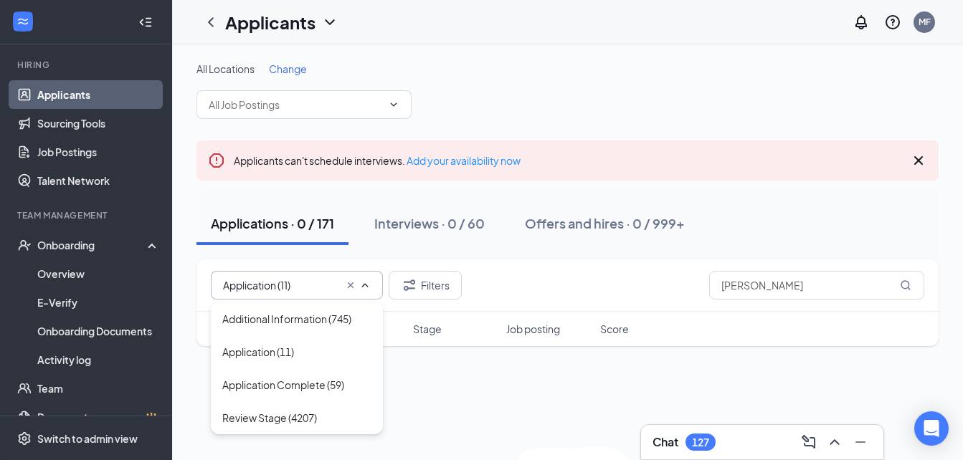
click at [349, 285] on icon "Cross" at bounding box center [350, 285] width 11 height 11
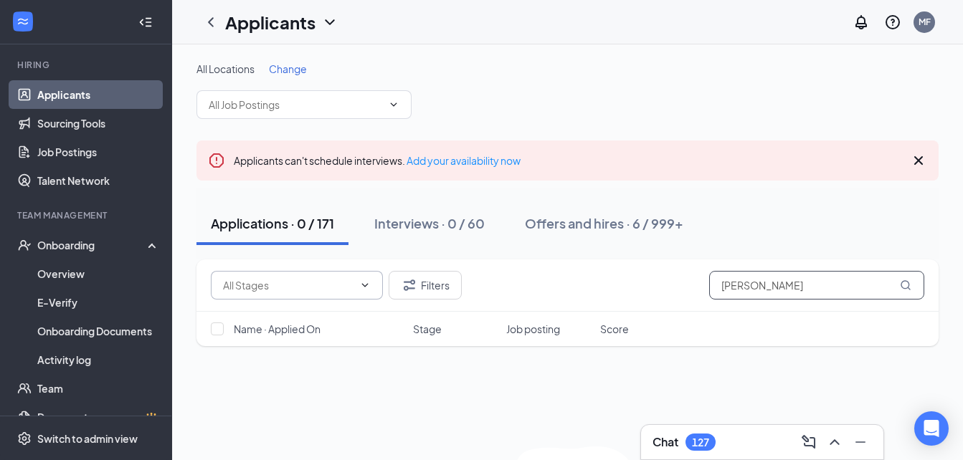
click at [735, 282] on input "elijah" at bounding box center [816, 285] width 215 height 29
type input "elijah johnson"
click at [735, 283] on icon "MagnifyingGlass" at bounding box center [905, 285] width 11 height 11
click at [237, 73] on span "All Locations" at bounding box center [226, 68] width 58 height 13
click at [265, 108] on input "text" at bounding box center [296, 105] width 174 height 16
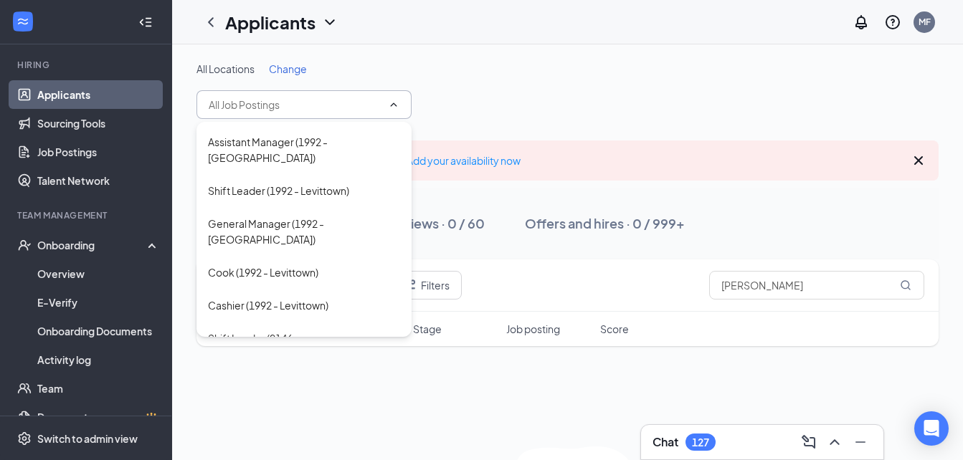
scroll to position [554, 0]
click at [298, 459] on div "Cook (2146 - Port Richmond)" at bounding box center [292, 467] width 169 height 16
type input "Cook (2146 - Port Richmond)"
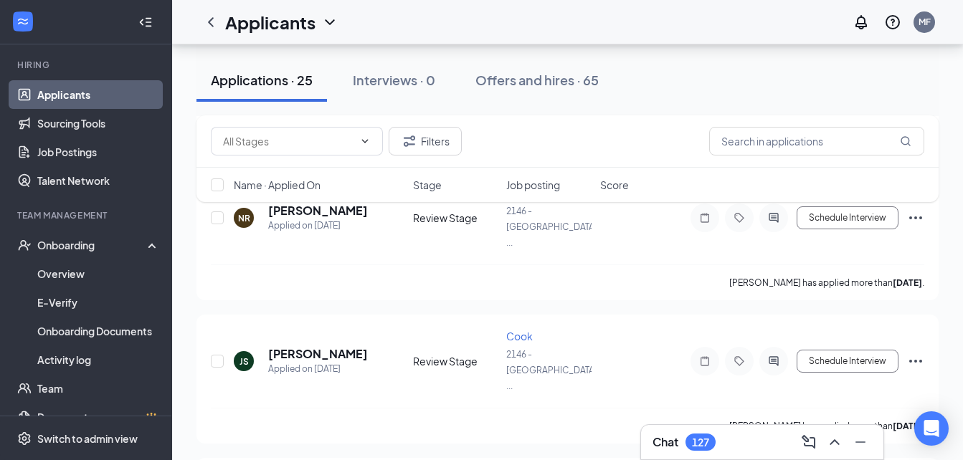
scroll to position [1500, 0]
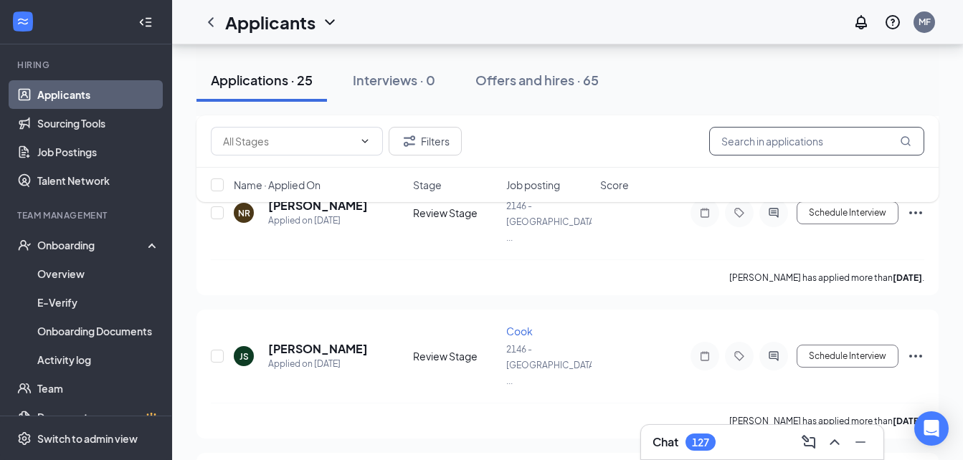
click at [735, 144] on input "text" at bounding box center [816, 141] width 215 height 29
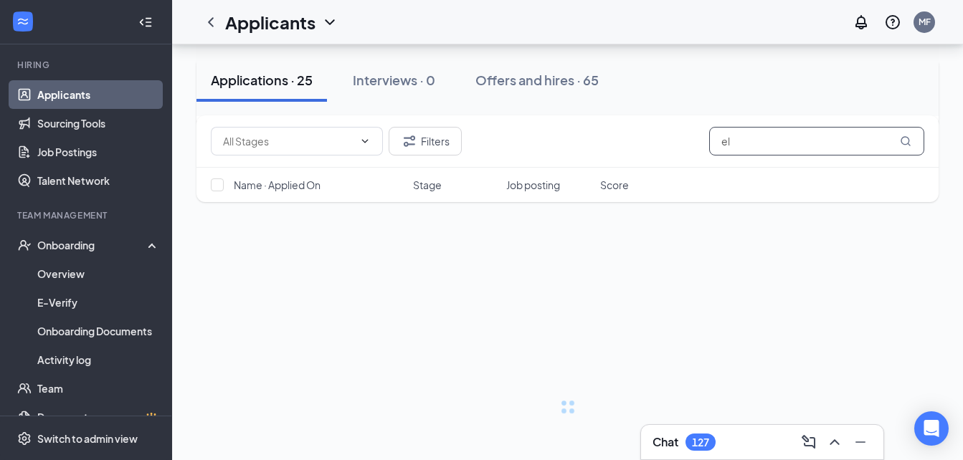
scroll to position [5, 0]
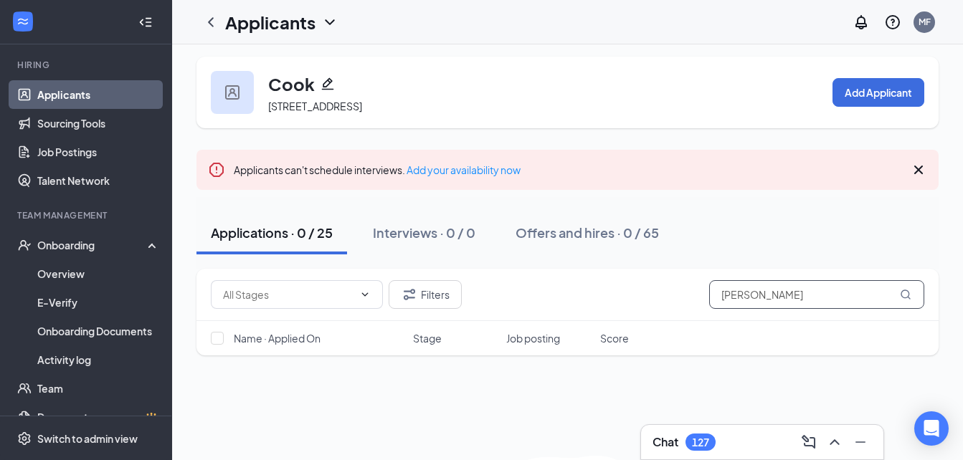
type input "elijah johnson"
click at [49, 96] on link "Applicants" at bounding box center [98, 94] width 123 height 29
